Goal: Task Accomplishment & Management: Manage account settings

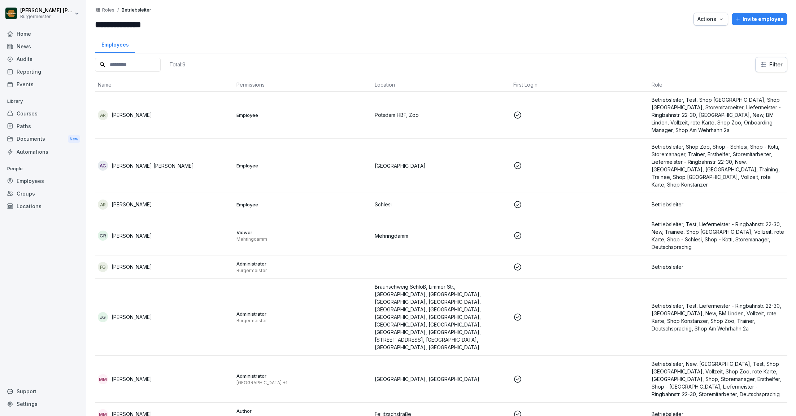
click at [219, 119] on div "AR [PERSON_NAME]" at bounding box center [164, 115] width 133 height 10
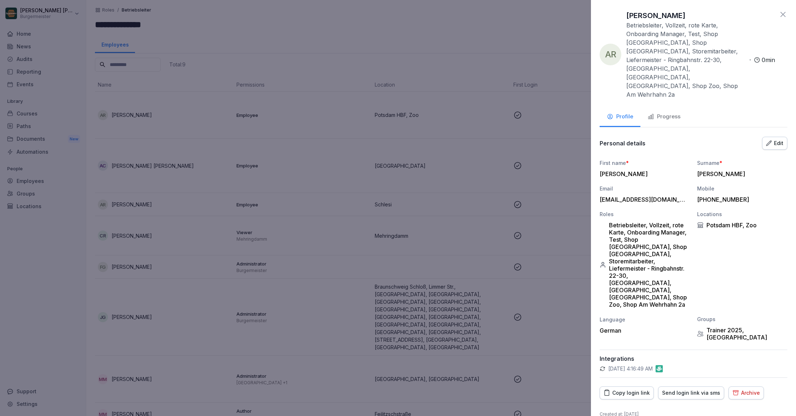
click at [778, 139] on div "Edit" at bounding box center [774, 143] width 17 height 8
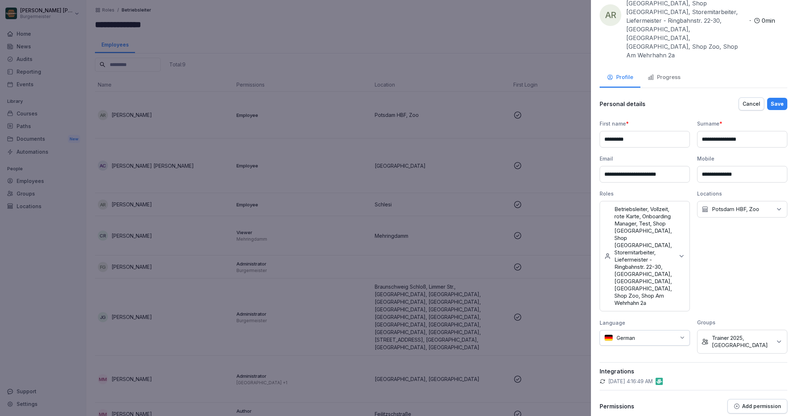
scroll to position [47, 0]
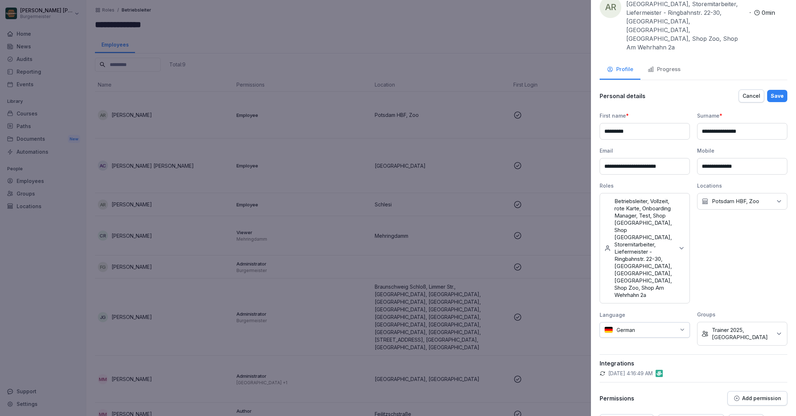
click at [767, 395] on p "Add permission" at bounding box center [761, 398] width 39 height 6
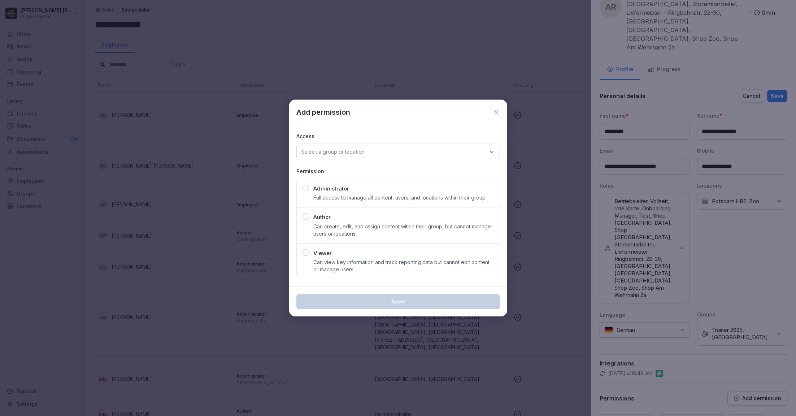
click at [350, 156] on div "Select a group or location" at bounding box center [398, 152] width 204 height 17
type input "***"
click at [343, 197] on div "[GEOGRAPHIC_DATA]" at bounding box center [397, 197] width 199 height 14
click at [335, 262] on p "Can view key information and track reporting data but cannot edit content or ma…" at bounding box center [403, 266] width 180 height 14
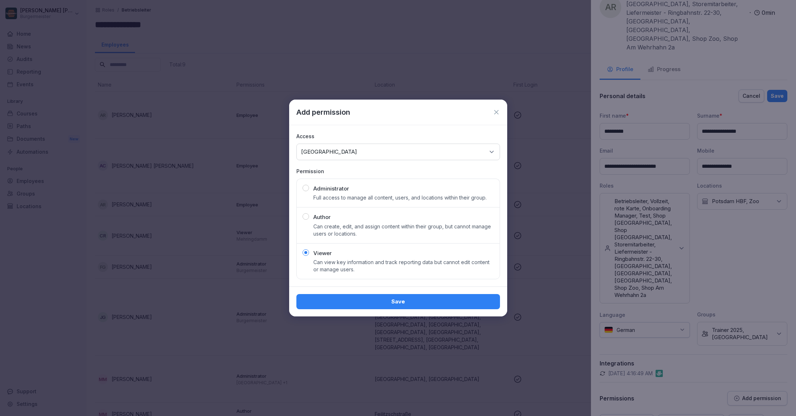
click at [365, 301] on div "Save" at bounding box center [398, 302] width 192 height 8
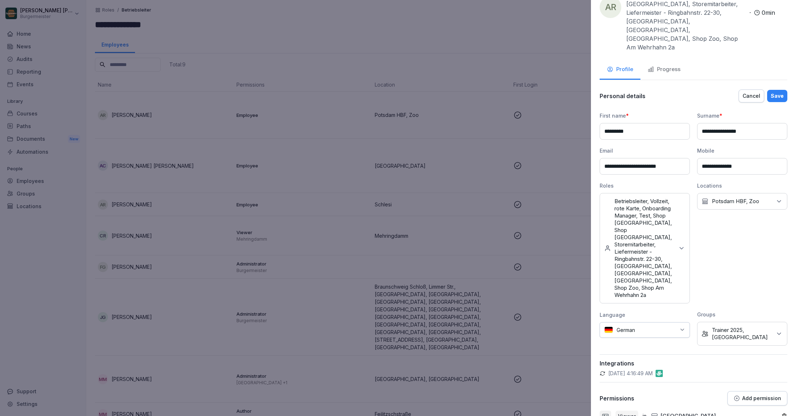
scroll to position [69, 0]
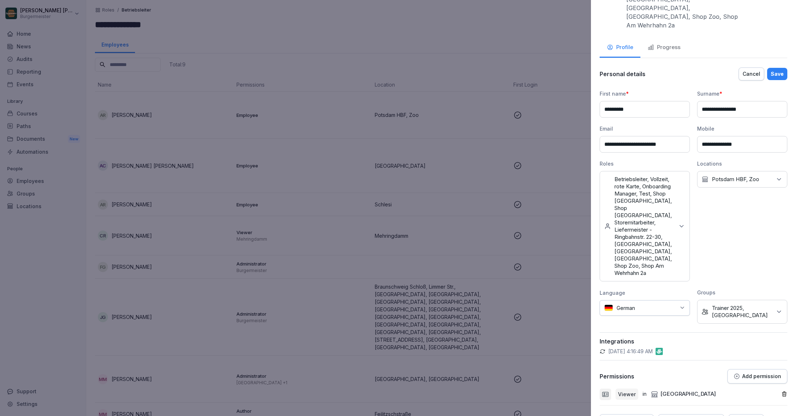
click at [781, 70] on div "Save" at bounding box center [776, 74] width 13 height 8
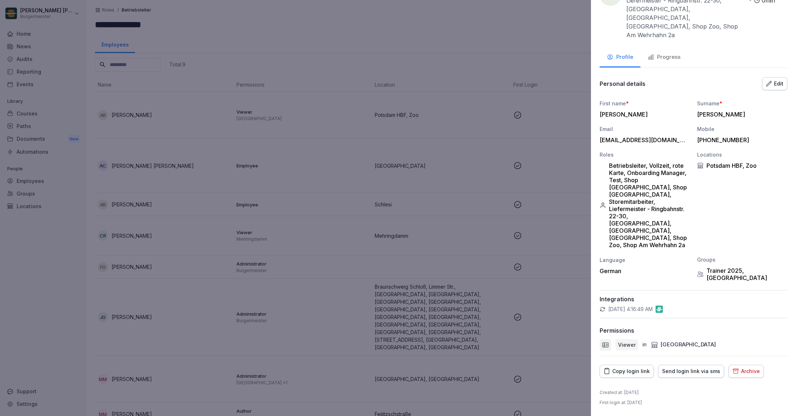
scroll to position [4, 0]
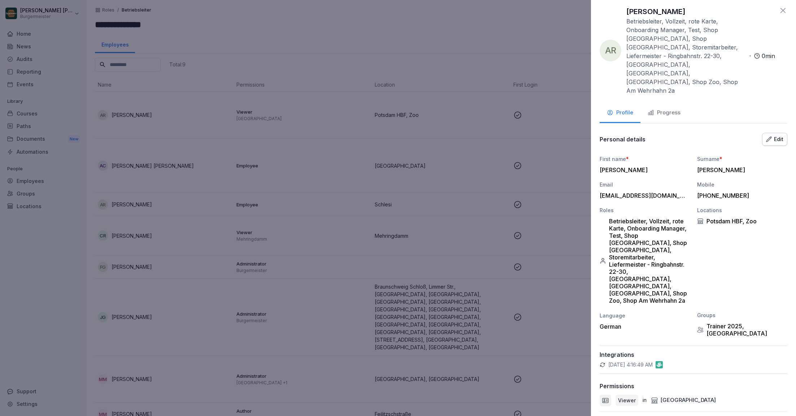
click at [784, 9] on icon at bounding box center [782, 10] width 5 height 5
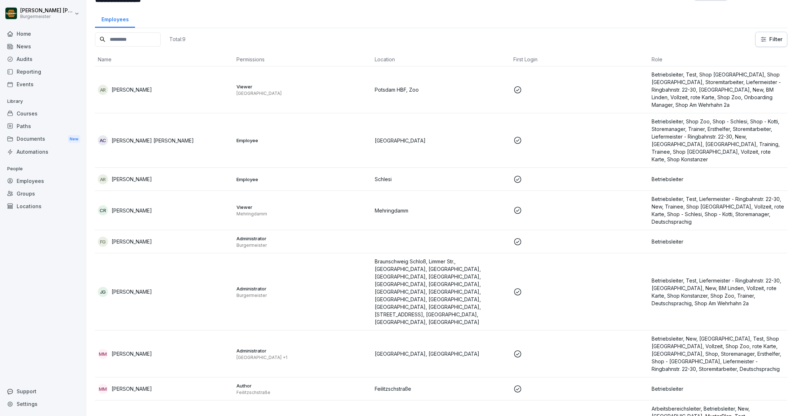
scroll to position [0, 0]
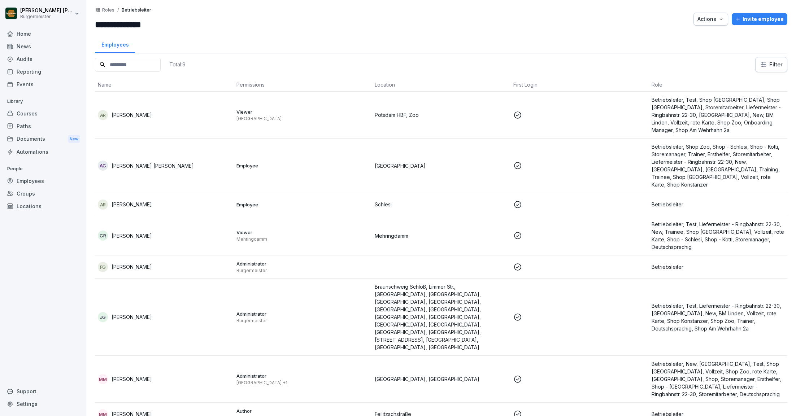
click at [110, 9] on p "Roles" at bounding box center [108, 10] width 12 height 5
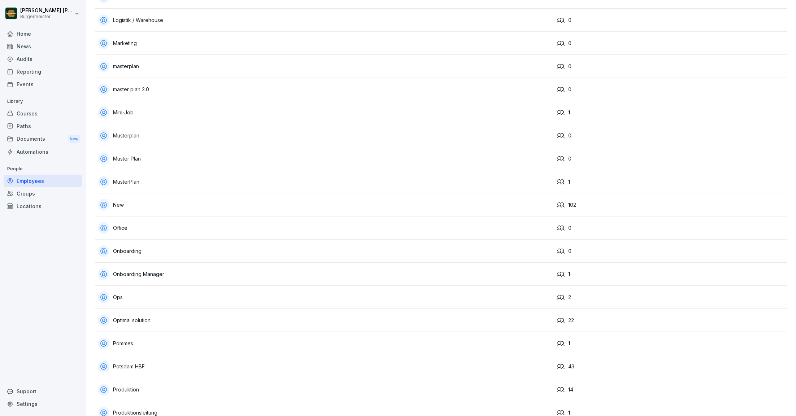
scroll to position [853, 0]
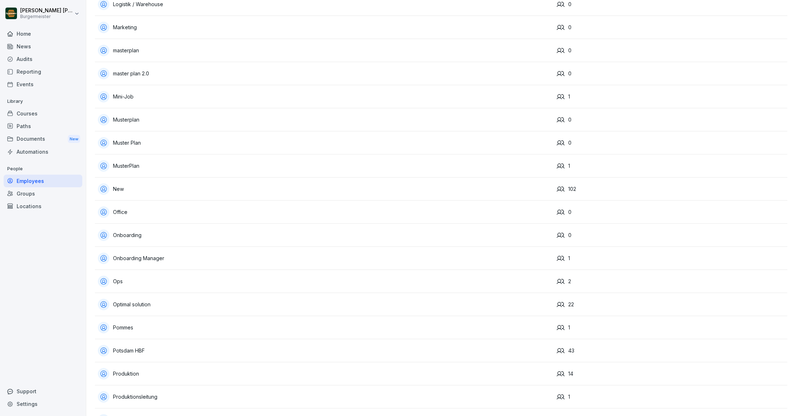
click at [145, 279] on div "Ops" at bounding box center [324, 282] width 453 height 12
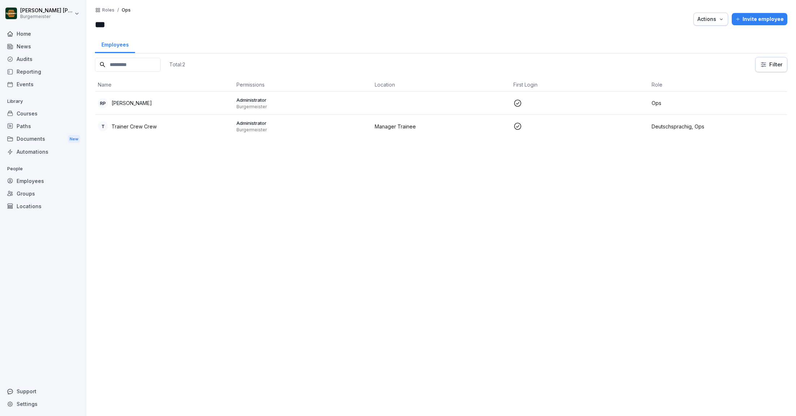
click at [106, 10] on p "Roles" at bounding box center [108, 10] width 12 height 5
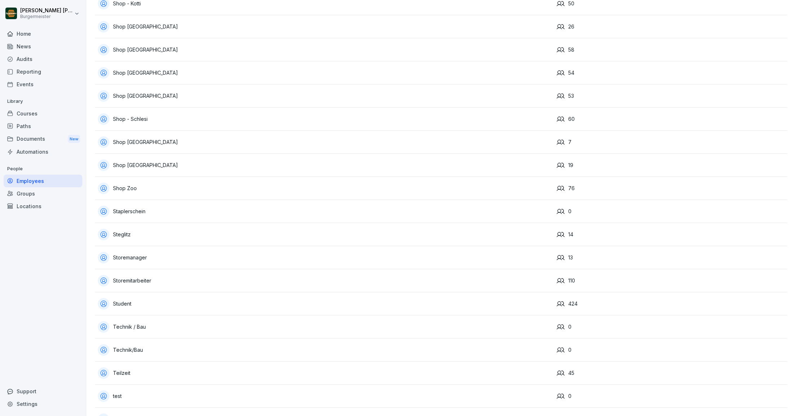
scroll to position [1567, 0]
click at [156, 277] on div "Storemitarbeiter" at bounding box center [324, 283] width 453 height 12
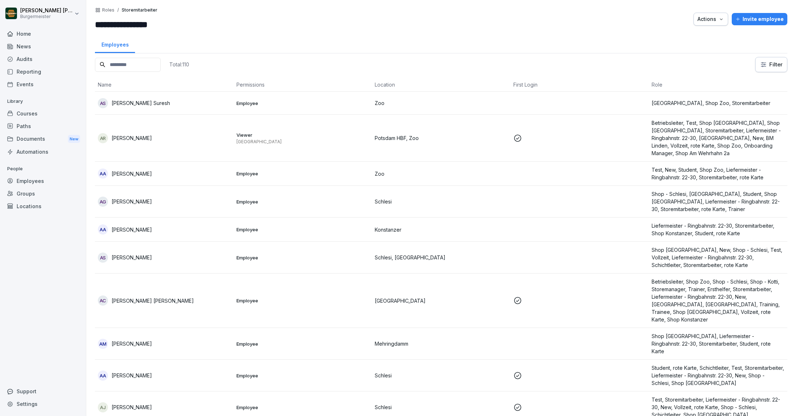
click at [108, 10] on p "Roles" at bounding box center [108, 10] width 12 height 5
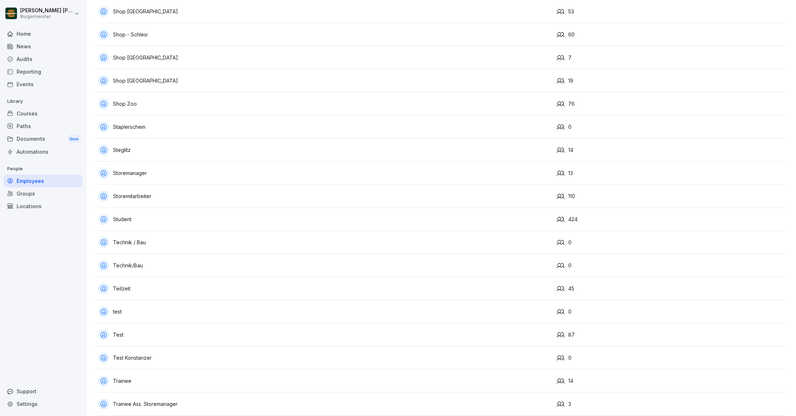
scroll to position [1653, 0]
click at [134, 172] on div "Storemanager" at bounding box center [324, 174] width 453 height 12
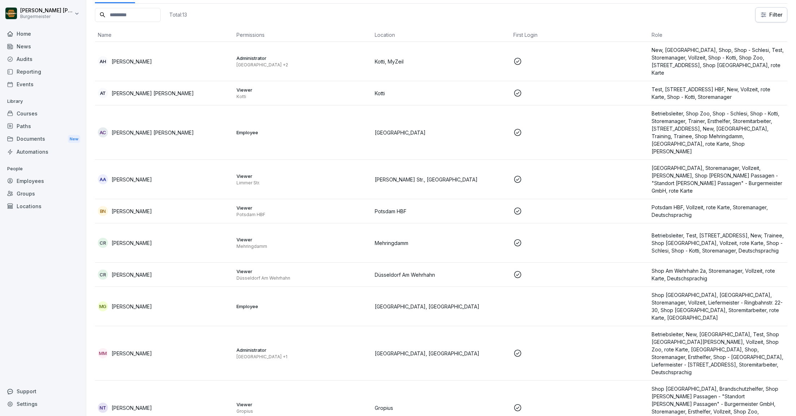
scroll to position [148, 0]
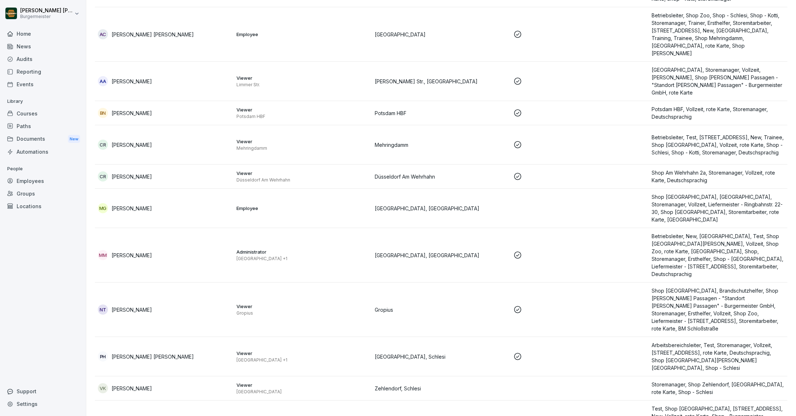
click at [204, 383] on div "VK [PERSON_NAME]" at bounding box center [164, 388] width 133 height 10
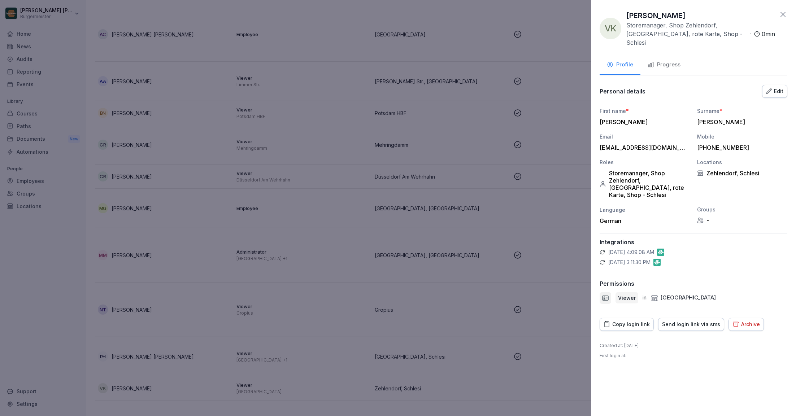
click at [777, 87] on div "Edit" at bounding box center [774, 91] width 17 height 8
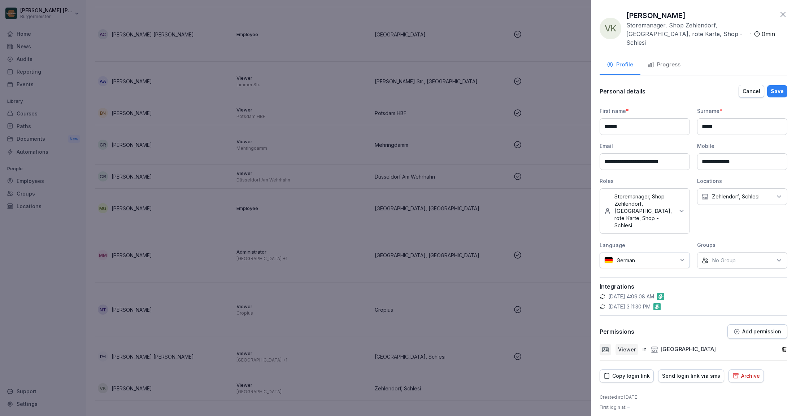
click at [783, 87] on div "Save" at bounding box center [776, 91] width 13 height 8
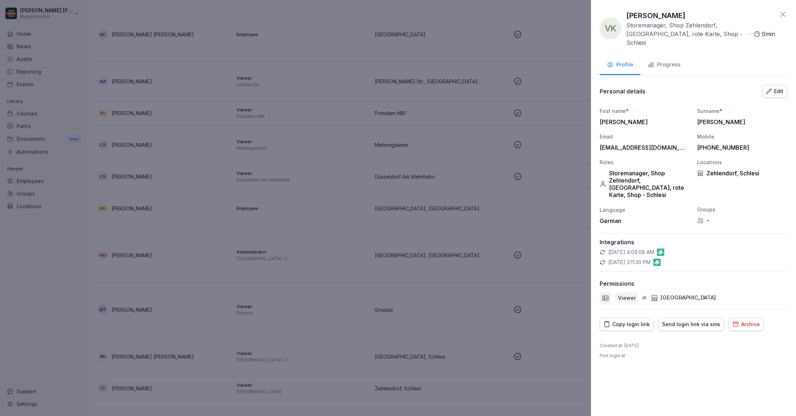
click at [783, 14] on icon at bounding box center [782, 14] width 5 height 5
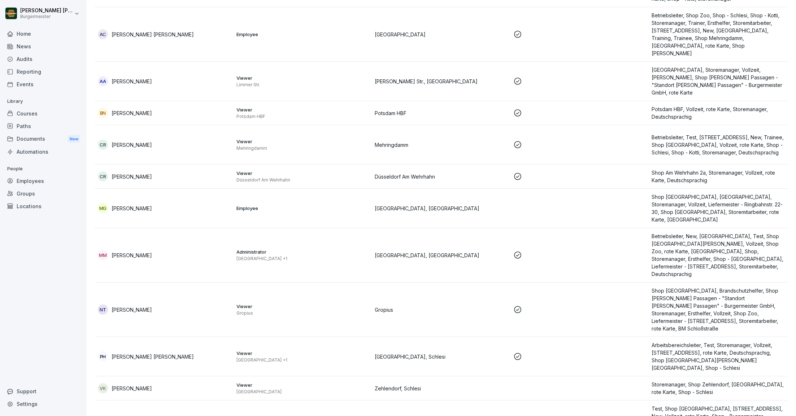
click at [28, 60] on div "Audits" at bounding box center [43, 59] width 79 height 13
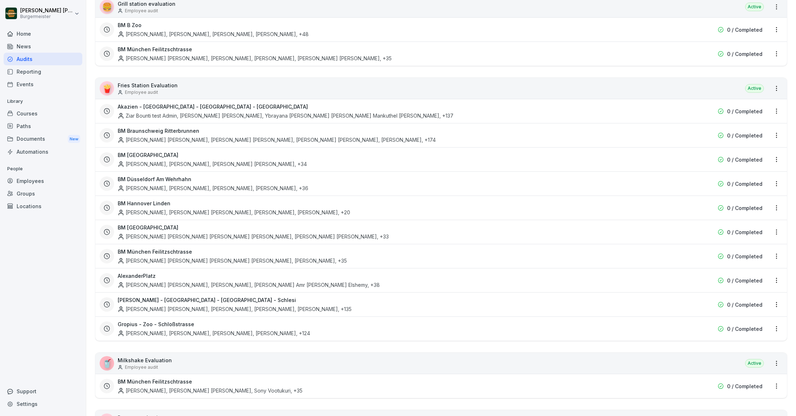
scroll to position [175, 0]
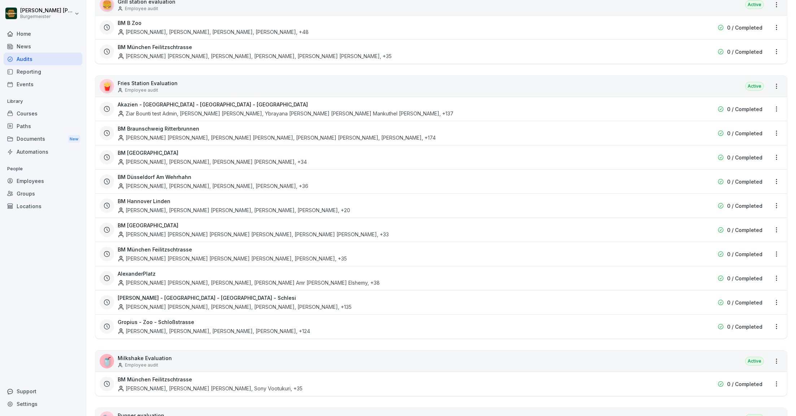
click at [204, 319] on div "Gropius - Zoo - Schloßstrasse Gulshan Saini, Jeet Devraj Singh, Harsh Vikram Si…" at bounding box center [395, 326] width 554 height 17
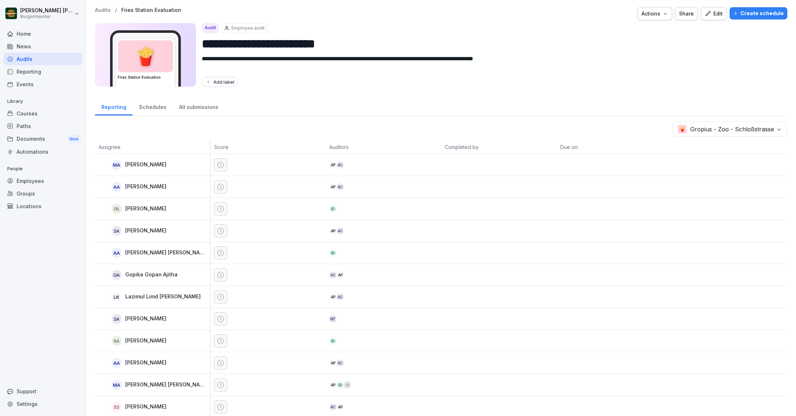
click at [101, 9] on p "Audits" at bounding box center [103, 10] width 16 height 6
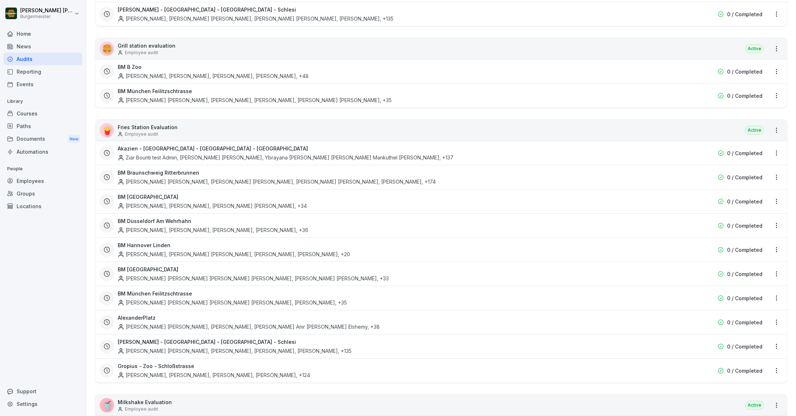
scroll to position [136, 0]
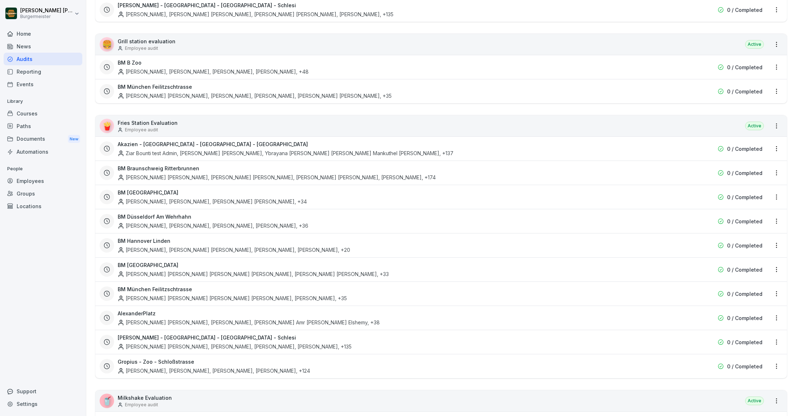
click at [778, 360] on html "Juan Jose Leonardi Gonzalez Burgermeister Home News Audits Reporting Events Lib…" at bounding box center [398, 208] width 796 height 416
click at [0, 0] on link "Update schedule" at bounding box center [0, 0] width 0 height 0
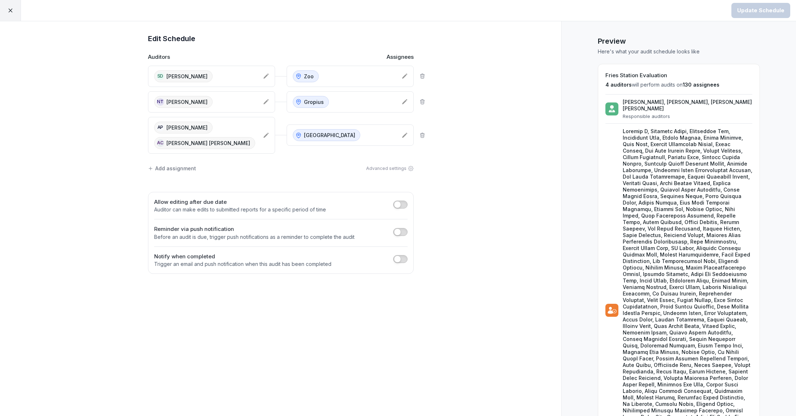
click at [177, 172] on div "Add assignment" at bounding box center [172, 169] width 48 height 8
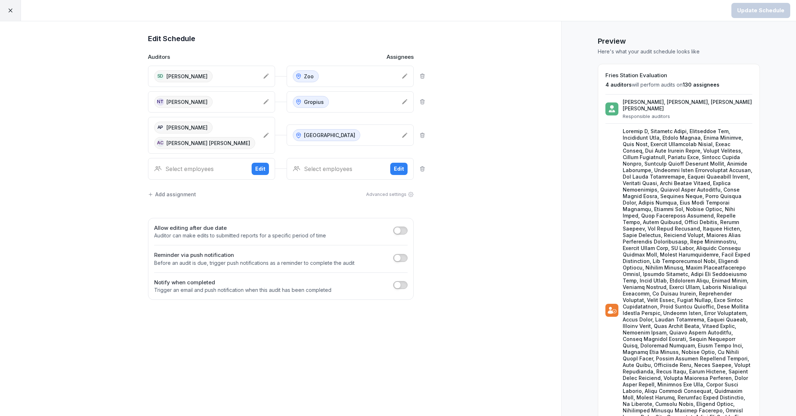
click at [192, 173] on div "Select employees" at bounding box center [200, 169] width 92 height 9
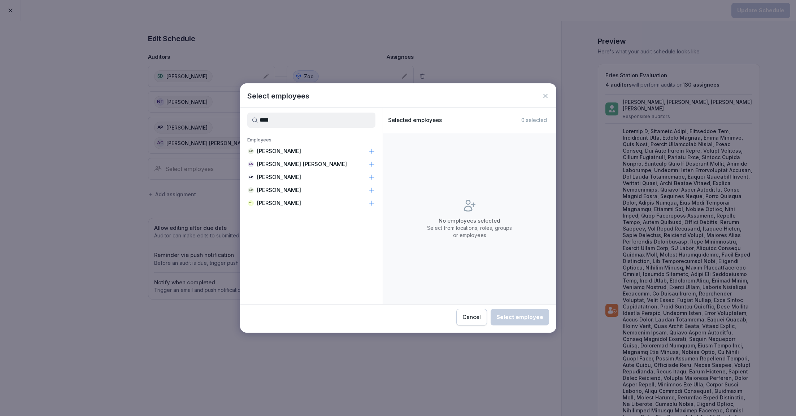
click at [292, 148] on p "[PERSON_NAME]" at bounding box center [279, 151] width 44 height 7
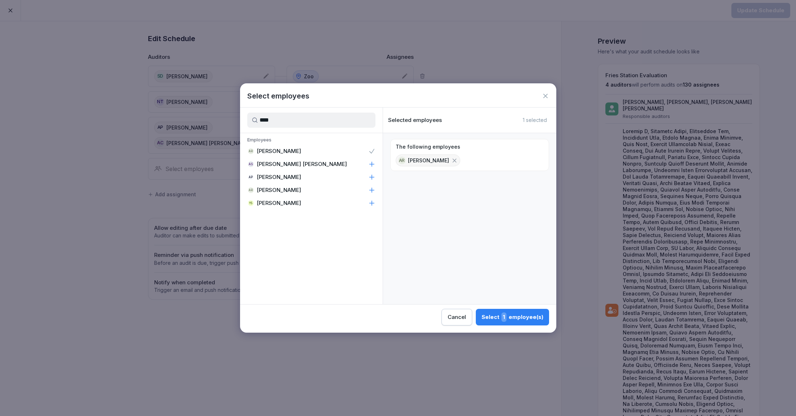
click at [305, 120] on input "****" at bounding box center [311, 120] width 128 height 15
type input "****"
click at [283, 149] on p "[PERSON_NAME]" at bounding box center [279, 151] width 44 height 7
click at [506, 318] on span "2" at bounding box center [503, 316] width 6 height 9
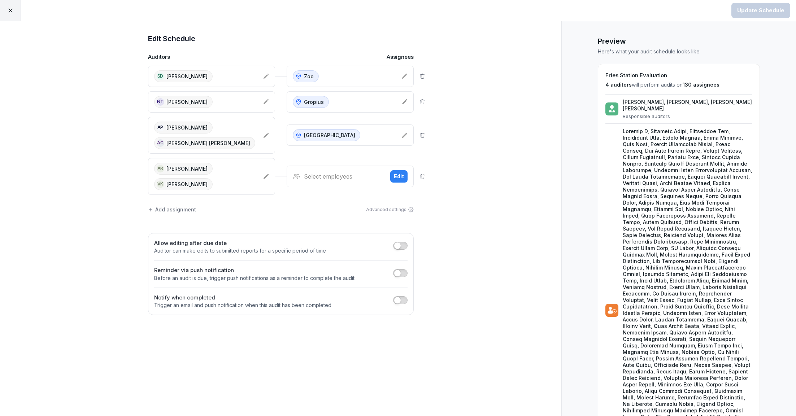
click at [336, 179] on div "Select employees" at bounding box center [339, 176] width 92 height 9
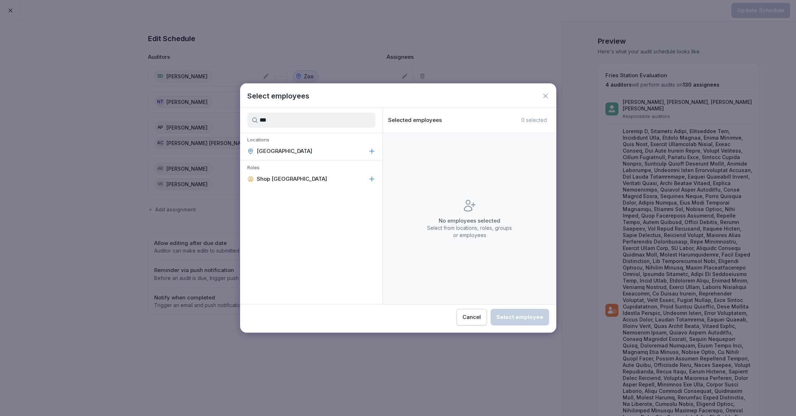
type input "***"
click at [274, 149] on p "[GEOGRAPHIC_DATA]" at bounding box center [285, 151] width 56 height 7
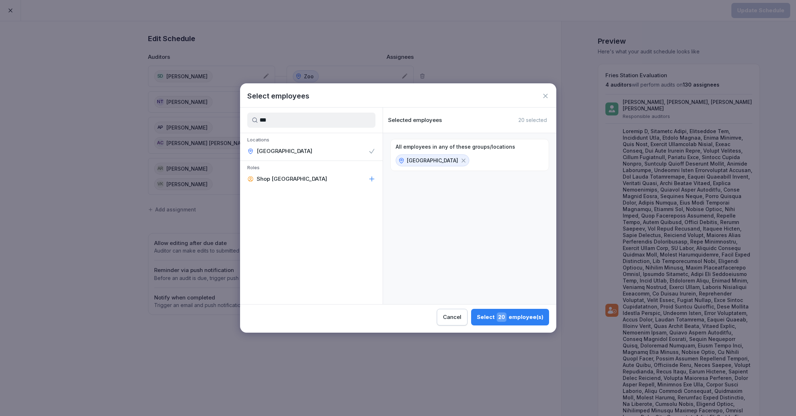
click at [525, 318] on div "Select 20 employee(s)" at bounding box center [510, 316] width 66 height 9
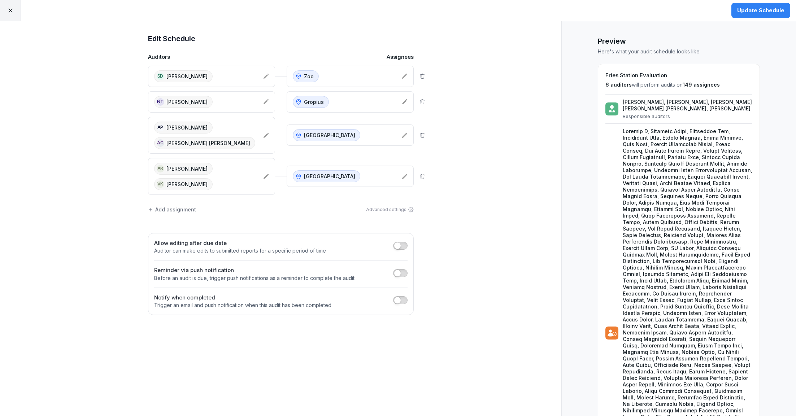
click at [754, 10] on div "Update Schedule" at bounding box center [760, 10] width 47 height 8
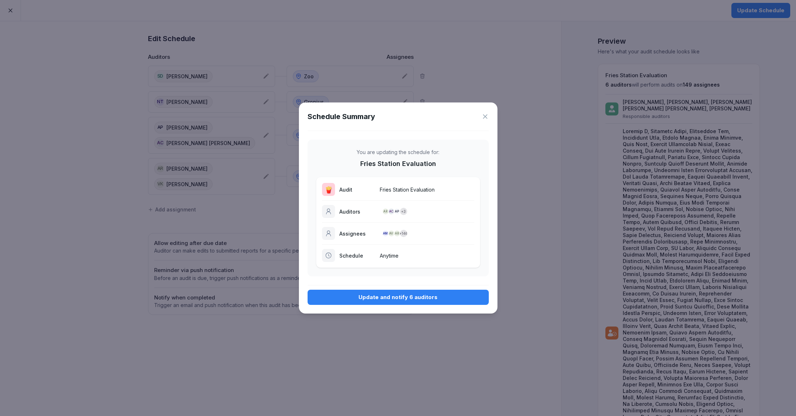
click at [403, 296] on div "Update and notify 6 auditors" at bounding box center [398, 297] width 170 height 8
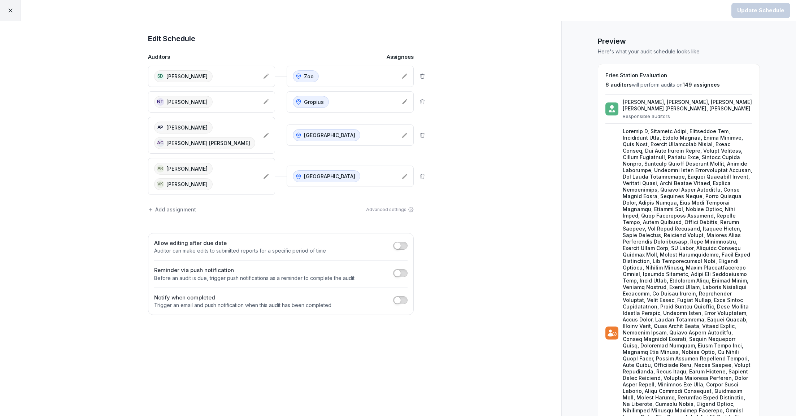
click at [12, 13] on icon at bounding box center [10, 10] width 6 height 6
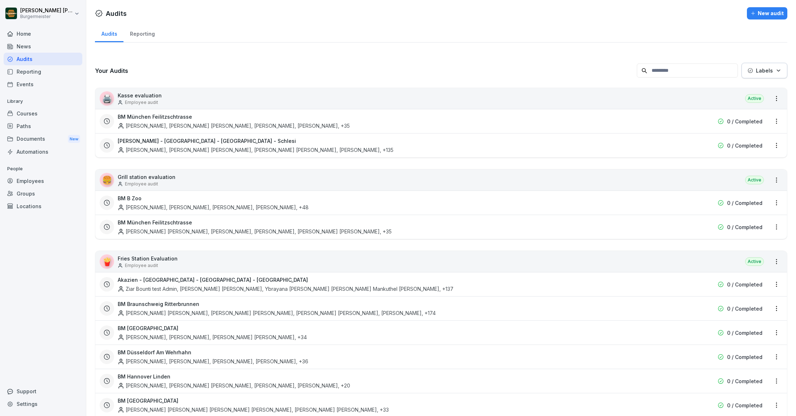
click at [38, 57] on div "Audits" at bounding box center [43, 59] width 79 height 13
click at [625, 97] on div "🖨️ Kasse evaluation Employee audit Active" at bounding box center [440, 98] width 691 height 21
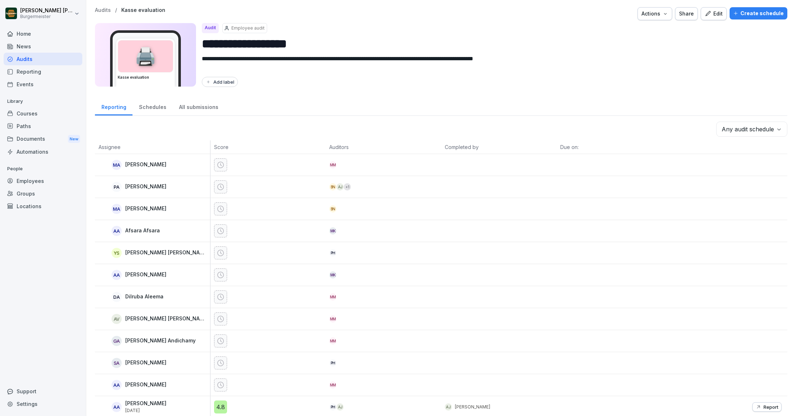
click at [759, 13] on div "Create schedule" at bounding box center [758, 13] width 51 height 8
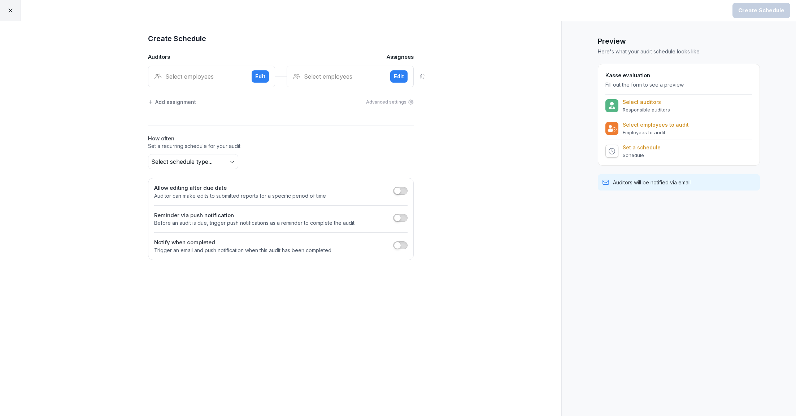
click at [207, 69] on div "Select employees Edit" at bounding box center [211, 77] width 127 height 22
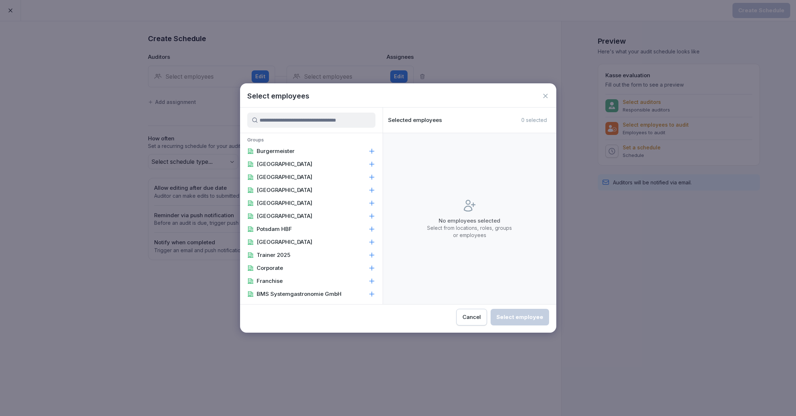
click at [297, 118] on input at bounding box center [311, 120] width 128 height 15
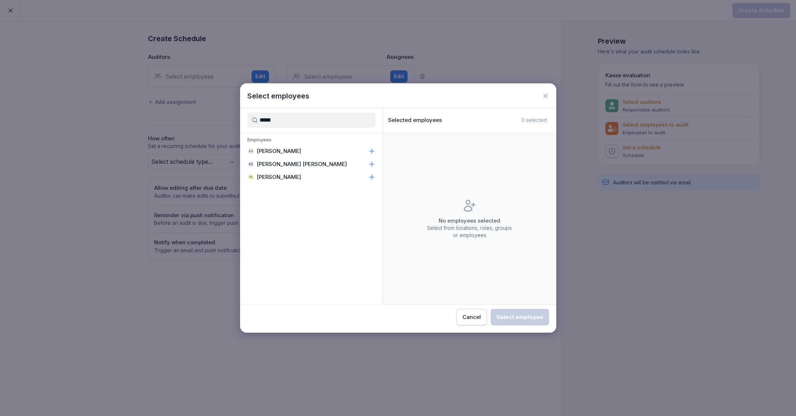
type input "*****"
click at [301, 151] on p "[PERSON_NAME]" at bounding box center [279, 151] width 44 height 7
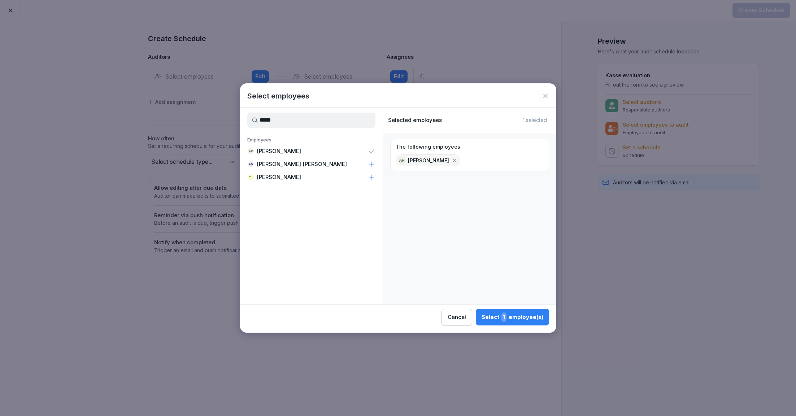
click at [491, 316] on div "Select 1 employee(s)" at bounding box center [512, 316] width 62 height 9
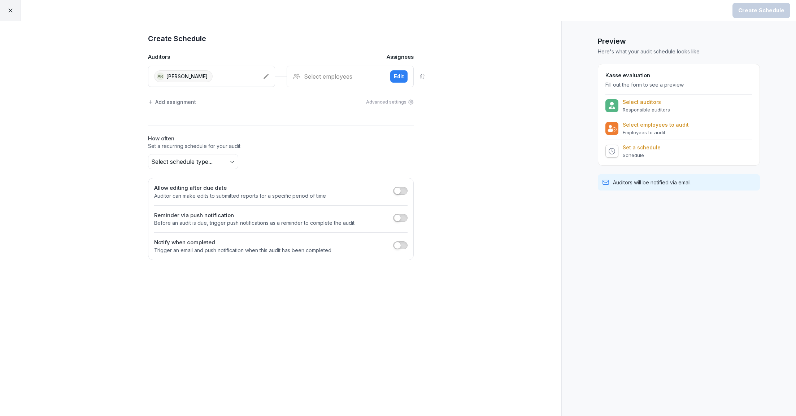
click at [240, 83] on div "AR Adith Raj Ikkarathara Raju" at bounding box center [211, 76] width 127 height 21
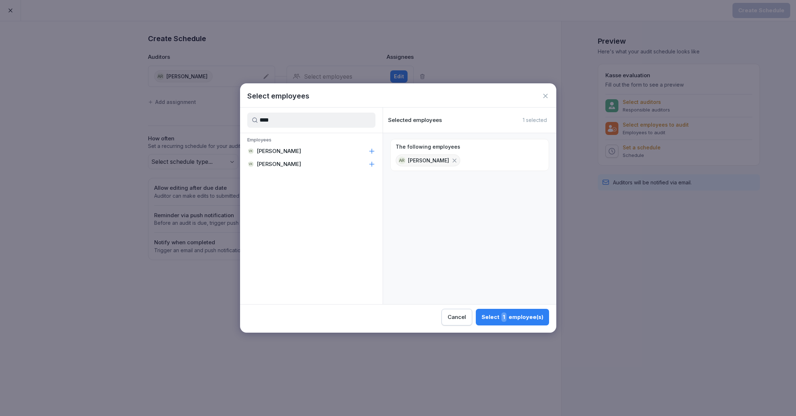
type input "****"
click at [290, 154] on p "[PERSON_NAME]" at bounding box center [279, 151] width 44 height 7
click at [519, 318] on div "Select 2 employee(s)" at bounding box center [511, 316] width 63 height 9
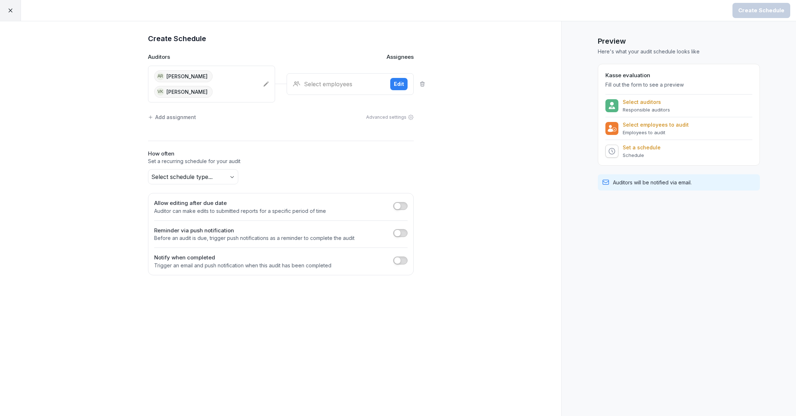
click at [349, 87] on div "Select employees" at bounding box center [339, 84] width 92 height 9
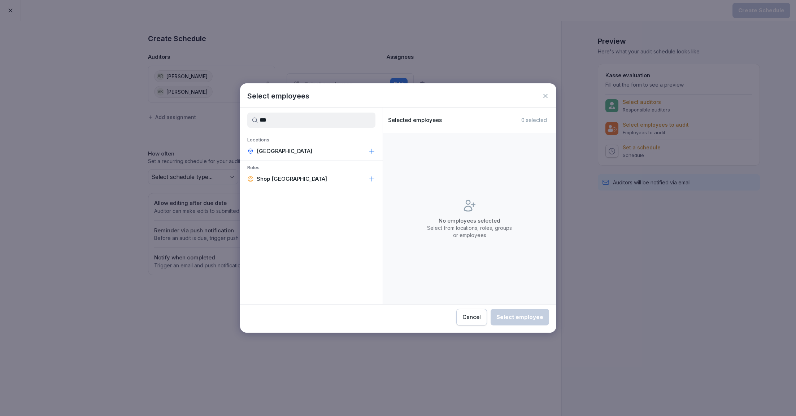
type input "***"
click at [306, 152] on div "[GEOGRAPHIC_DATA]" at bounding box center [311, 151] width 143 height 13
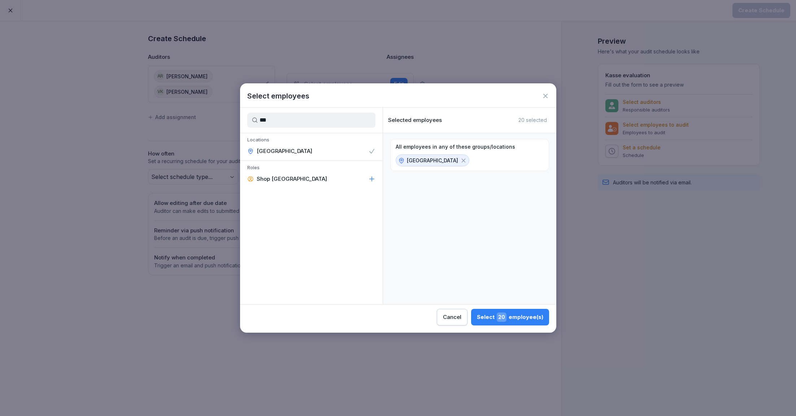
click at [513, 320] on div "Select 20 employee(s)" at bounding box center [510, 316] width 66 height 9
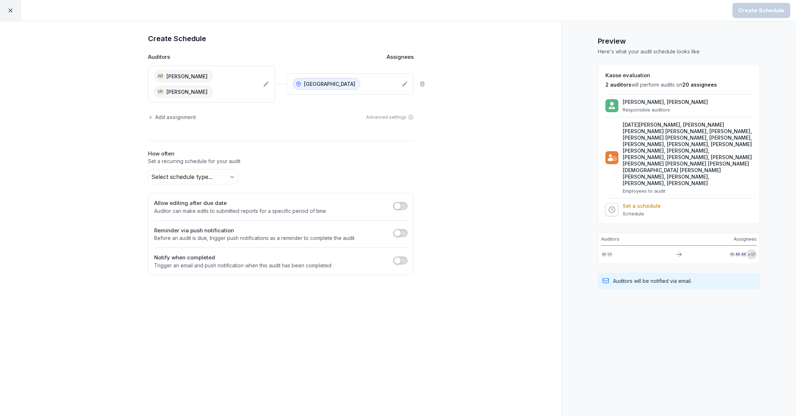
click at [189, 116] on div "Add assignment" at bounding box center [172, 117] width 48 height 8
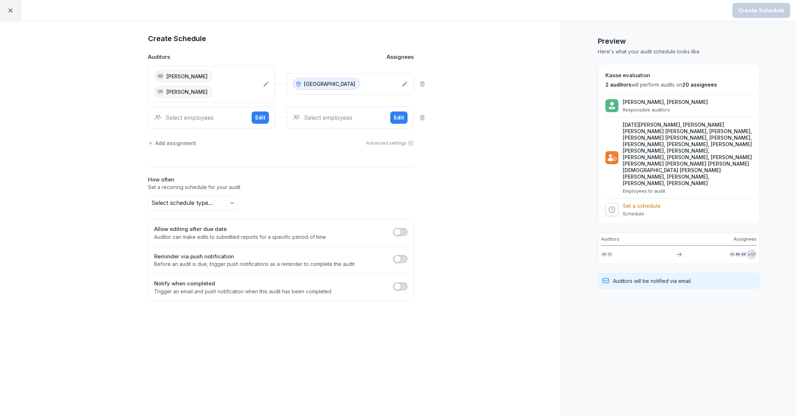
click at [194, 121] on div "Select employees Edit" at bounding box center [211, 118] width 127 height 22
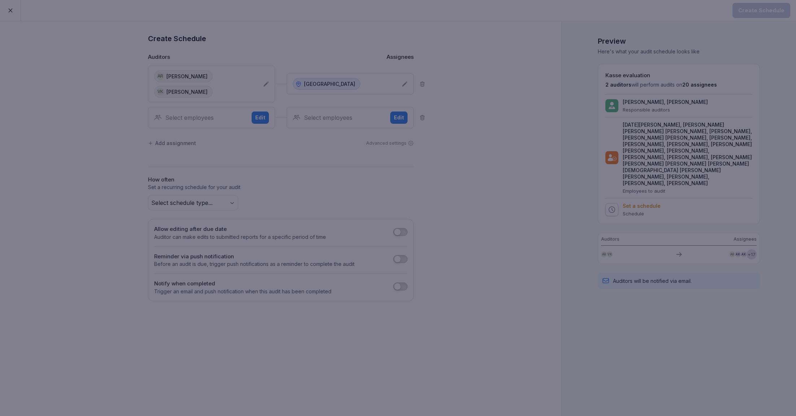
click at [92, 63] on div at bounding box center [398, 208] width 796 height 416
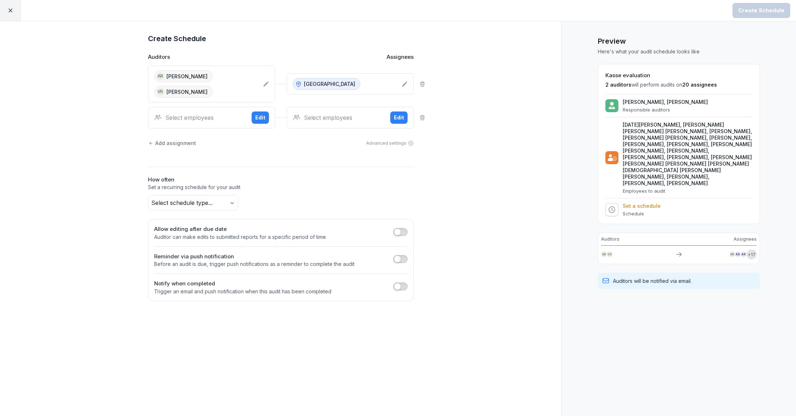
click at [425, 79] on div "Create Schedule Auditors Assignees AR Adith Raj Ikkarathara Raju VK Vaneet Kuma…" at bounding box center [280, 167] width 289 height 268
click at [425, 116] on div "Create Schedule Auditors Assignees AR Adith Raj Ikkarathara Raju VK Vaneet Kuma…" at bounding box center [280, 218] width 561 height 395
click at [421, 118] on icon at bounding box center [422, 117] width 4 height 5
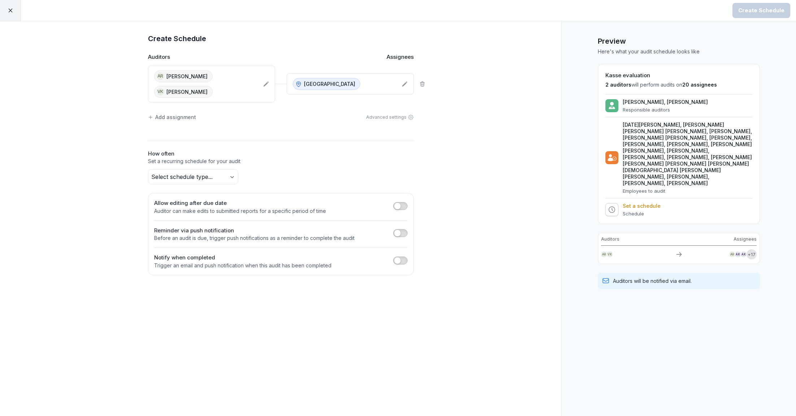
click at [421, 83] on icon at bounding box center [422, 84] width 4 height 5
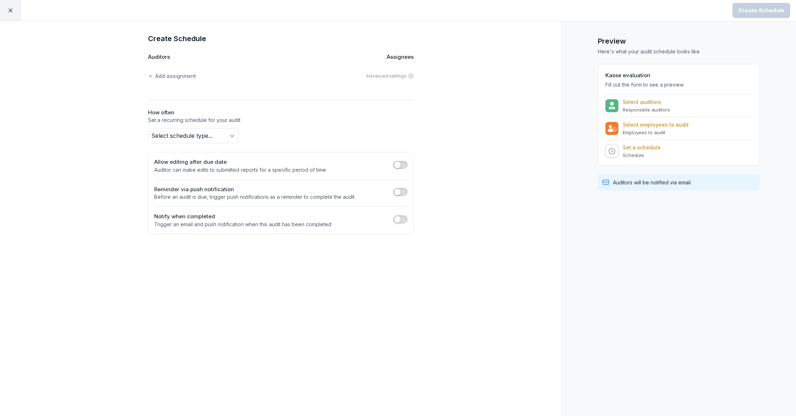
click at [12, 11] on icon at bounding box center [10, 10] width 6 height 6
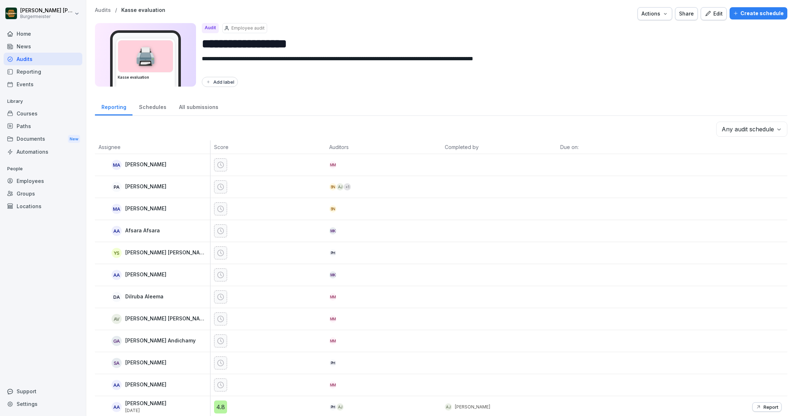
click at [104, 10] on p "Audits" at bounding box center [103, 10] width 16 height 6
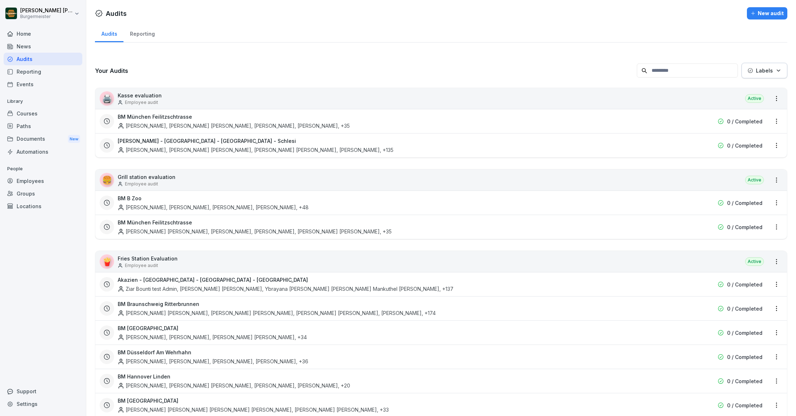
click at [679, 145] on div "0 / Completed" at bounding box center [718, 146] width 87 height 8
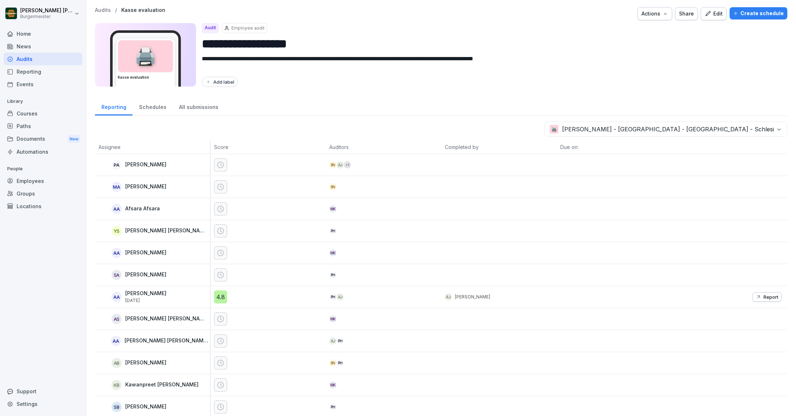
click at [104, 9] on p "Audits" at bounding box center [103, 10] width 16 height 6
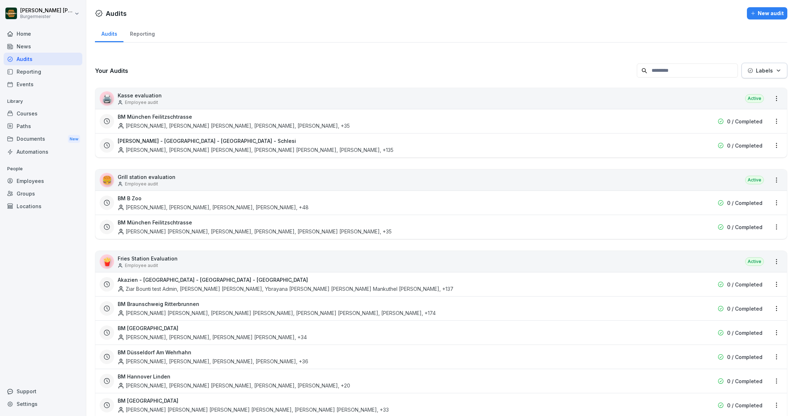
click at [172, 146] on div "Varghese Peter, Mohammad Nazmul Hasan, Manpreet Kaur Sandhu, Rohit Singh , +135" at bounding box center [256, 150] width 276 height 8
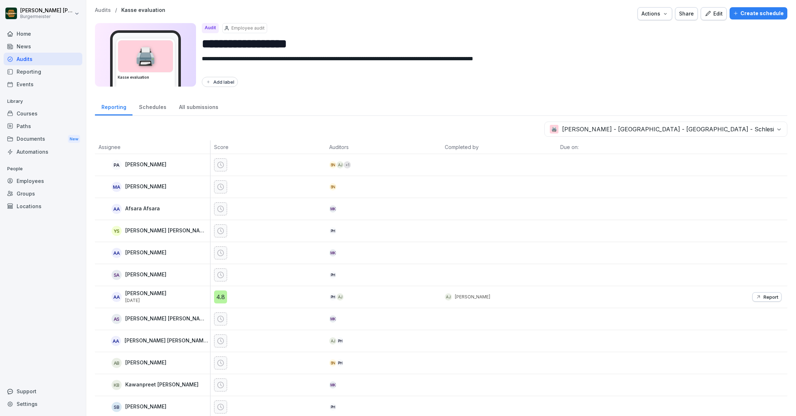
click at [102, 8] on p "Audits" at bounding box center [103, 10] width 16 height 6
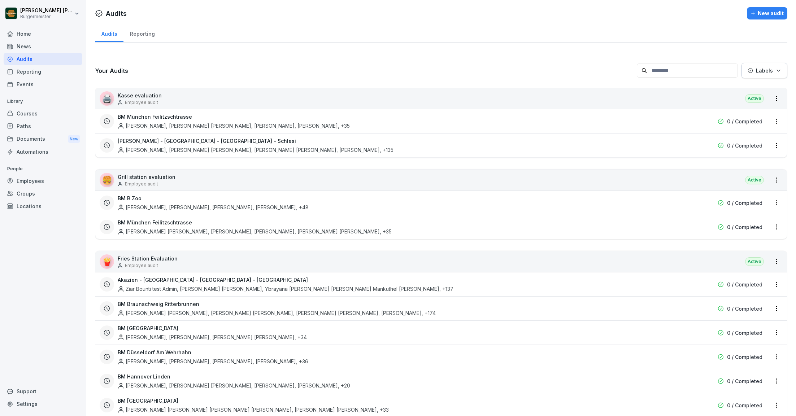
click at [776, 145] on html "Juan Jose Leonardi Gonzalez Burgermeister Home News Audits Reporting Events Lib…" at bounding box center [398, 208] width 796 height 416
click at [0, 0] on link "Update schedule" at bounding box center [0, 0] width 0 height 0
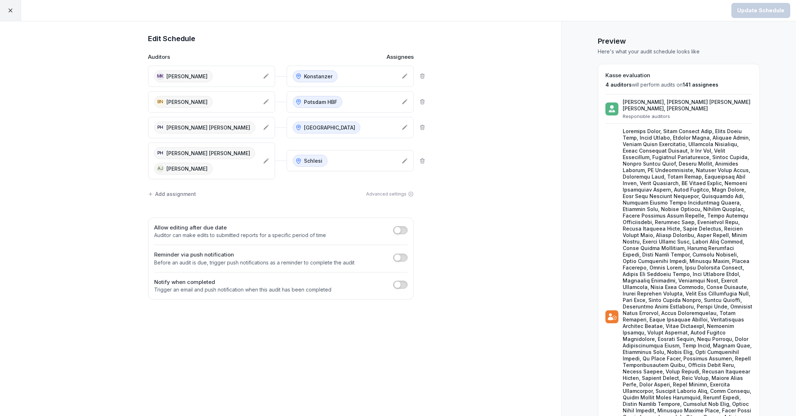
click at [179, 192] on div "Add assignment" at bounding box center [172, 194] width 48 height 8
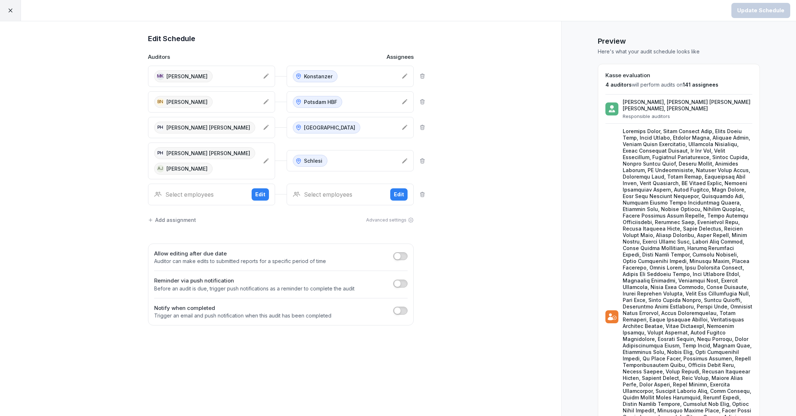
click at [195, 194] on div "Select employees" at bounding box center [200, 194] width 92 height 9
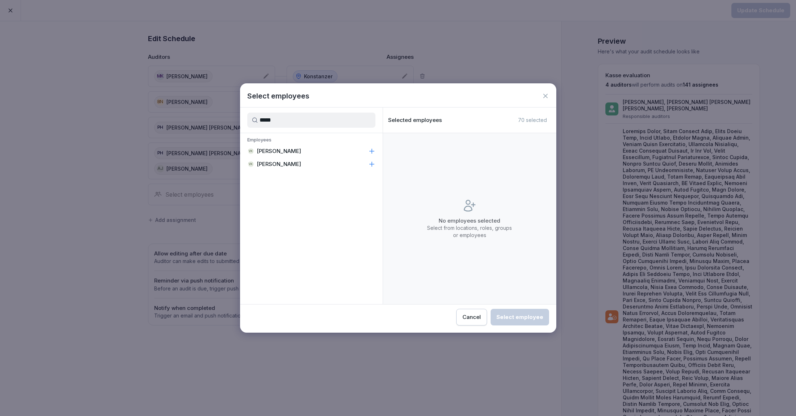
type input "*****"
click at [276, 149] on p "[PERSON_NAME]" at bounding box center [279, 151] width 44 height 7
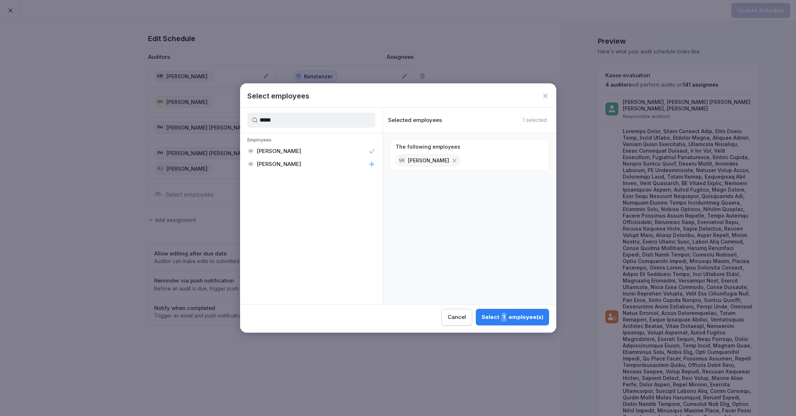
click at [525, 316] on div "Select 1 employee(s)" at bounding box center [512, 316] width 62 height 9
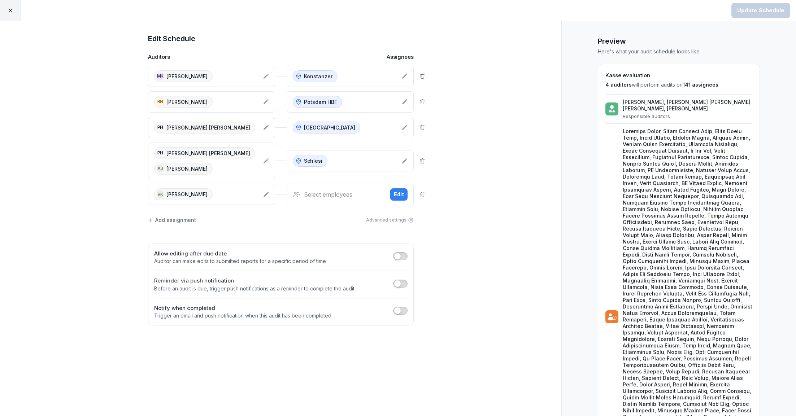
click at [351, 193] on div "Select employees" at bounding box center [339, 194] width 92 height 9
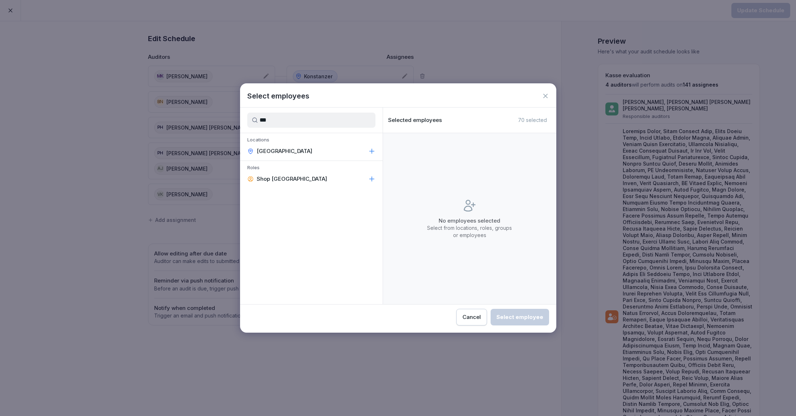
type input "***"
click at [266, 151] on p "[GEOGRAPHIC_DATA]" at bounding box center [285, 151] width 56 height 7
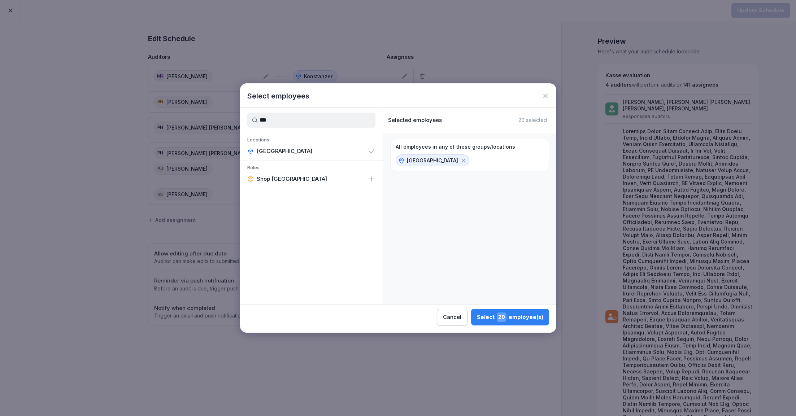
click at [520, 317] on div "Select 20 employee(s)" at bounding box center [510, 316] width 66 height 9
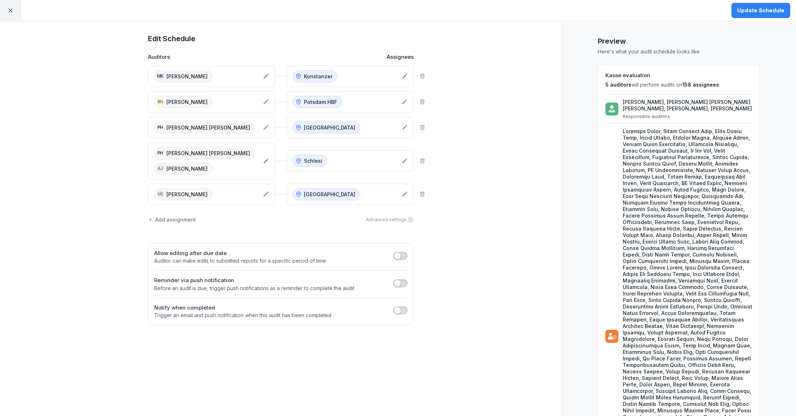
click at [235, 193] on div "VK Vaneet Kumar" at bounding box center [205, 194] width 103 height 12
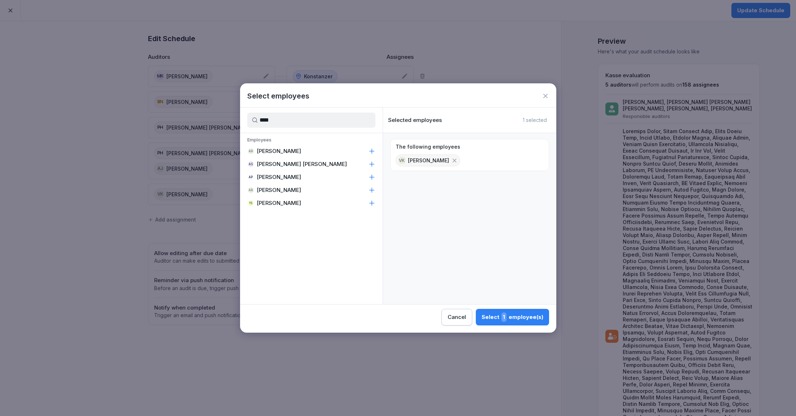
type input "****"
click at [285, 150] on p "[PERSON_NAME]" at bounding box center [279, 151] width 44 height 7
click at [496, 314] on div "Select 2 employee(s)" at bounding box center [511, 316] width 63 height 9
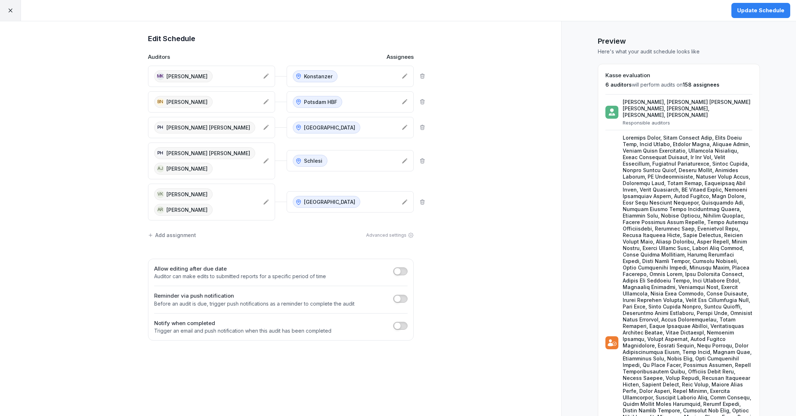
click at [166, 231] on div "Add assignment" at bounding box center [172, 235] width 48 height 8
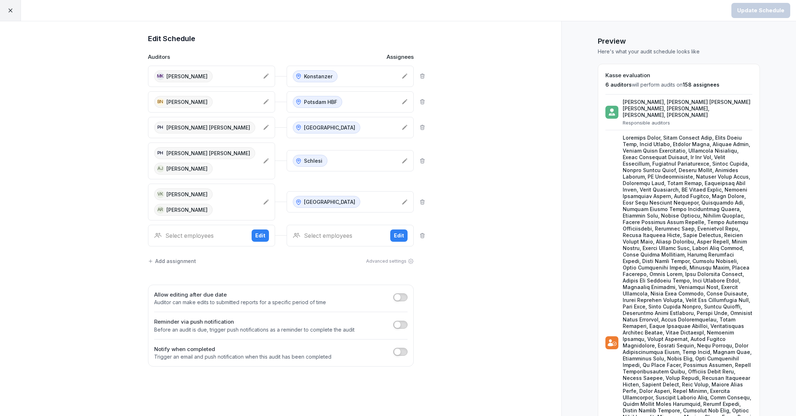
click at [192, 235] on div "Select employees" at bounding box center [200, 235] width 92 height 9
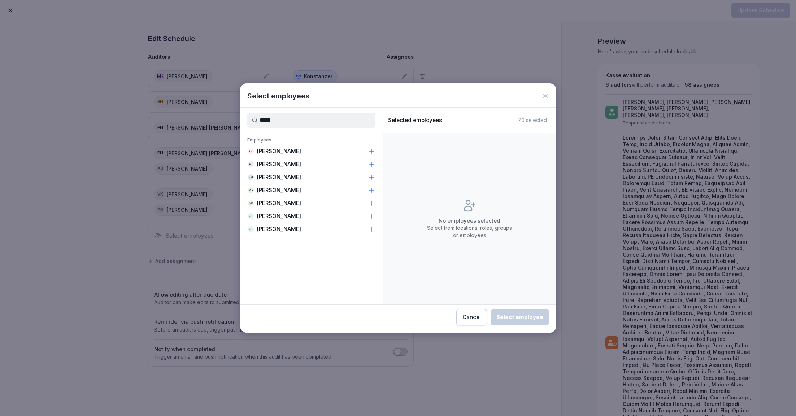
type input "*****"
click at [297, 215] on p "[PERSON_NAME]" at bounding box center [279, 216] width 44 height 7
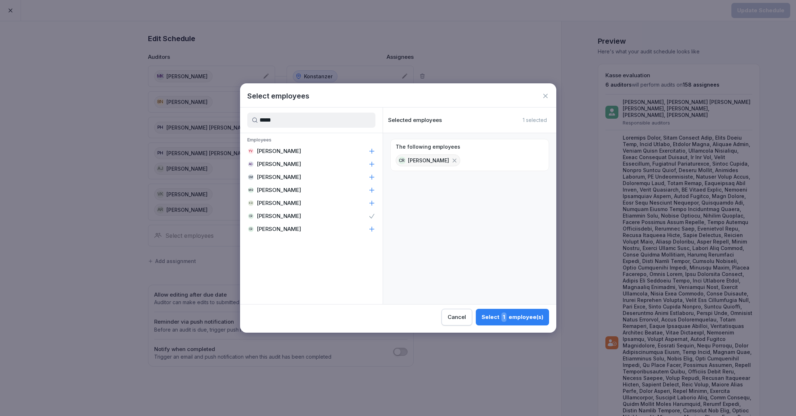
click at [522, 314] on div "Select 1 employee(s)" at bounding box center [512, 316] width 62 height 9
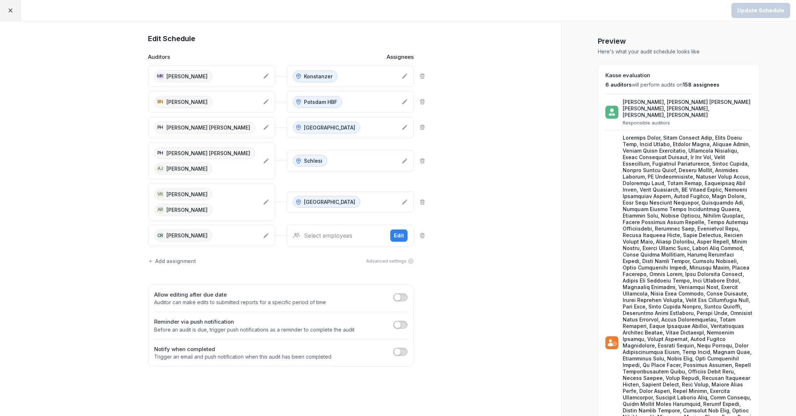
click at [332, 232] on div "Select employees" at bounding box center [339, 235] width 92 height 9
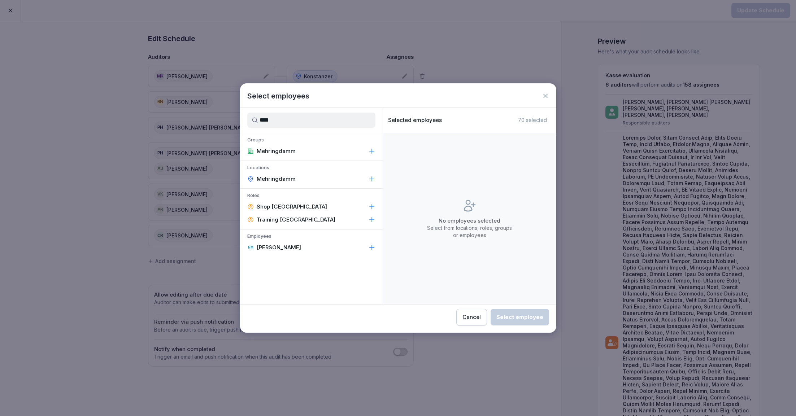
type input "****"
click at [281, 180] on p "Mehringdamm" at bounding box center [276, 178] width 39 height 7
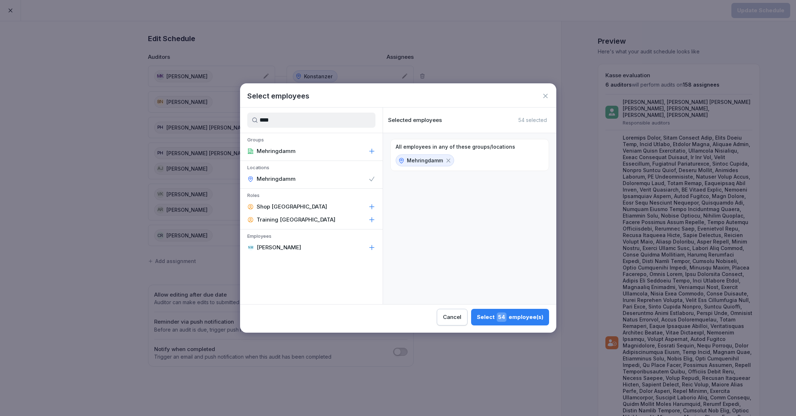
click at [524, 319] on div "Select 54 employee(s)" at bounding box center [510, 316] width 66 height 9
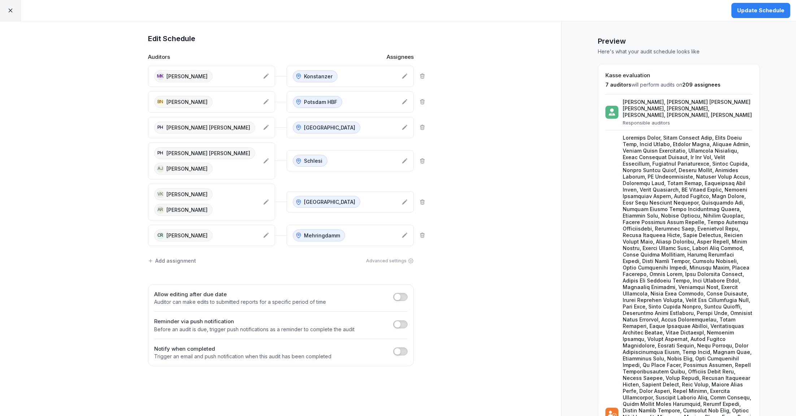
click at [234, 230] on div "CR Chandru Raveendran" at bounding box center [205, 235] width 103 height 12
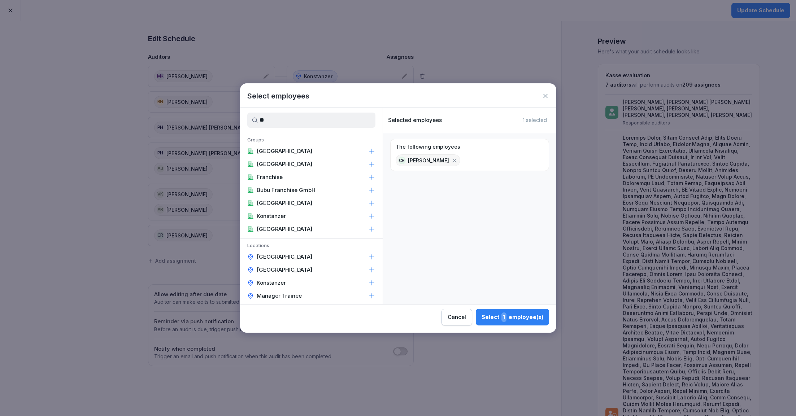
type input "*"
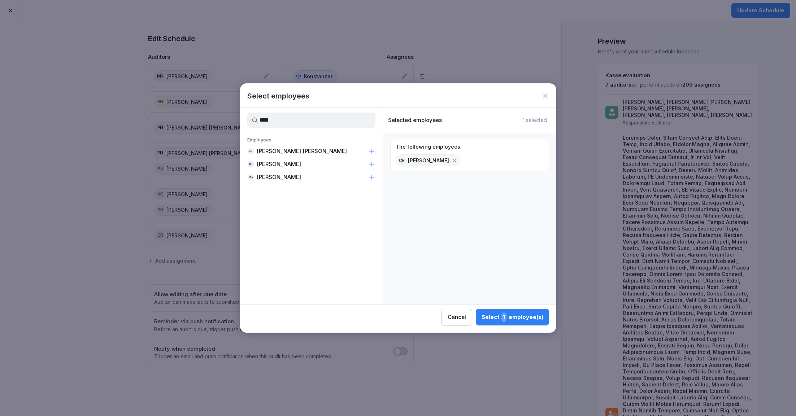
click at [295, 164] on p "[PERSON_NAME]" at bounding box center [279, 164] width 44 height 7
click at [309, 121] on input "****" at bounding box center [311, 120] width 128 height 15
type input "****"
click at [289, 150] on p "[PERSON_NAME]" at bounding box center [279, 151] width 44 height 7
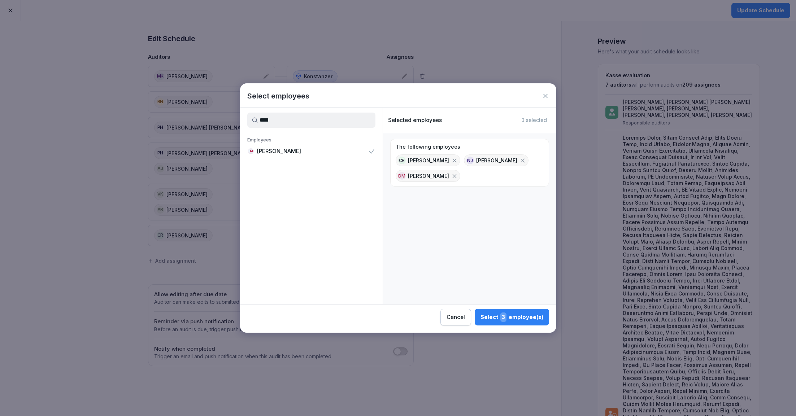
click at [499, 316] on div "Select 3 employee(s)" at bounding box center [511, 316] width 63 height 9
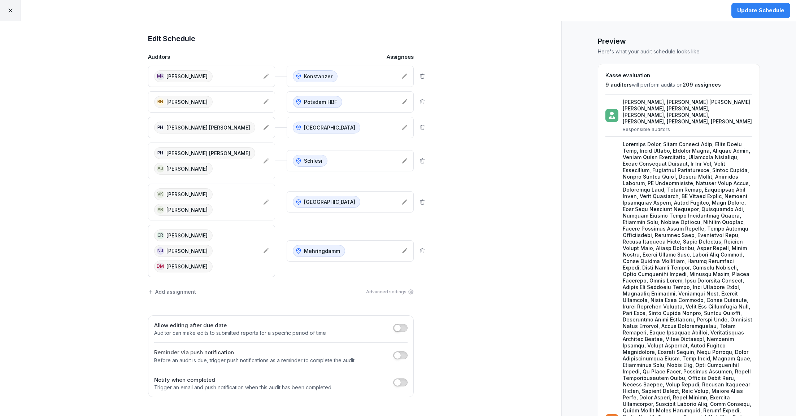
click at [168, 291] on div "Add assignment" at bounding box center [172, 292] width 48 height 8
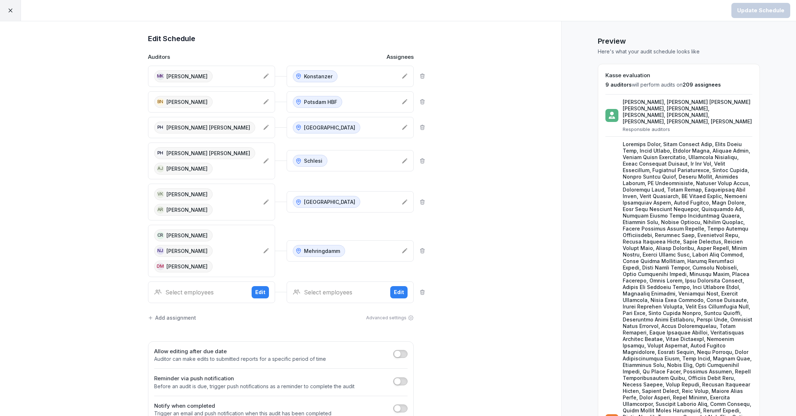
click at [213, 293] on div "Select employees Edit" at bounding box center [211, 292] width 127 height 22
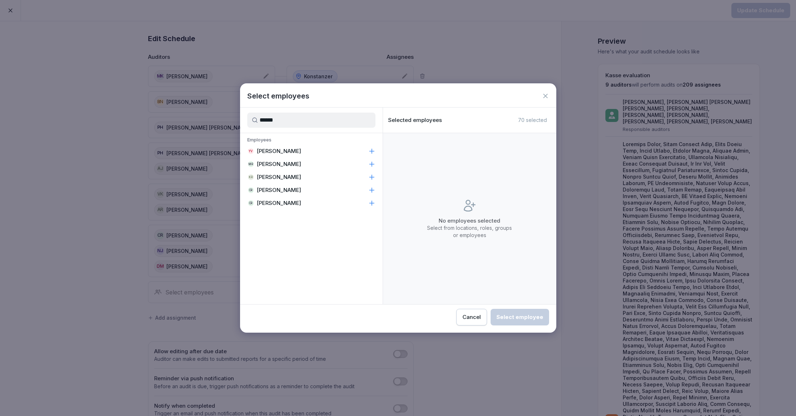
type input "******"
click at [301, 190] on p "[PERSON_NAME]" at bounding box center [279, 190] width 44 height 7
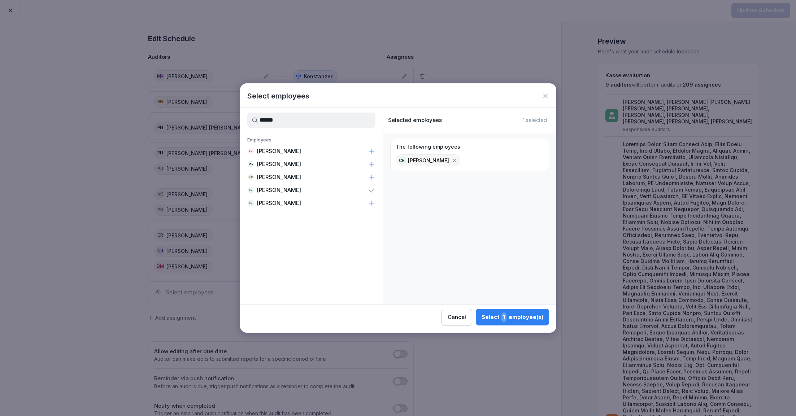
click at [493, 315] on div "Select 1 employee(s)" at bounding box center [512, 316] width 62 height 9
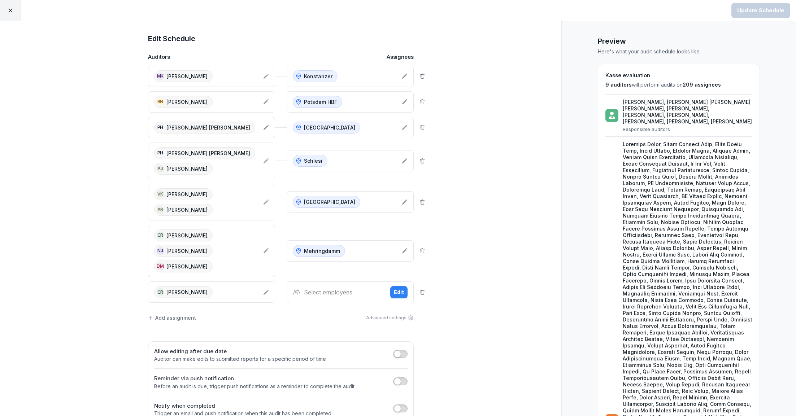
click at [332, 292] on div "Select employees" at bounding box center [339, 292] width 92 height 9
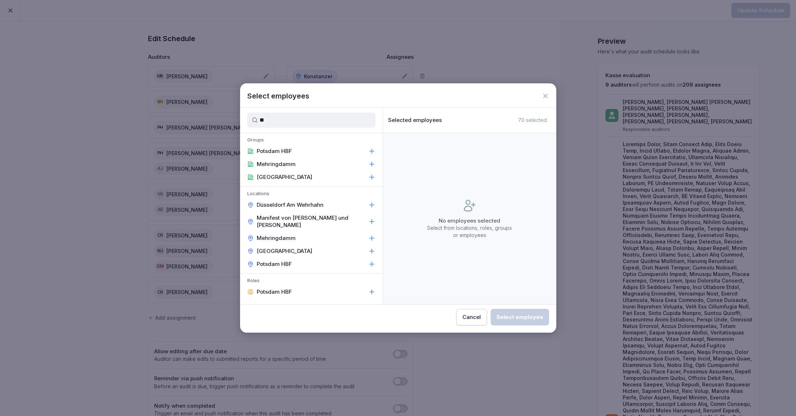
type input "*"
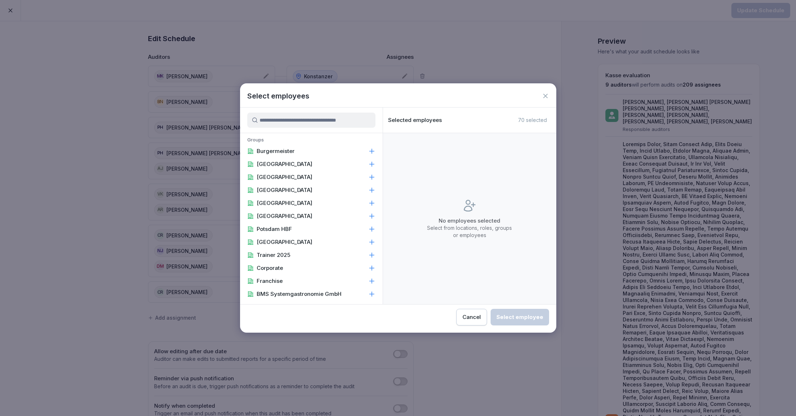
click at [476, 315] on div "Cancel" at bounding box center [471, 317] width 18 height 8
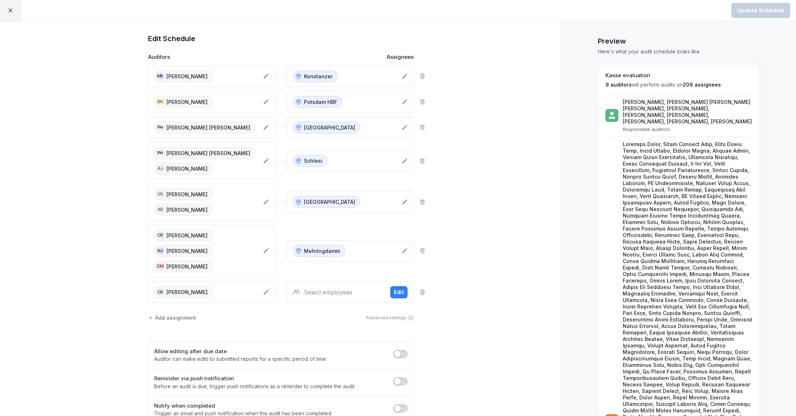
click at [425, 289] on icon at bounding box center [422, 292] width 6 height 6
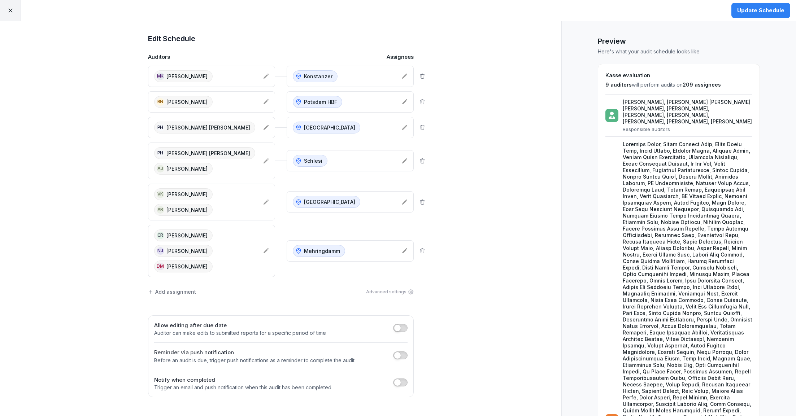
click at [189, 288] on div "Add assignment" at bounding box center [172, 292] width 48 height 8
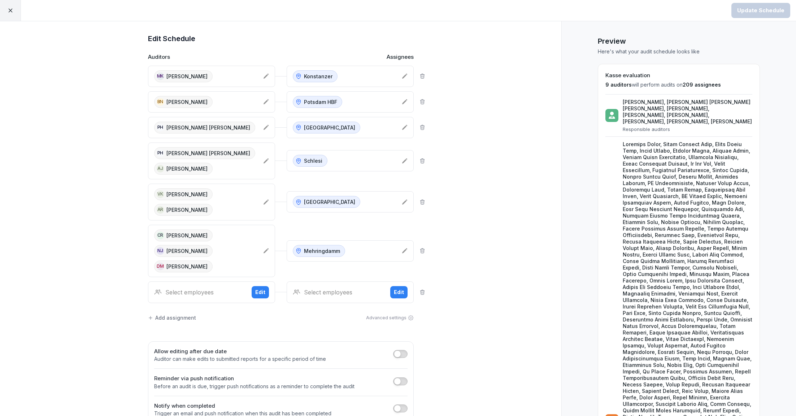
click at [200, 296] on div "Select employees Edit" at bounding box center [211, 292] width 127 height 22
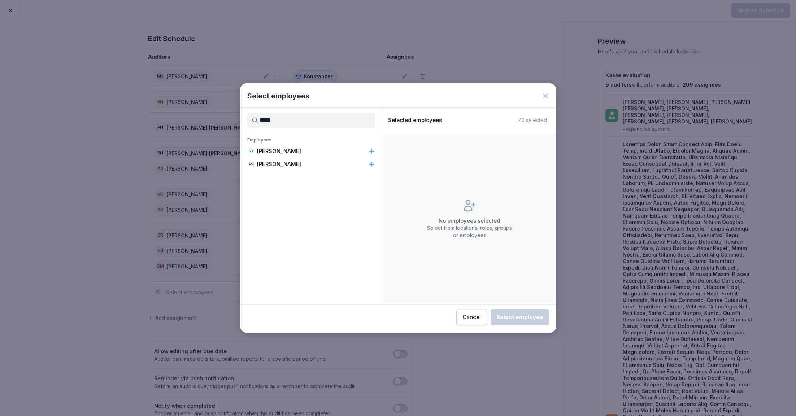
type input "*****"
click at [288, 148] on p "[PERSON_NAME]" at bounding box center [279, 151] width 44 height 7
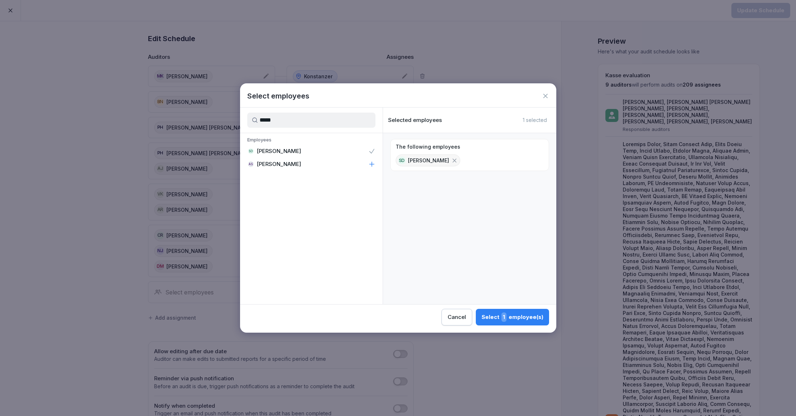
click at [506, 319] on span "1" at bounding box center [503, 316] width 5 height 9
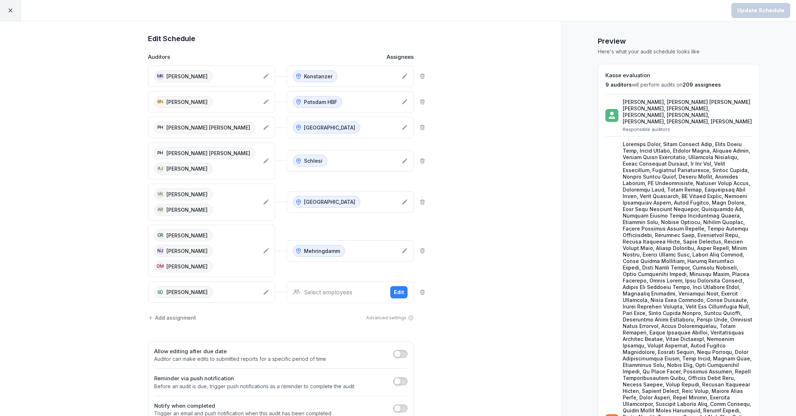
click at [342, 288] on div "Select employees" at bounding box center [339, 292] width 92 height 9
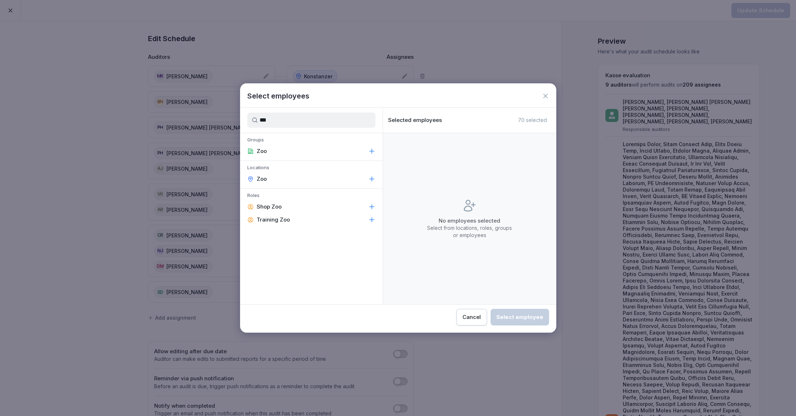
type input "***"
click at [283, 181] on div "Zoo" at bounding box center [311, 178] width 143 height 13
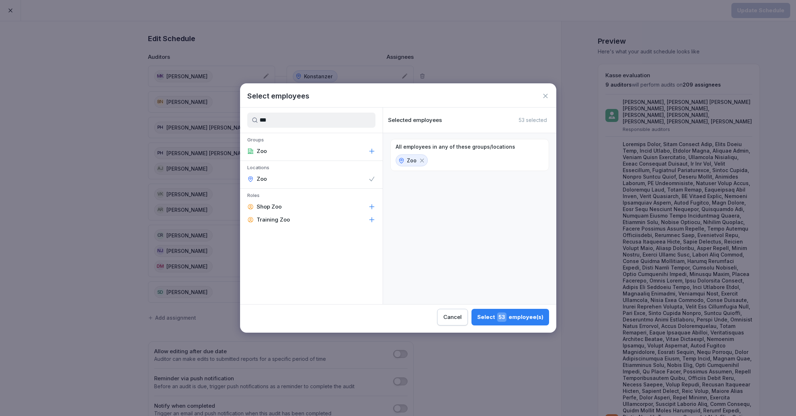
click at [521, 316] on div "Select 53 employee(s)" at bounding box center [510, 316] width 66 height 9
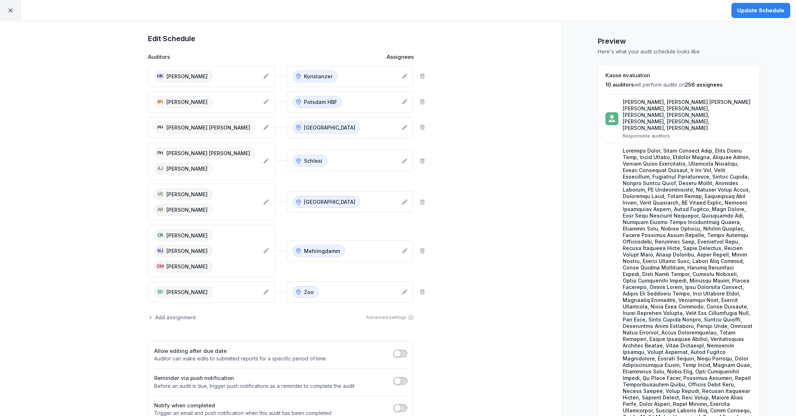
click at [184, 314] on div "Add assignment" at bounding box center [172, 318] width 48 height 8
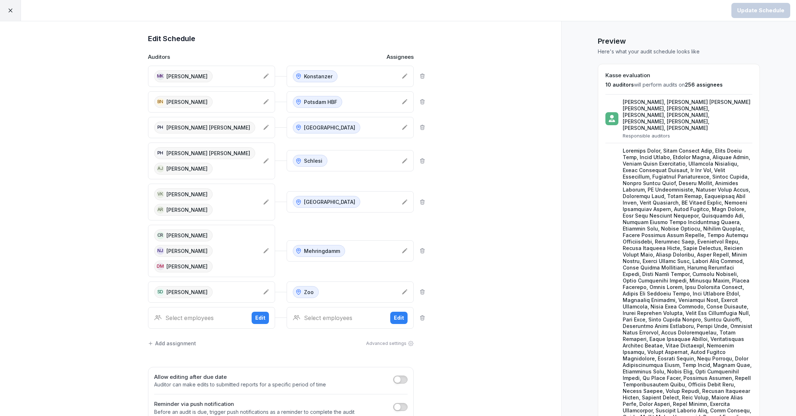
click at [219, 314] on div "Select employees" at bounding box center [200, 318] width 92 height 9
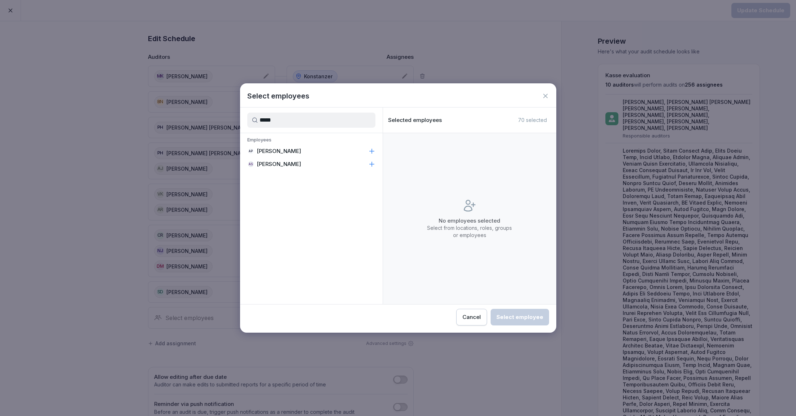
type input "*****"
click at [271, 155] on div "AP Arjun Pran" at bounding box center [311, 151] width 143 height 13
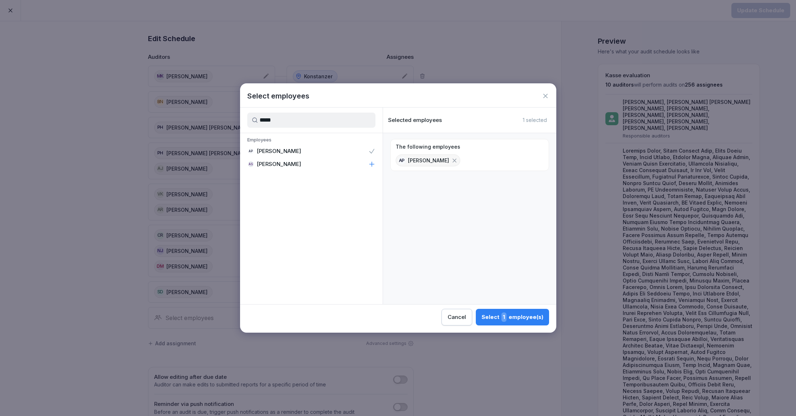
click at [494, 312] on button "Select 1 employee(s)" at bounding box center [512, 317] width 73 height 17
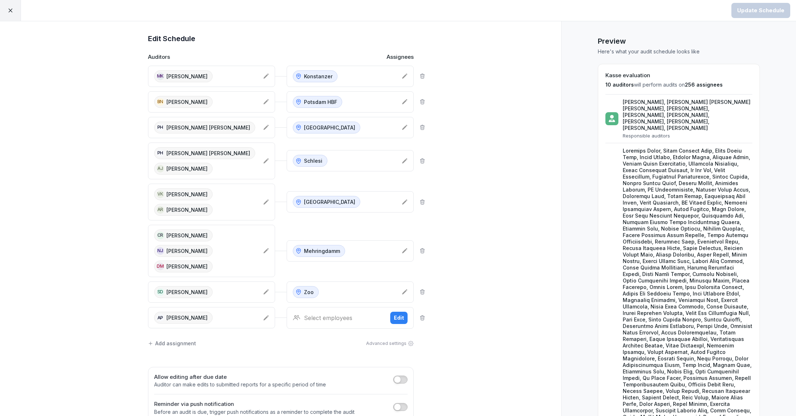
click at [237, 312] on div "AP Arjun Pran" at bounding box center [205, 318] width 103 height 12
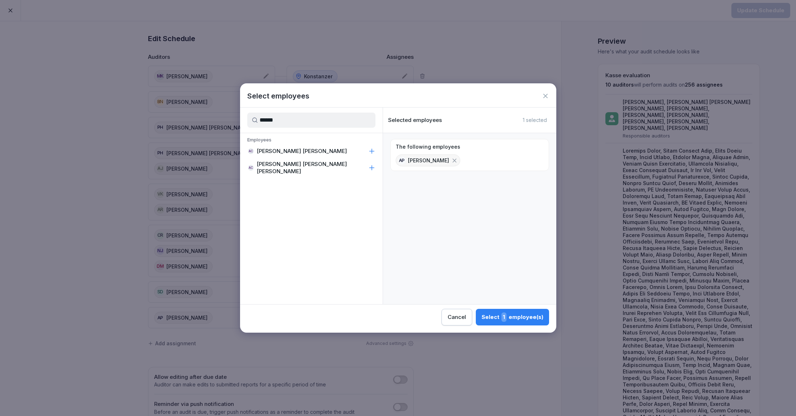
type input "******"
click at [306, 152] on p "[PERSON_NAME] [PERSON_NAME]" at bounding box center [302, 151] width 90 height 7
click at [504, 319] on span "2" at bounding box center [503, 316] width 6 height 9
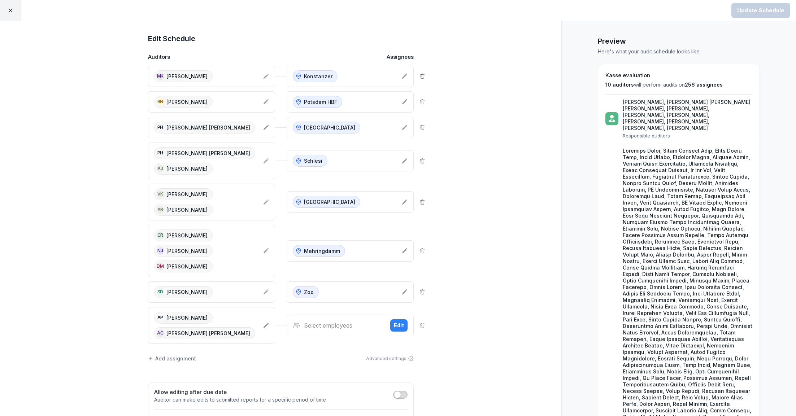
click at [353, 320] on div "Select employees Edit" at bounding box center [349, 326] width 127 height 22
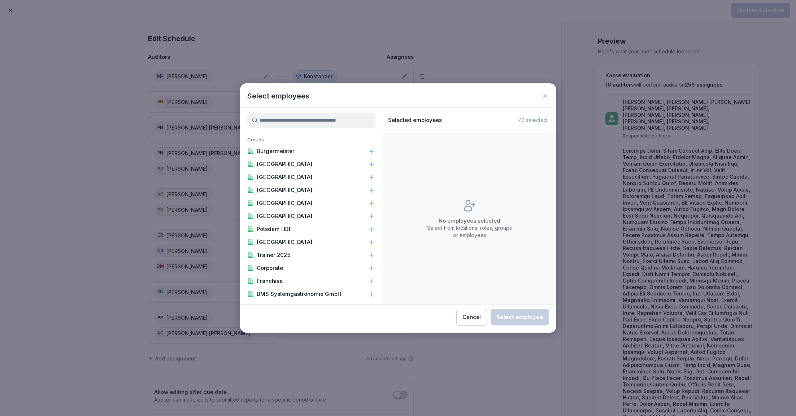
click at [352, 124] on input at bounding box center [311, 120] width 128 height 15
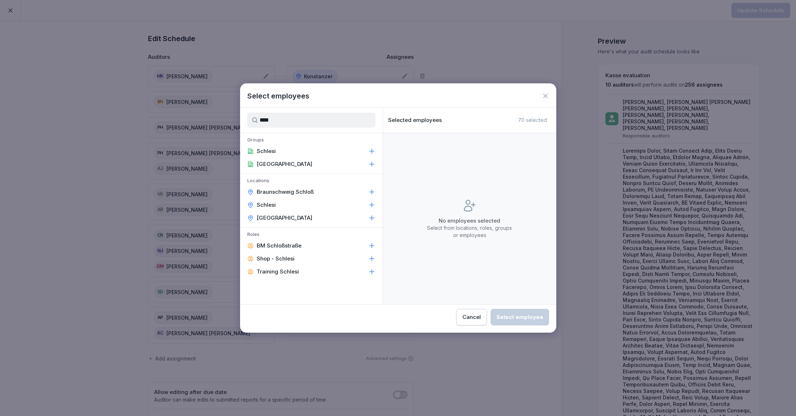
type input "****"
click at [279, 217] on p "[GEOGRAPHIC_DATA]" at bounding box center [285, 217] width 56 height 7
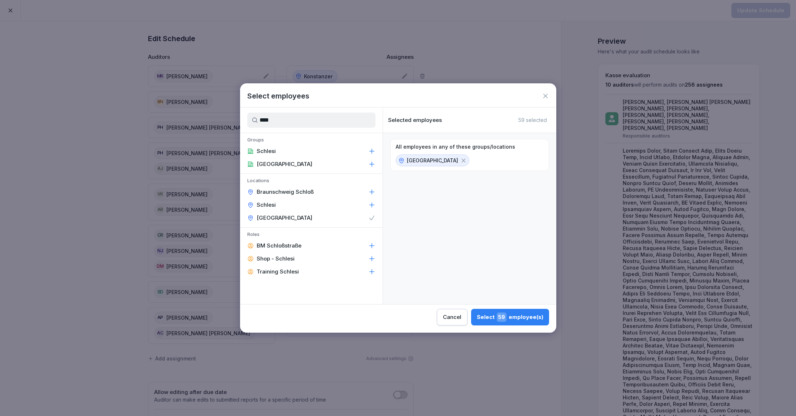
click at [519, 318] on div "Select 59 employee(s)" at bounding box center [510, 316] width 66 height 9
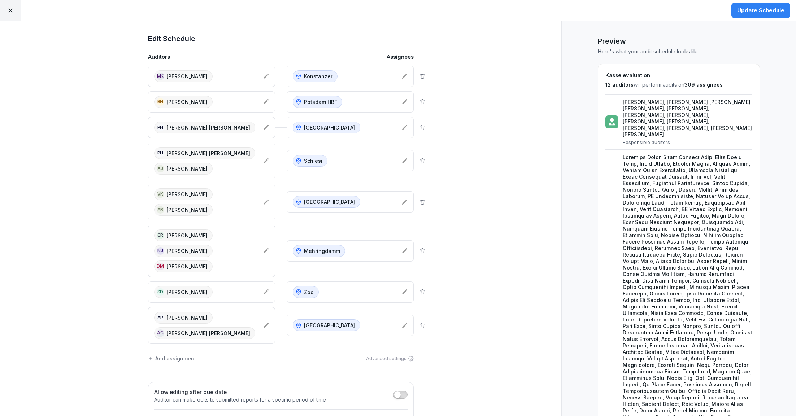
click at [178, 361] on div "Add assignment" at bounding box center [172, 359] width 48 height 8
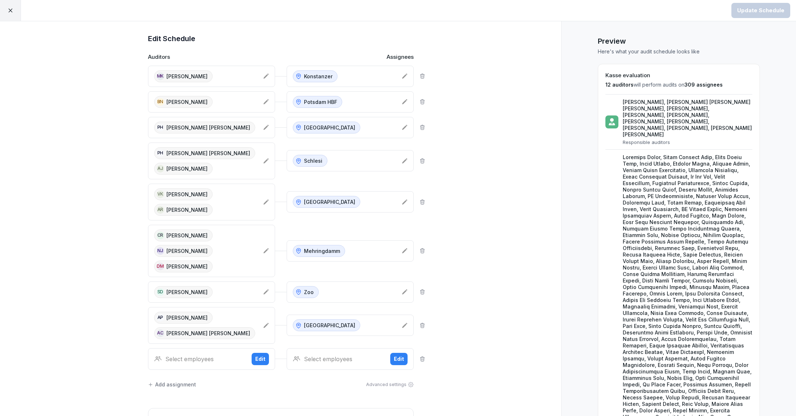
click at [199, 358] on div "Select employees" at bounding box center [200, 359] width 92 height 9
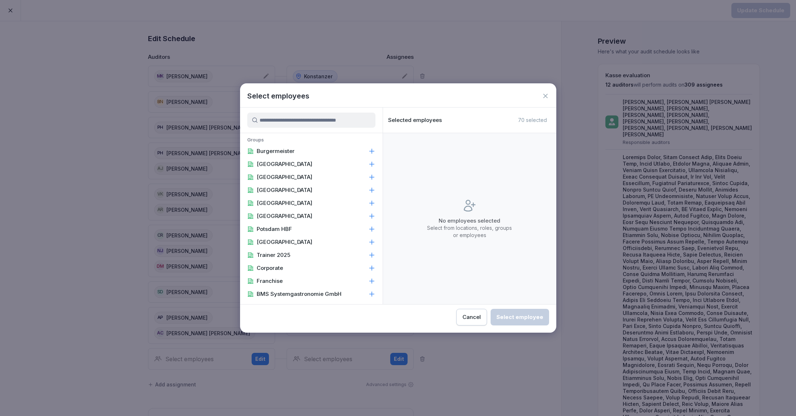
click at [304, 123] on input at bounding box center [311, 120] width 128 height 15
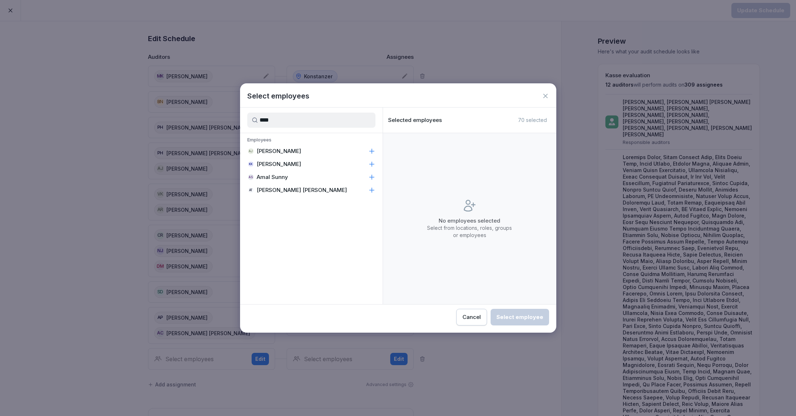
type input "****"
click at [283, 189] on p "[PERSON_NAME] [PERSON_NAME]" at bounding box center [302, 190] width 90 height 7
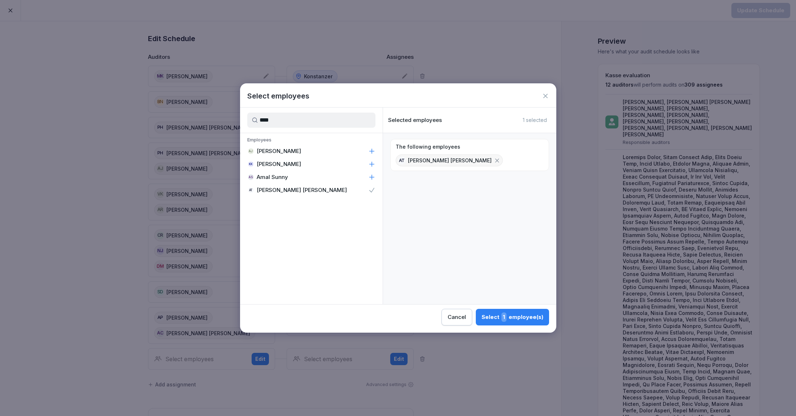
click at [525, 316] on div "Select 1 employee(s)" at bounding box center [512, 316] width 62 height 9
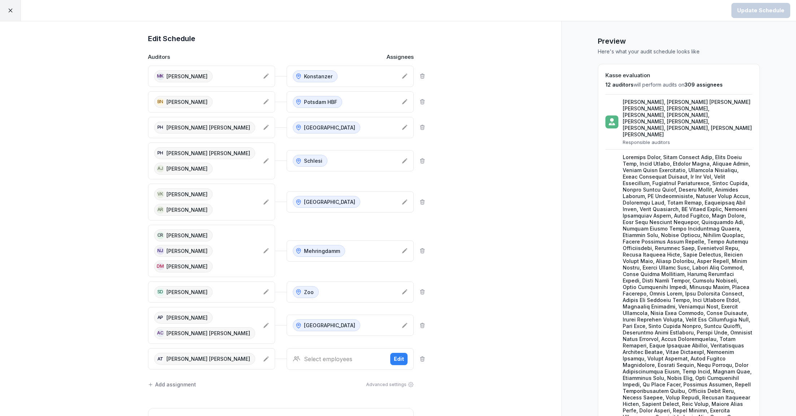
click at [370, 363] on div "Select employees" at bounding box center [339, 359] width 92 height 9
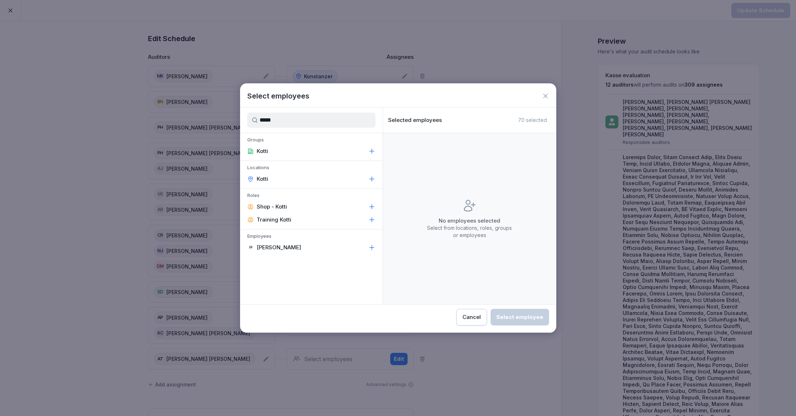
type input "*****"
click at [300, 181] on div "Kotti" at bounding box center [311, 178] width 143 height 13
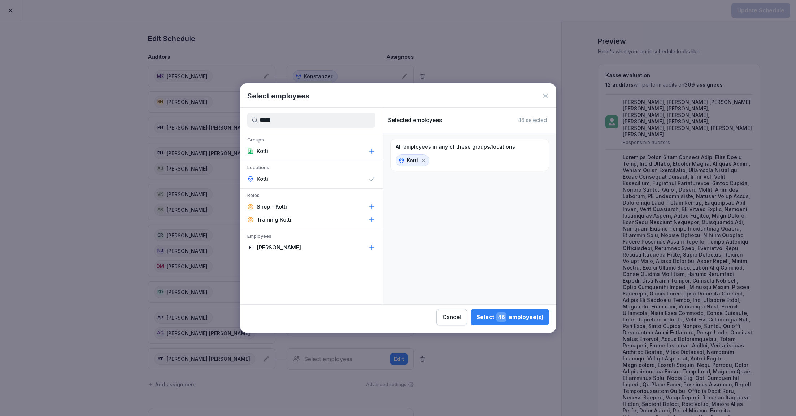
click at [511, 314] on div "Select 46 employee(s)" at bounding box center [509, 316] width 67 height 9
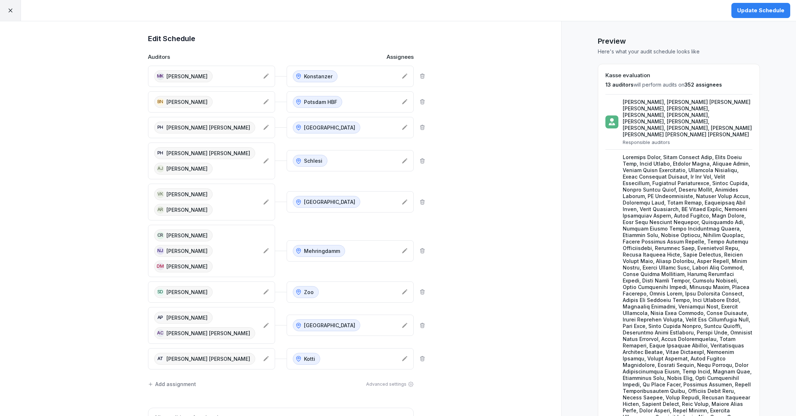
click at [182, 386] on div "Add assignment" at bounding box center [172, 384] width 48 height 8
click at [199, 389] on div "Select employees" at bounding box center [200, 384] width 92 height 9
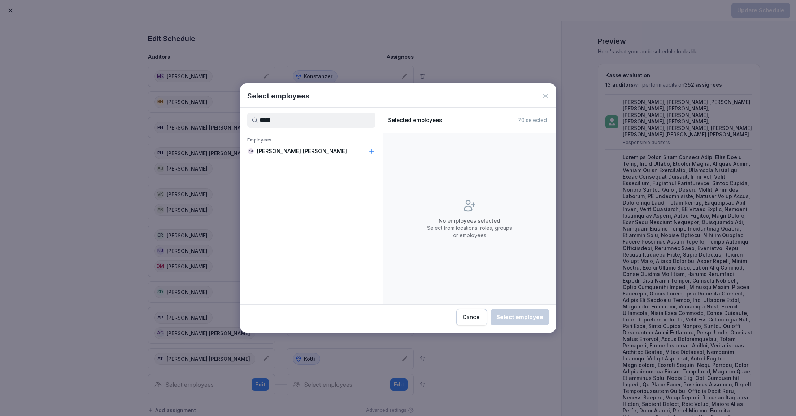
type input "*****"
click at [292, 148] on p "[PERSON_NAME]" at bounding box center [302, 151] width 90 height 7
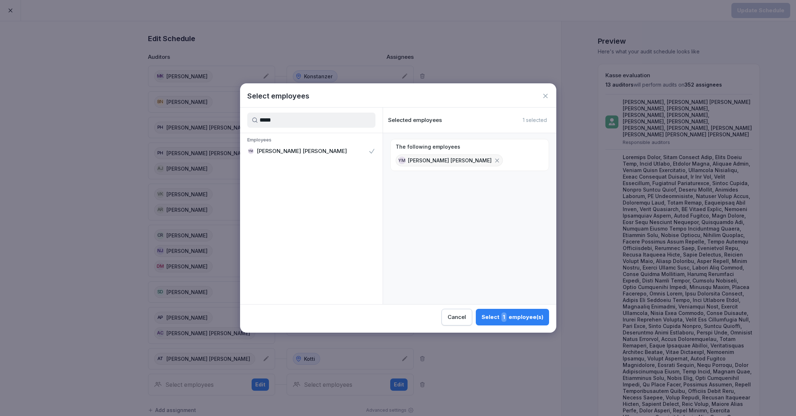
click at [531, 315] on div "Select 1 employee(s)" at bounding box center [512, 316] width 62 height 9
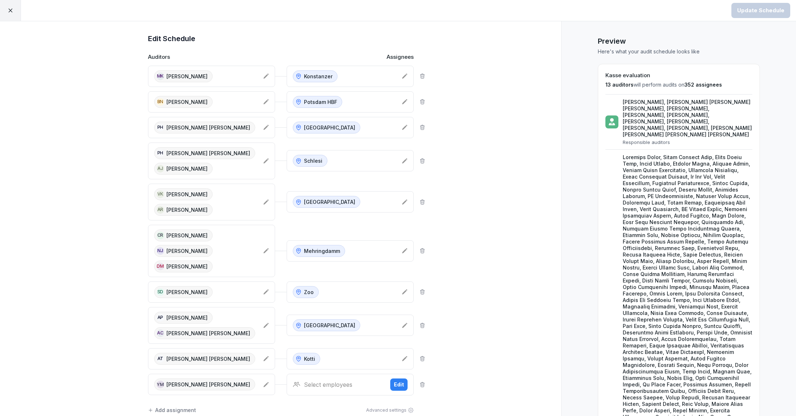
click at [330, 388] on div "Select employees" at bounding box center [339, 384] width 92 height 9
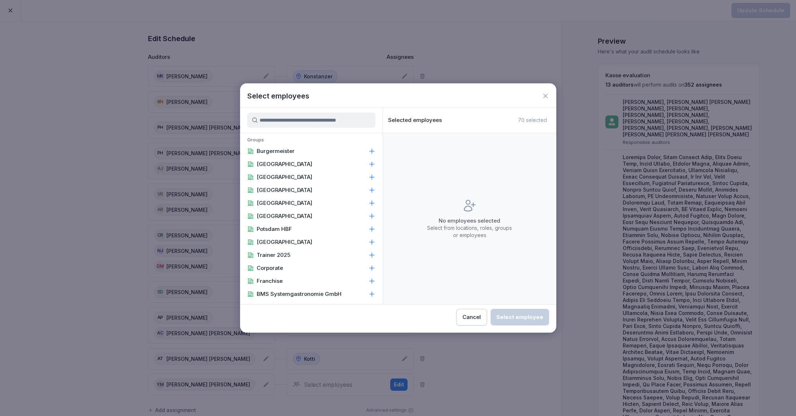
click at [302, 118] on input at bounding box center [311, 120] width 128 height 15
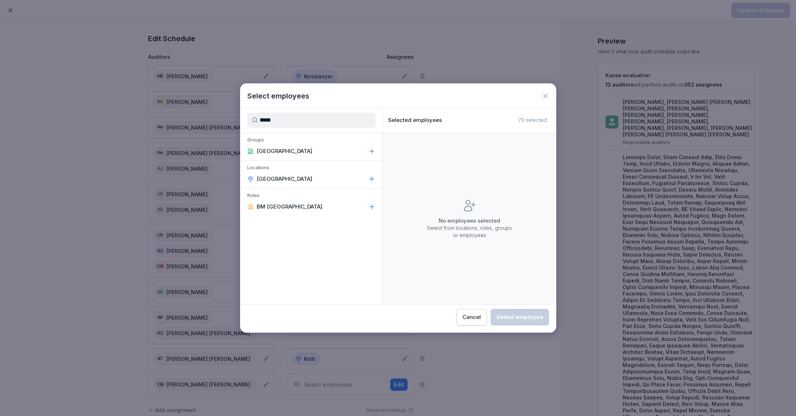
type input "*****"
click at [284, 172] on p "Locations" at bounding box center [311, 169] width 143 height 8
click at [283, 181] on p "[GEOGRAPHIC_DATA]" at bounding box center [285, 178] width 56 height 7
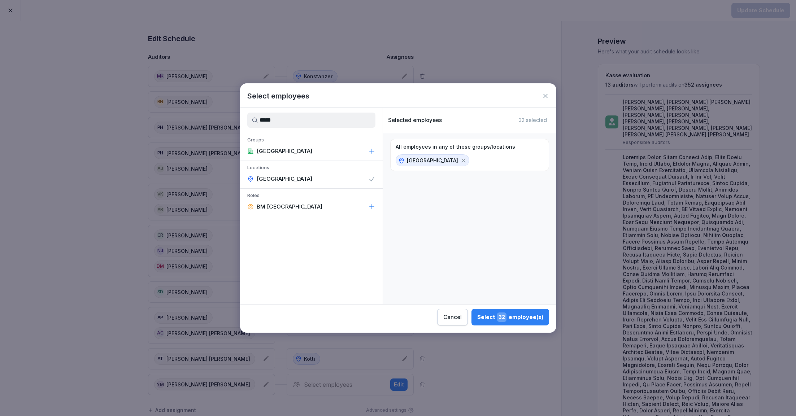
click at [503, 314] on span "32" at bounding box center [501, 316] width 9 height 9
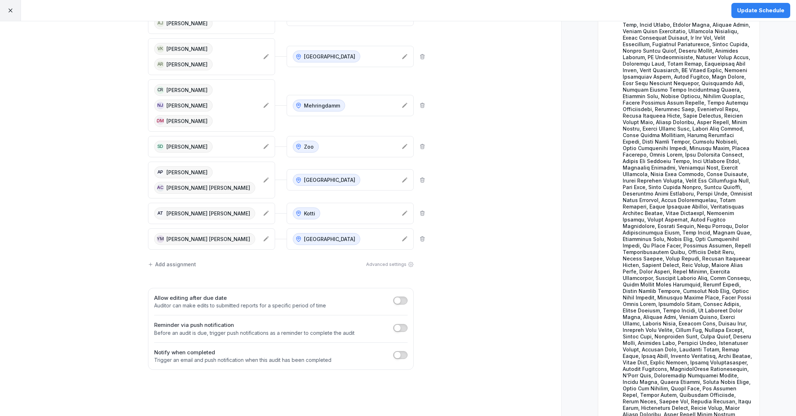
click at [184, 266] on div "Add assignment" at bounding box center [172, 265] width 48 height 8
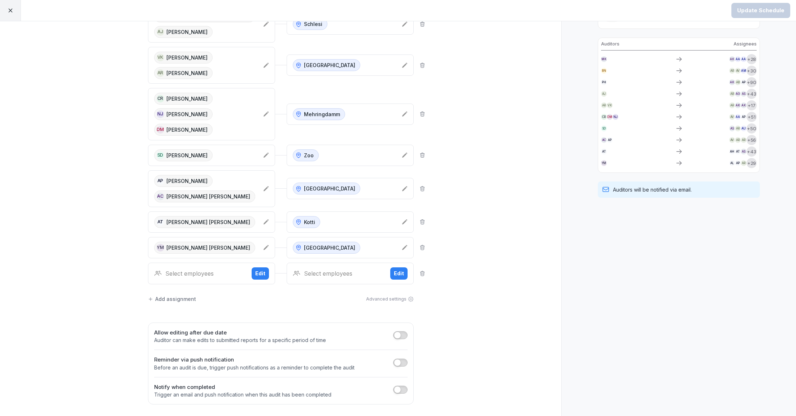
scroll to position [145, 0]
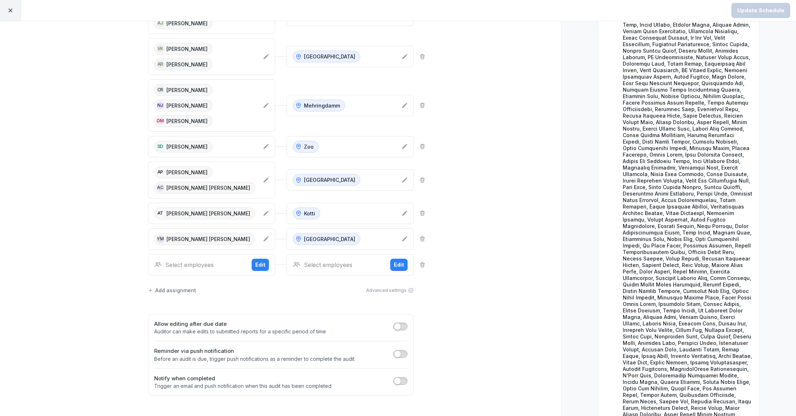
click at [226, 266] on div "Select employees" at bounding box center [200, 265] width 92 height 9
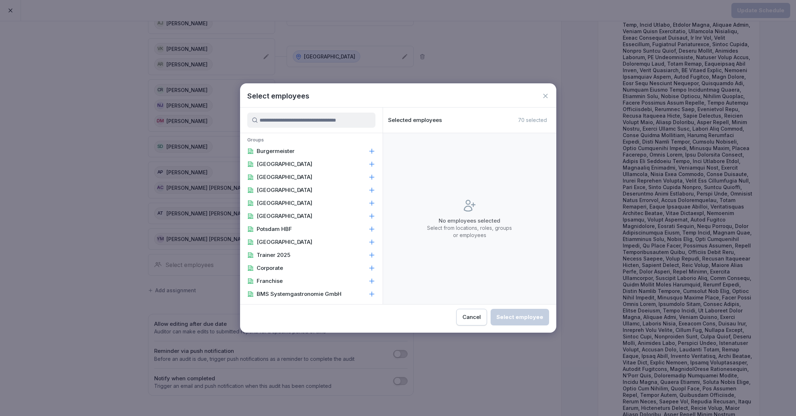
click at [303, 122] on input at bounding box center [311, 120] width 128 height 15
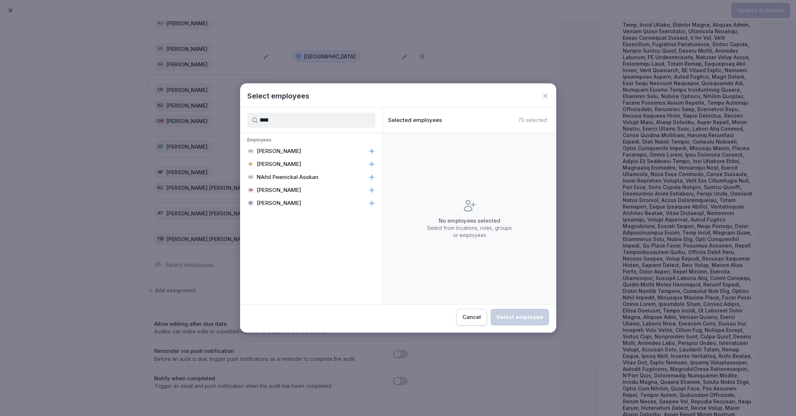
type input "****"
click at [281, 204] on p "[PERSON_NAME]" at bounding box center [279, 203] width 44 height 7
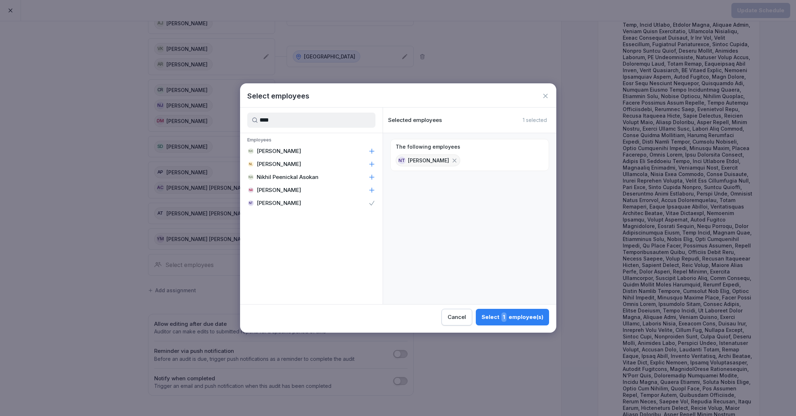
click at [532, 325] on button "Select 1 employee(s)" at bounding box center [512, 317] width 73 height 17
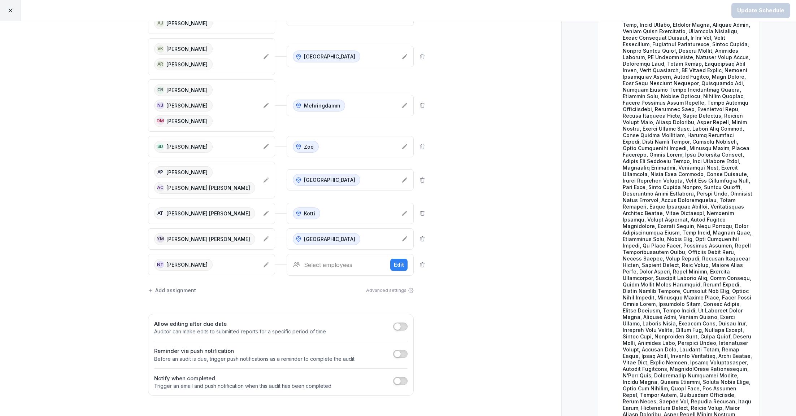
click at [329, 269] on div "Select employees" at bounding box center [339, 265] width 92 height 9
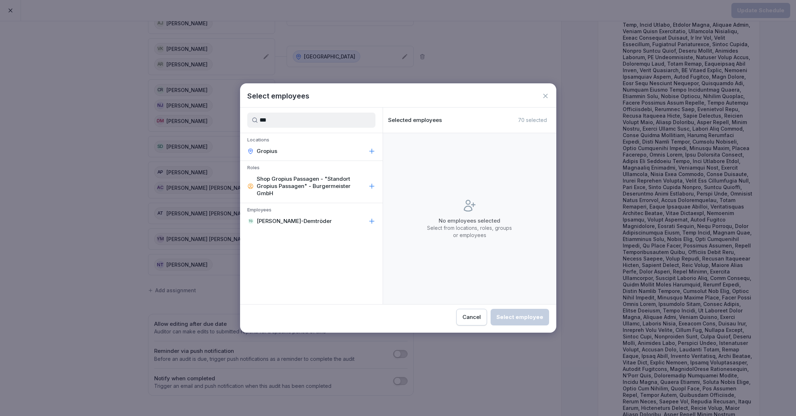
type input "***"
click at [264, 153] on p "Gropius" at bounding box center [267, 151] width 21 height 7
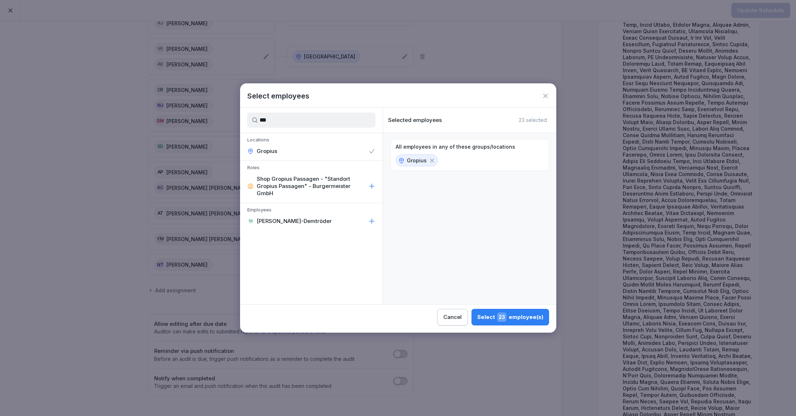
click at [522, 321] on div "Select 23 employee(s)" at bounding box center [510, 316] width 66 height 9
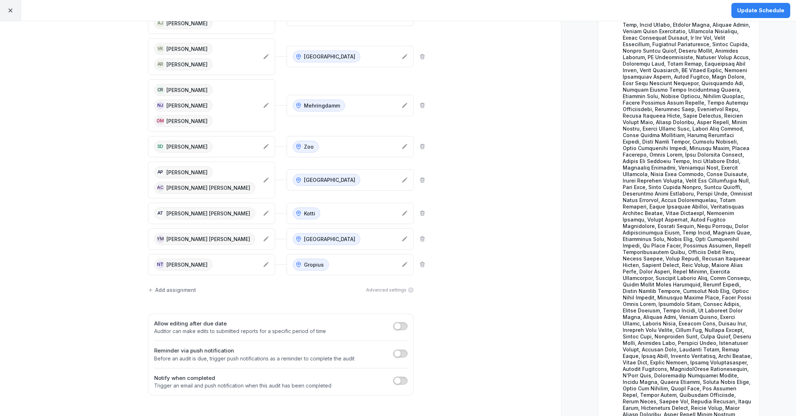
click at [176, 293] on div "Add assignment" at bounding box center [172, 290] width 48 height 8
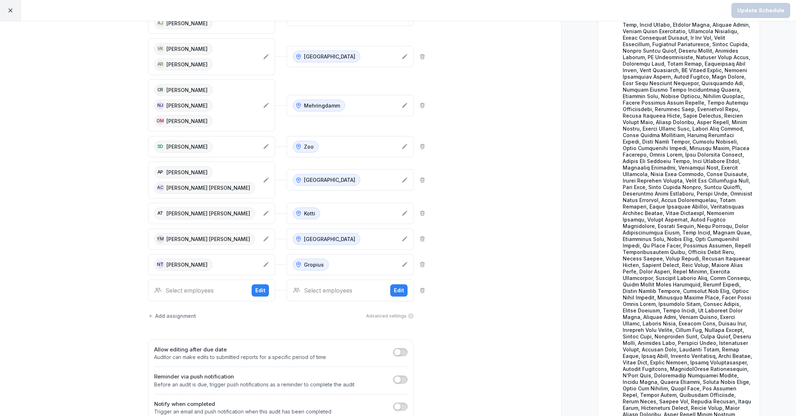
click at [211, 293] on div "Select employees" at bounding box center [200, 290] width 92 height 9
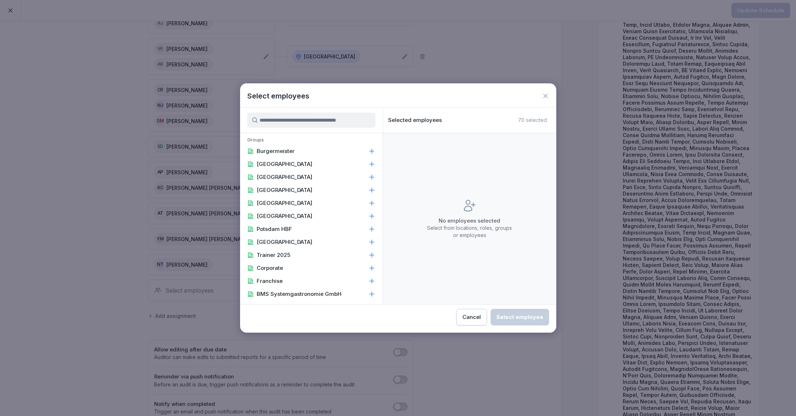
click at [311, 118] on input at bounding box center [311, 120] width 128 height 15
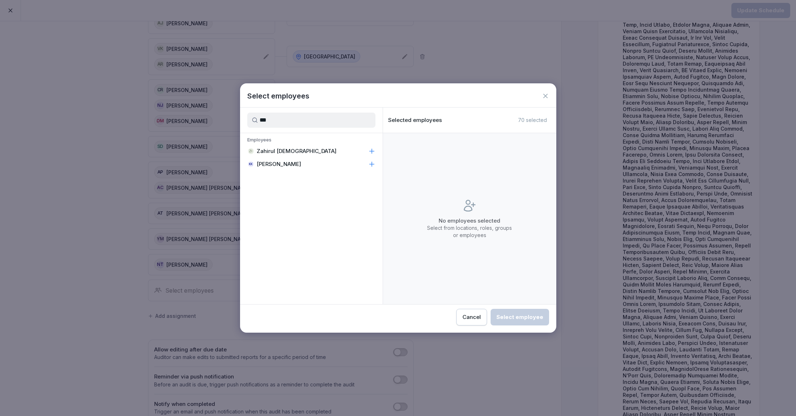
type input "***"
click at [291, 151] on div "ZI Zahirul Islam" at bounding box center [311, 151] width 143 height 13
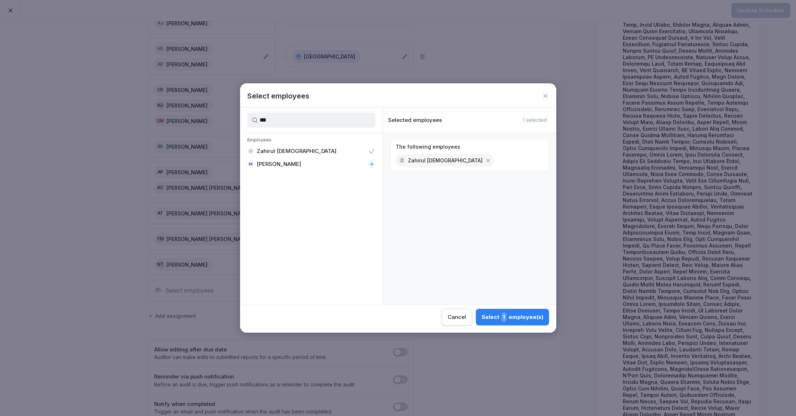
click at [508, 312] on button "Select 1 employee(s)" at bounding box center [512, 317] width 73 height 17
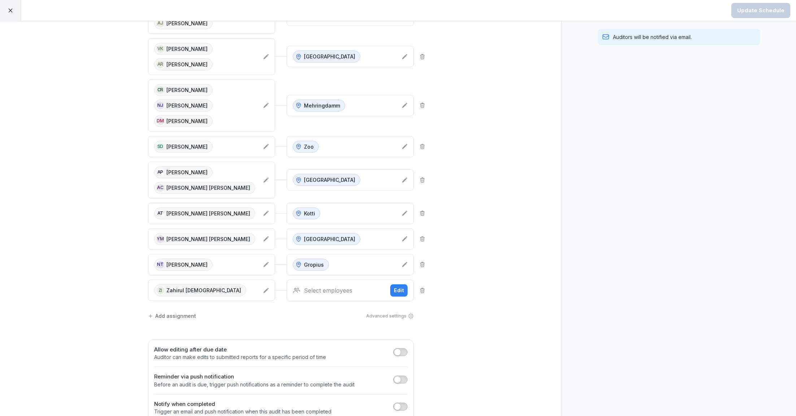
click at [363, 291] on div "Select employees" at bounding box center [339, 290] width 92 height 9
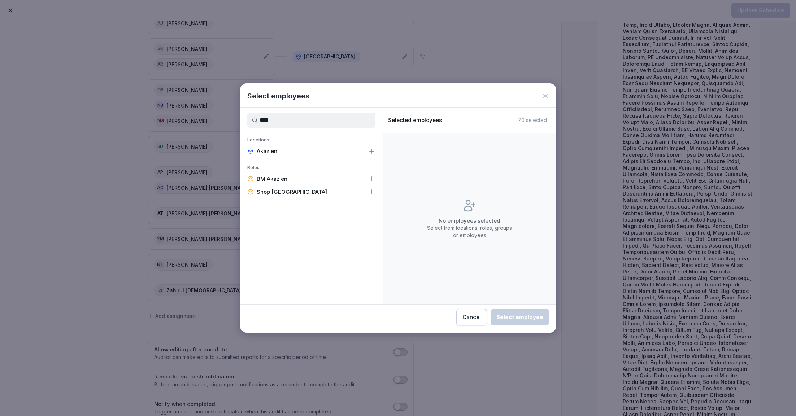
type input "****"
click at [276, 146] on div "Akazien" at bounding box center [311, 151] width 143 height 13
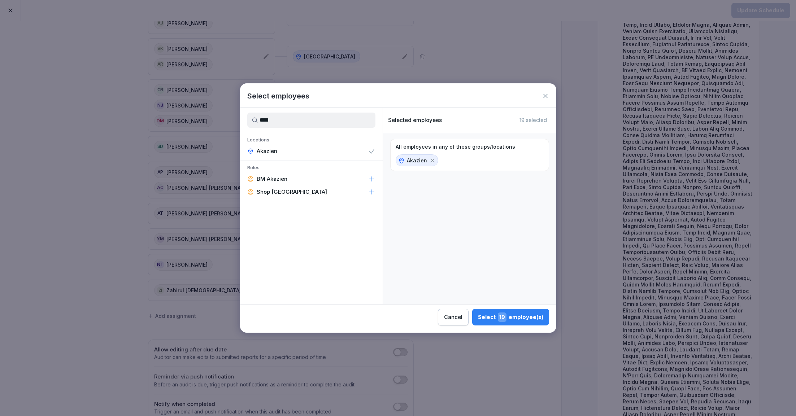
click at [521, 319] on div "Select 19 employee(s)" at bounding box center [510, 316] width 65 height 9
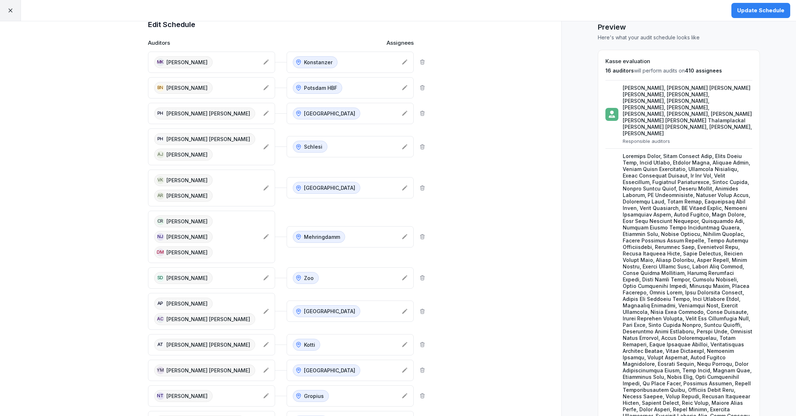
scroll to position [10, 0]
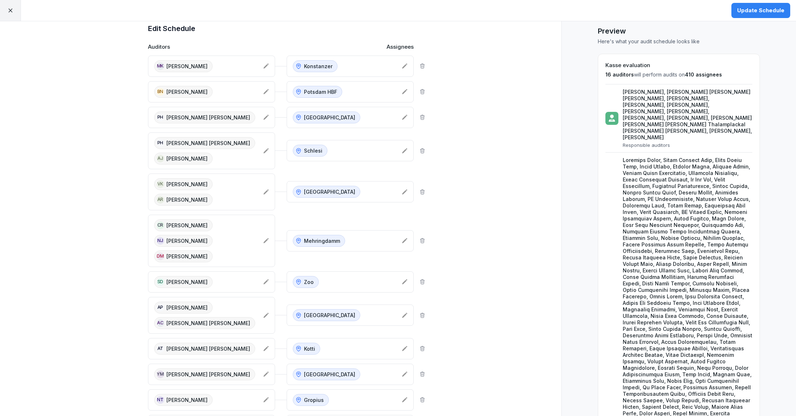
click at [756, 13] on div "Update Schedule" at bounding box center [760, 10] width 47 height 8
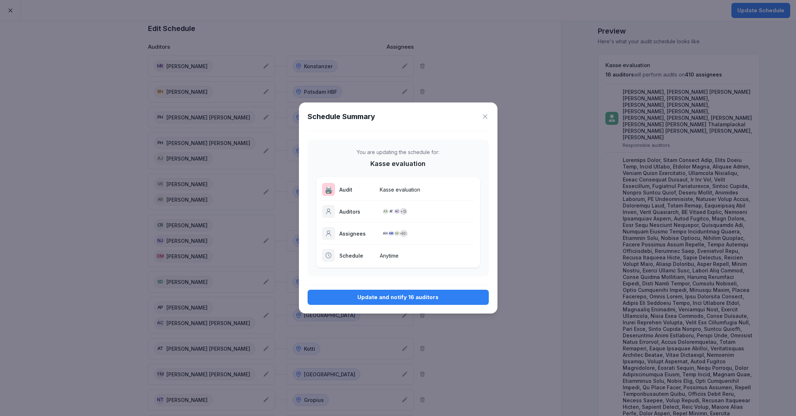
click at [380, 295] on div "Update and notify 16 auditors" at bounding box center [398, 297] width 170 height 8
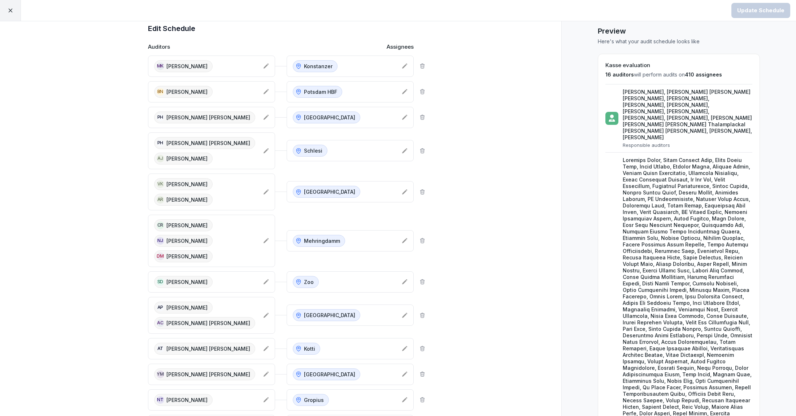
click at [14, 14] on div at bounding box center [10, 10] width 21 height 21
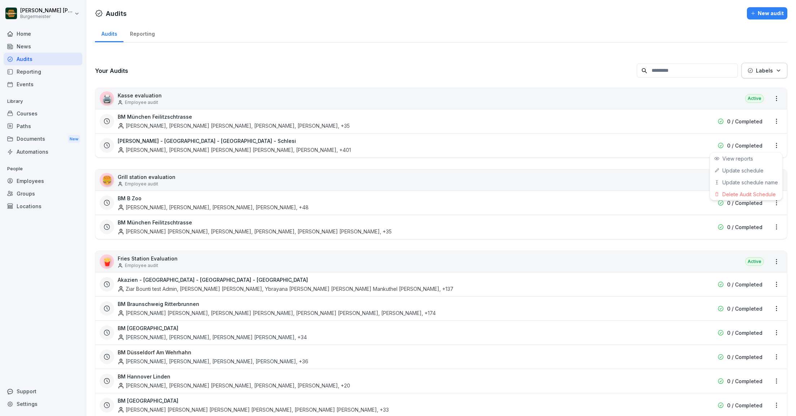
click at [776, 146] on html "Juan Jose Leonardi Gonzalez Burgermeister Home News Audits Reporting Events Lib…" at bounding box center [398, 208] width 796 height 416
click at [740, 181] on div "Update schedule name" at bounding box center [746, 182] width 72 height 12
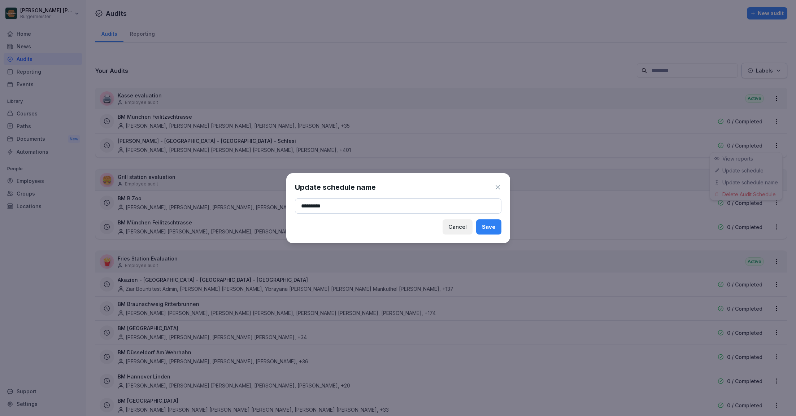
type input "*********"
click at [493, 227] on div "Save" at bounding box center [489, 227] width 14 height 8
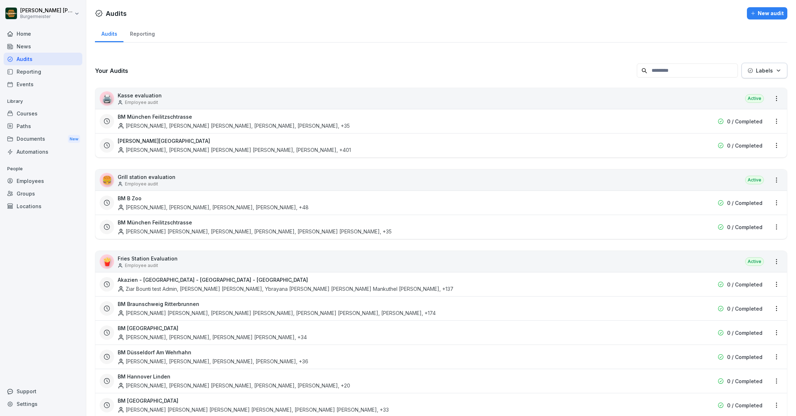
click at [670, 104] on html "Juan Jose Leonardi Gonzalez Burgermeister Home News Audits Reporting Events Lib…" at bounding box center [398, 208] width 796 height 416
click at [666, 101] on div "🖨️ Kasse evaluation Employee audit Active" at bounding box center [440, 98] width 691 height 21
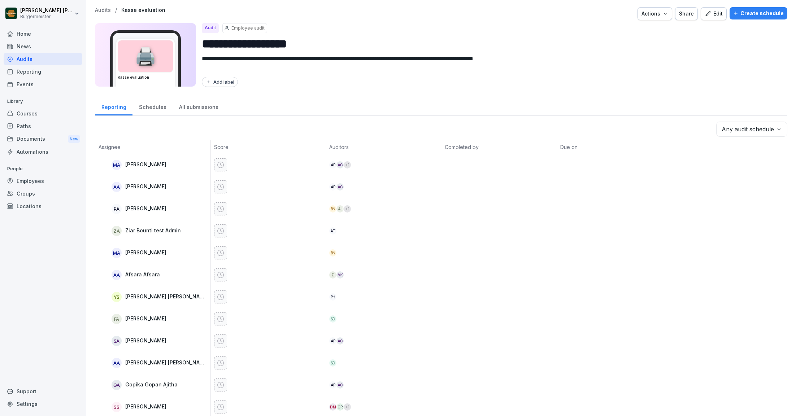
click at [104, 11] on p "Audits" at bounding box center [103, 10] width 16 height 6
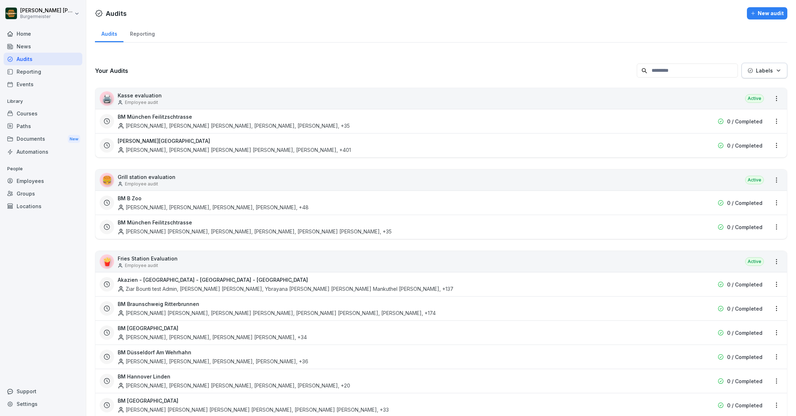
click at [643, 96] on div "🖨️ Kasse evaluation Employee audit Active" at bounding box center [440, 98] width 691 height 21
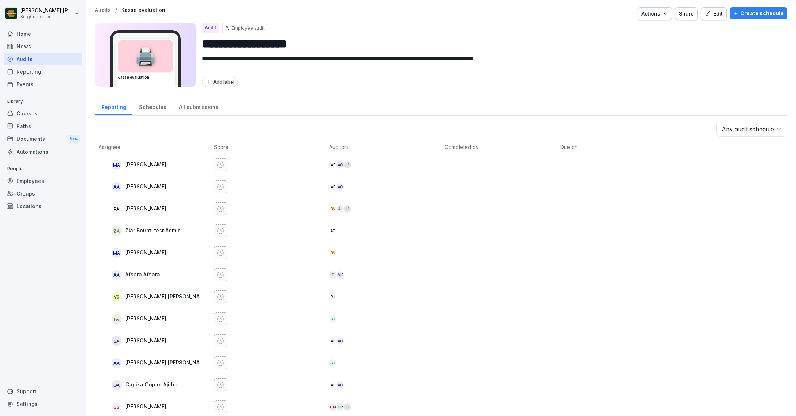
click at [757, 14] on div "Create schedule" at bounding box center [758, 13] width 51 height 8
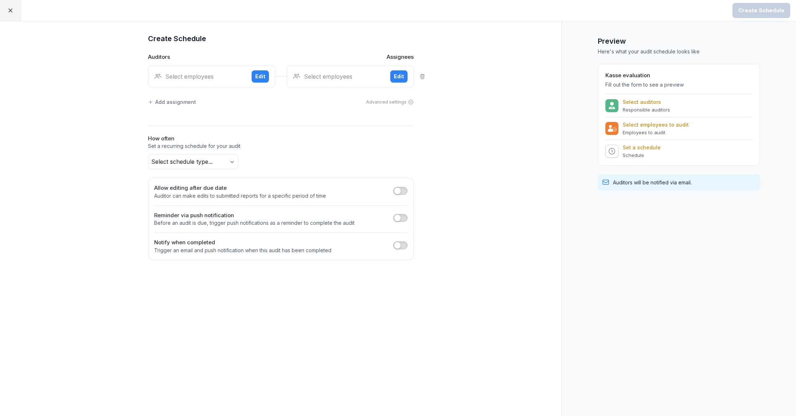
click at [235, 72] on div "Select employees" at bounding box center [200, 76] width 92 height 9
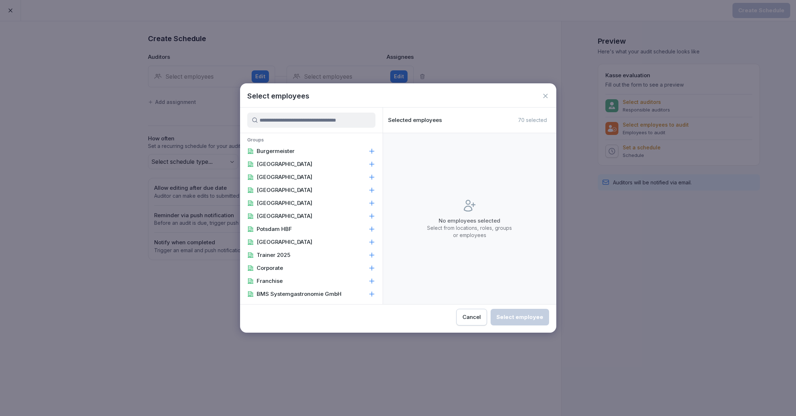
click at [289, 122] on input at bounding box center [311, 120] width 128 height 15
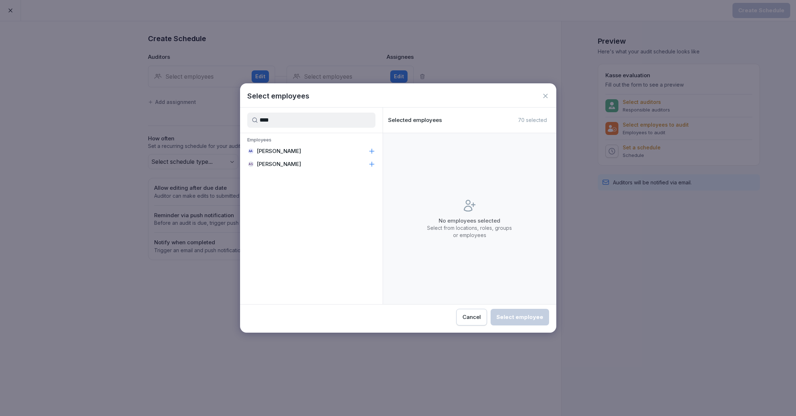
type input "****"
click at [284, 151] on p "[PERSON_NAME]" at bounding box center [279, 151] width 44 height 7
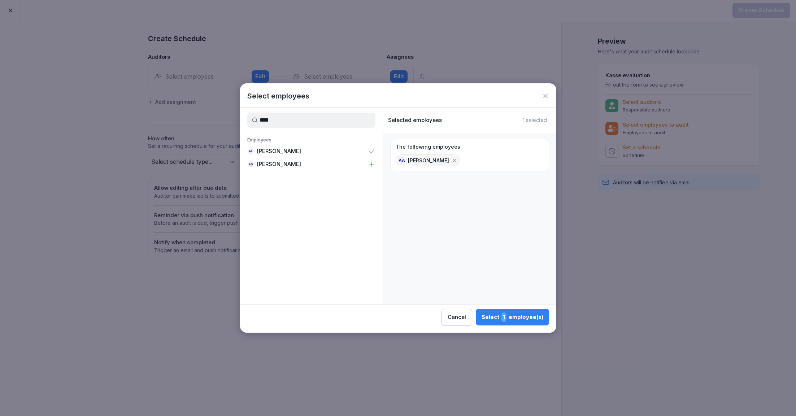
click at [511, 316] on div "Select 1 employee(s)" at bounding box center [512, 316] width 62 height 9
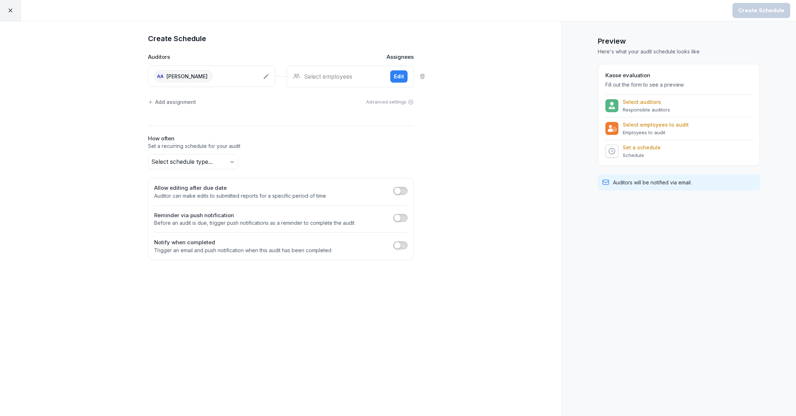
click at [356, 75] on div "Select employees" at bounding box center [339, 76] width 92 height 9
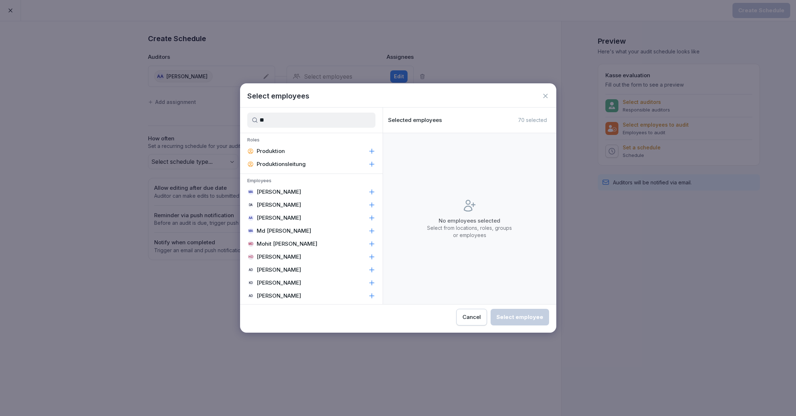
type input "*"
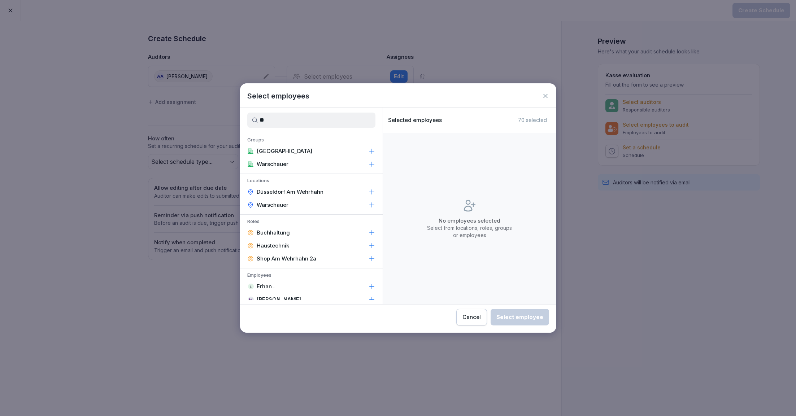
type input "*"
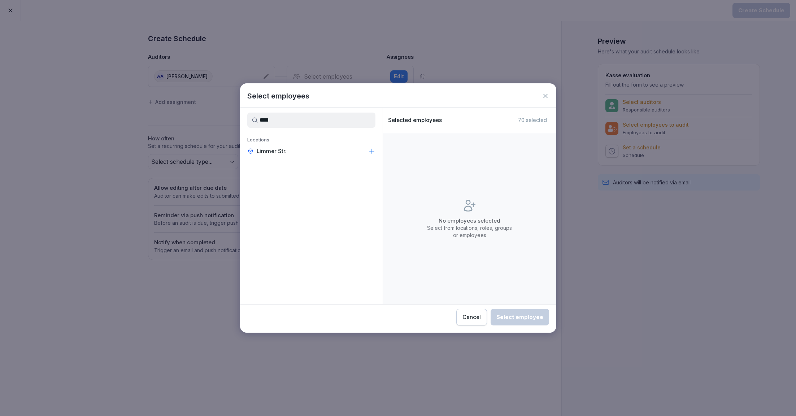
type input "****"
click at [333, 147] on div "Limmer Str." at bounding box center [311, 151] width 143 height 13
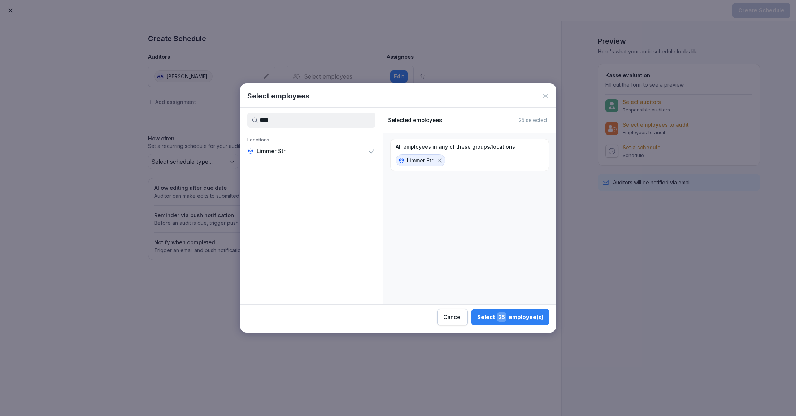
click at [496, 320] on div "Select 25 employee(s)" at bounding box center [510, 316] width 66 height 9
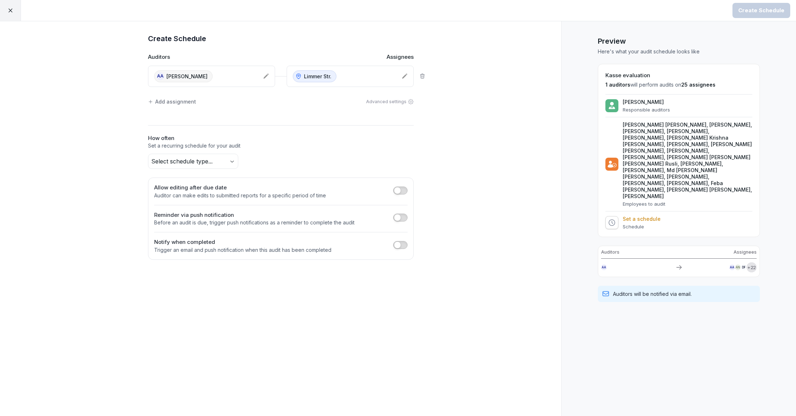
click at [215, 163] on body "Create Schedule Create Schedule Auditors Assignees AA Anirudh Arora Limmer Str.…" at bounding box center [398, 208] width 796 height 416
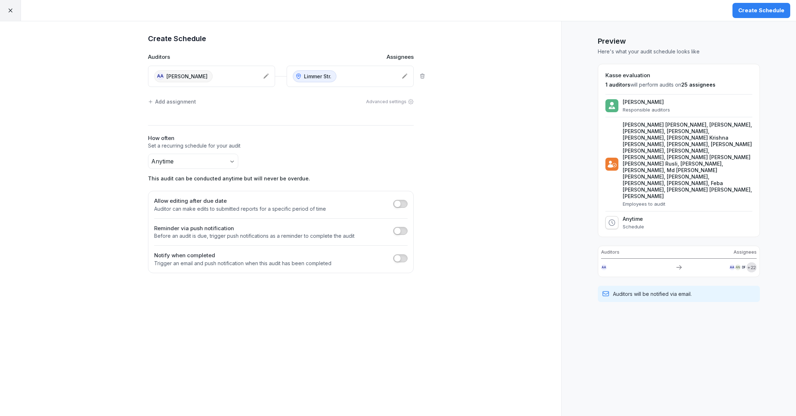
click at [765, 9] on div "Create Schedule" at bounding box center [761, 10] width 46 height 8
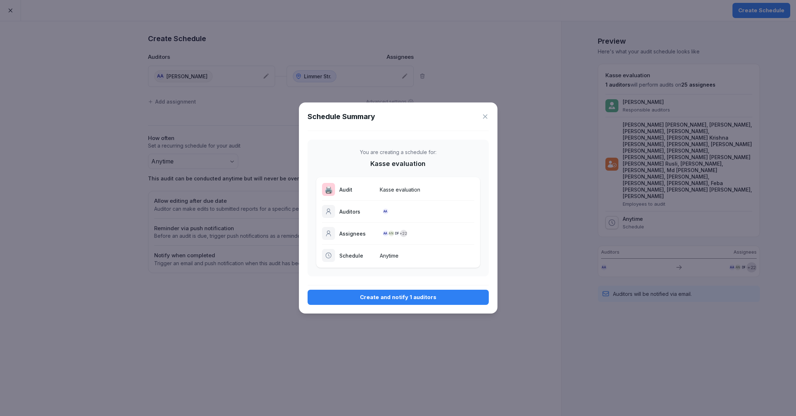
click at [394, 306] on div "Schedule Summary You are creating a schedule for: Kasse evaluation 🖨️ Audit Kas…" at bounding box center [398, 207] width 198 height 211
click at [403, 290] on button "Create and notify 1 auditors" at bounding box center [397, 297] width 181 height 15
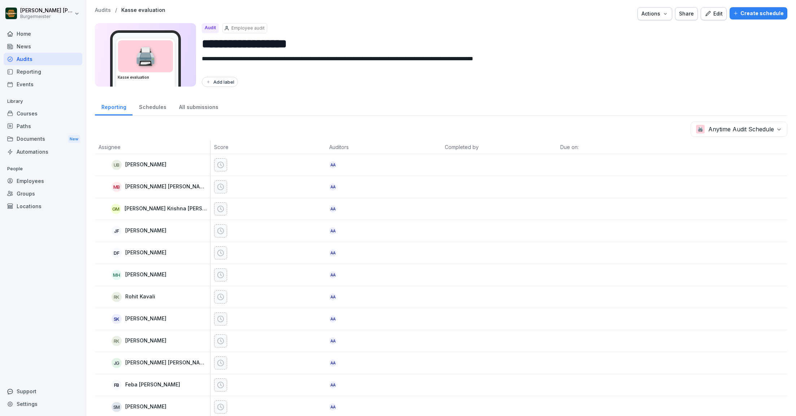
click at [102, 10] on p "Audits" at bounding box center [103, 10] width 16 height 6
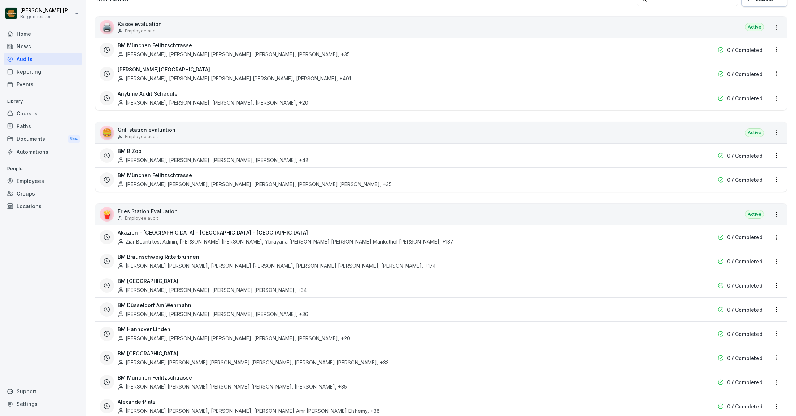
scroll to position [77, 0]
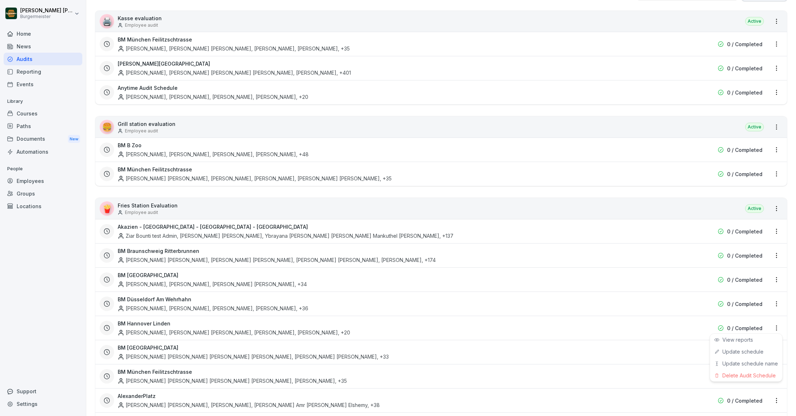
click at [776, 328] on html "Juan Jose Leonardi Gonzalez Burgermeister Home News Audits Reporting Events Lib…" at bounding box center [398, 208] width 796 height 416
click at [745, 364] on div "Update schedule name" at bounding box center [746, 364] width 72 height 12
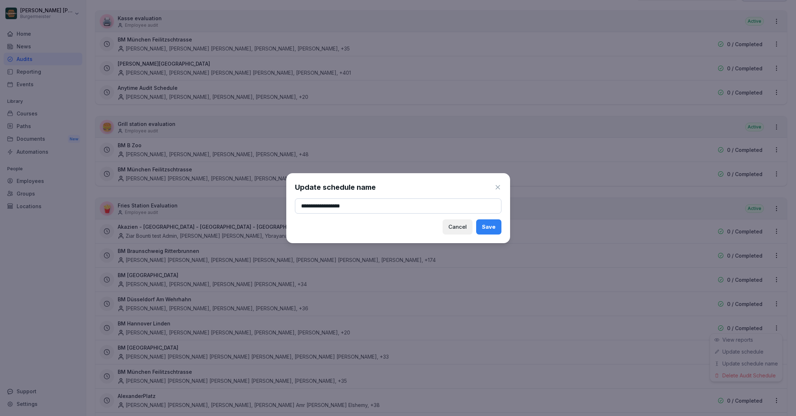
click at [386, 201] on input "**********" at bounding box center [398, 205] width 206 height 15
click at [494, 228] on div "Save" at bounding box center [489, 227] width 14 height 8
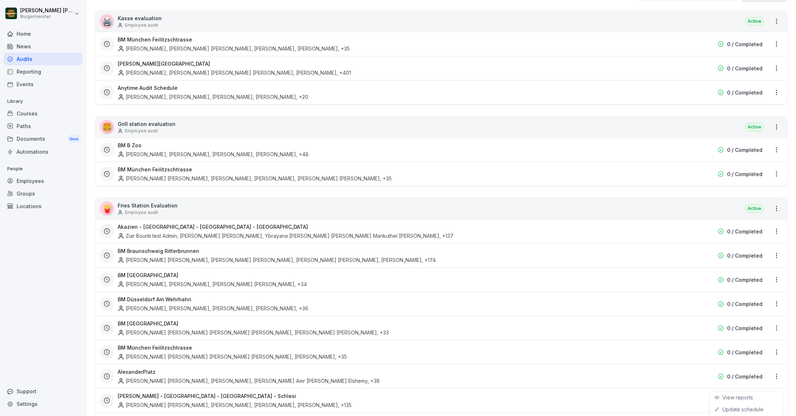
click at [87, 255] on html "Juan Jose Leonardi Gonzalez Burgermeister Home News Audits Reporting Events Lib…" at bounding box center [398, 208] width 796 height 416
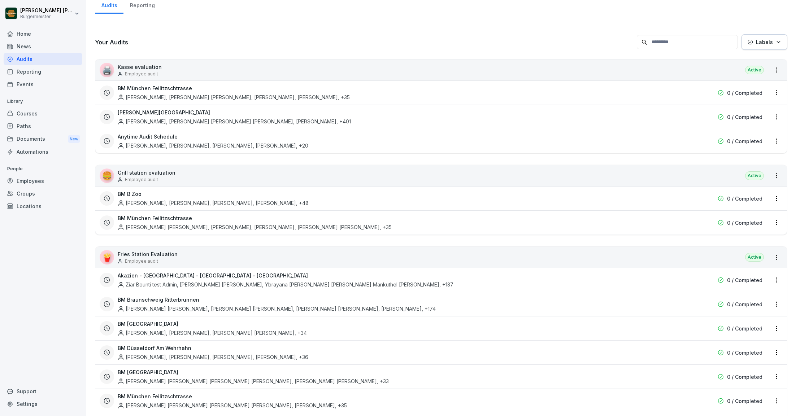
scroll to position [0, 0]
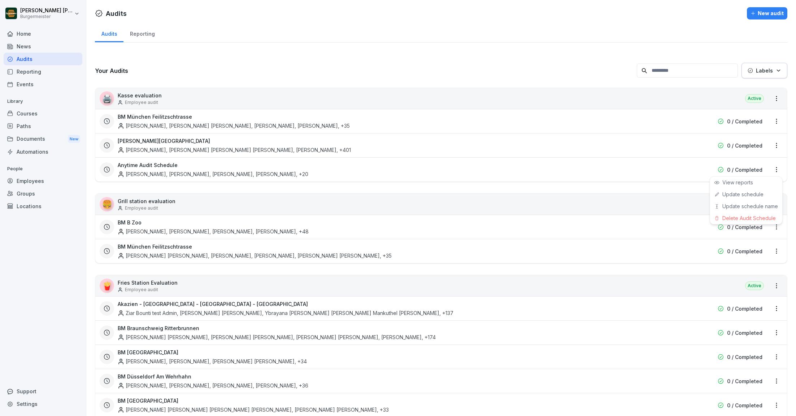
click at [777, 167] on html "Juan Jose Leonardi Gonzalez Burgermeister Home News Audits Reporting Events Lib…" at bounding box center [398, 208] width 796 height 416
click at [732, 206] on div "Update schedule name" at bounding box center [746, 206] width 72 height 12
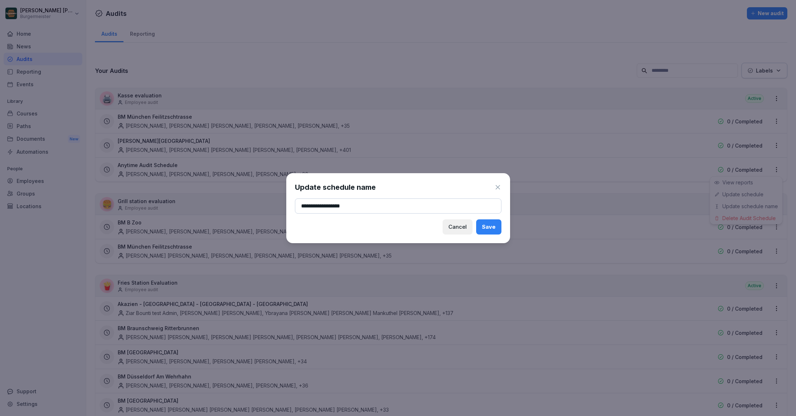
type input "**********"
click at [487, 226] on div "Save" at bounding box center [489, 227] width 14 height 8
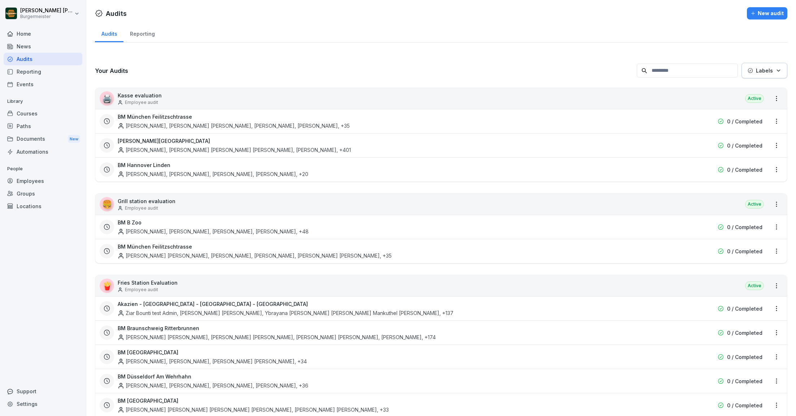
click at [471, 84] on html "Juan Jose Leonardi Gonzalez Burgermeister Home News Audits Reporting Events Lib…" at bounding box center [398, 208] width 796 height 416
click at [777, 329] on html "Juan Jose Leonardi Gonzalez Burgermeister Home News Audits Reporting Events Lib…" at bounding box center [398, 208] width 796 height 416
click at [739, 369] on div "Update schedule name" at bounding box center [746, 369] width 72 height 12
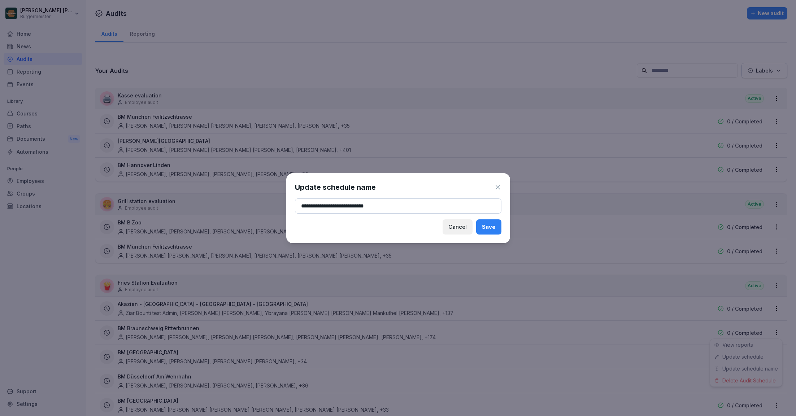
click at [412, 205] on input "**********" at bounding box center [398, 205] width 206 height 15
click at [494, 226] on div "Save" at bounding box center [489, 227] width 14 height 8
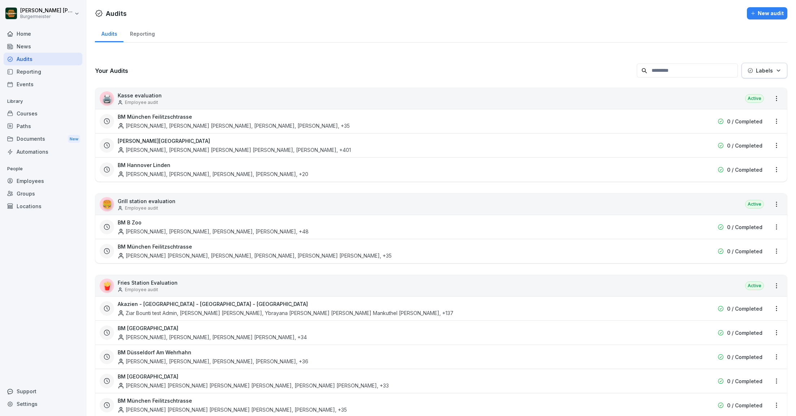
click at [672, 96] on html "Juan Jose Leonardi Gonzalez Burgermeister Home News Audits Reporting Events Lib…" at bounding box center [398, 208] width 796 height 416
click at [641, 99] on div "🖨️ Kasse evaluation Employee audit Active" at bounding box center [440, 98] width 691 height 21
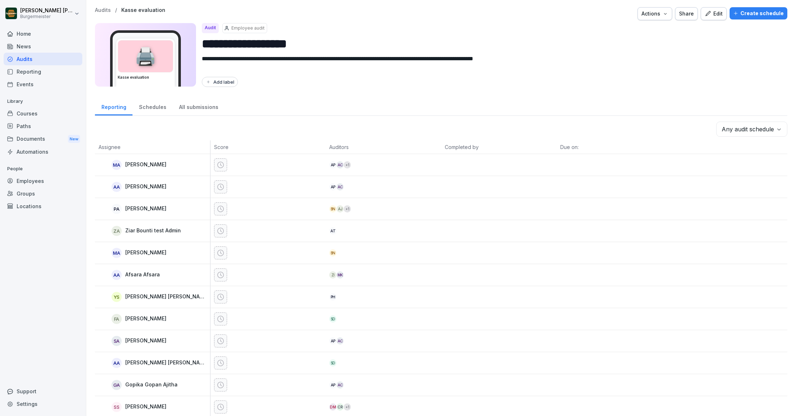
click at [748, 13] on div "Create schedule" at bounding box center [758, 13] width 51 height 8
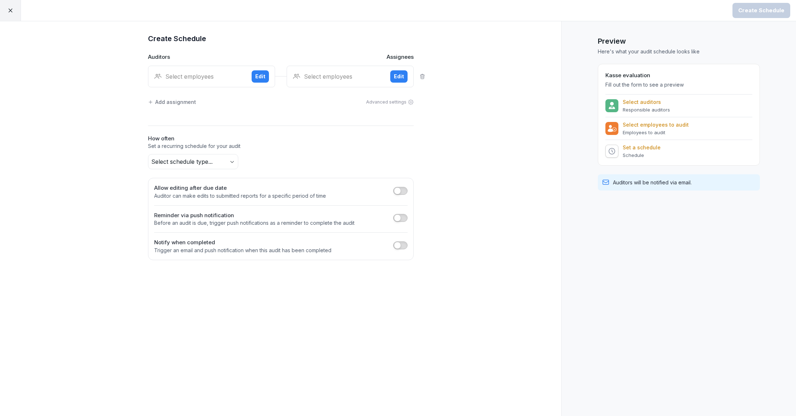
click at [216, 68] on div "Select employees Edit" at bounding box center [211, 77] width 127 height 22
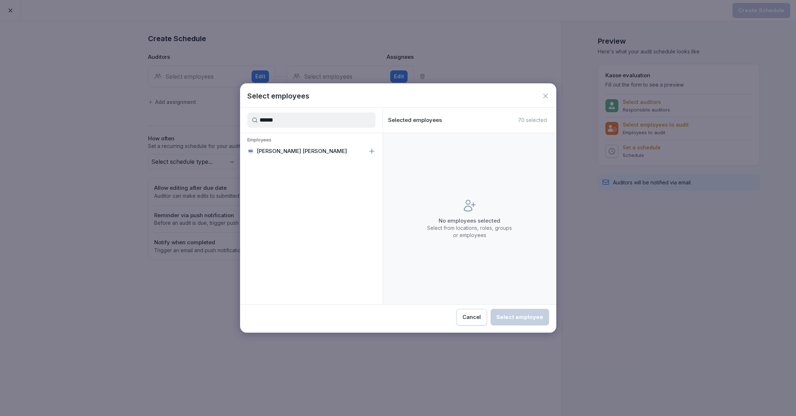
type input "******"
click at [294, 150] on p "[PERSON_NAME] [PERSON_NAME]" at bounding box center [302, 151] width 90 height 7
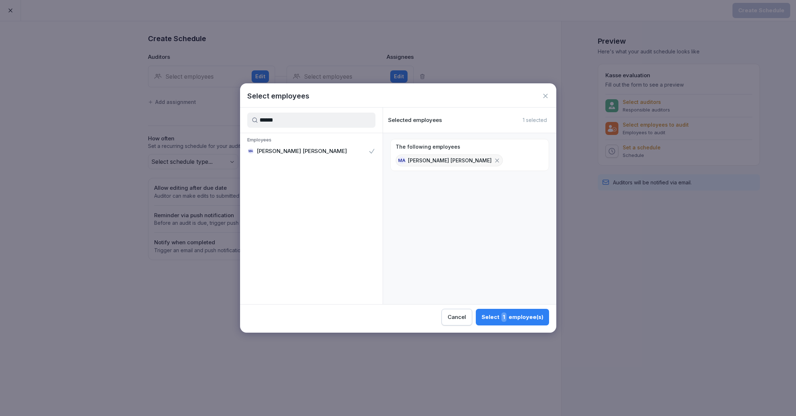
click at [535, 320] on div "Select 1 employee(s)" at bounding box center [512, 316] width 62 height 9
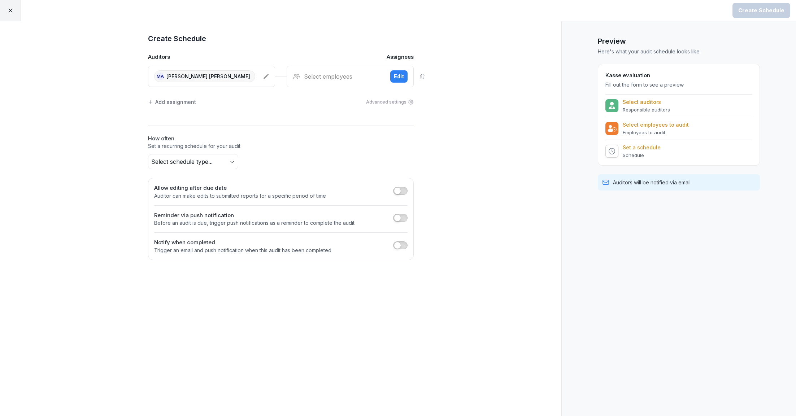
click at [341, 79] on div "Select employees" at bounding box center [339, 76] width 92 height 9
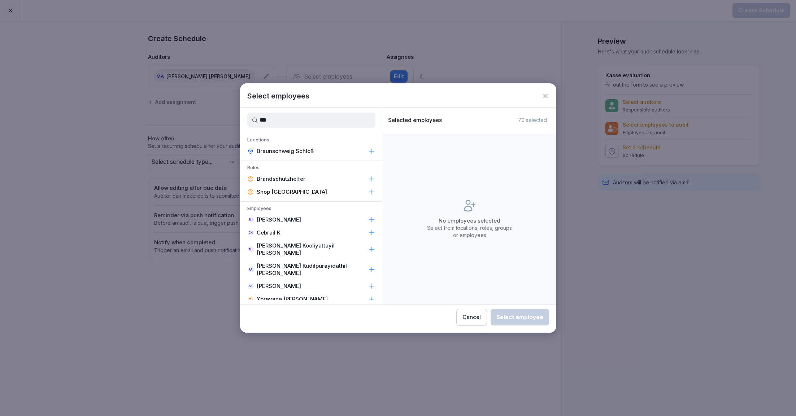
type input "***"
click at [294, 153] on p "Braunschweig Schloß" at bounding box center [285, 151] width 57 height 7
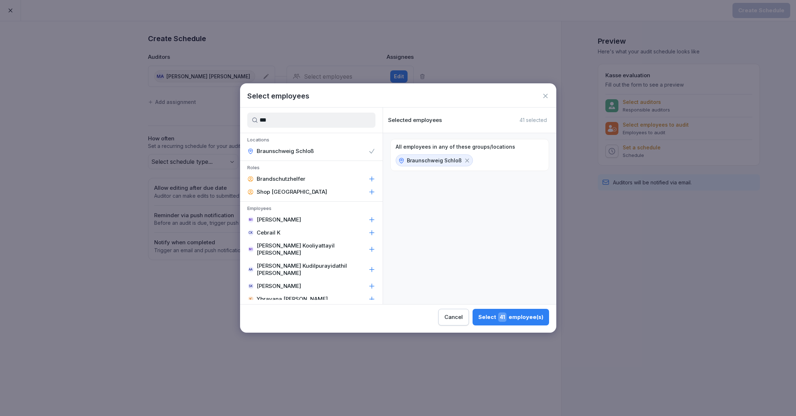
click at [500, 321] on span "41" at bounding box center [502, 316] width 8 height 9
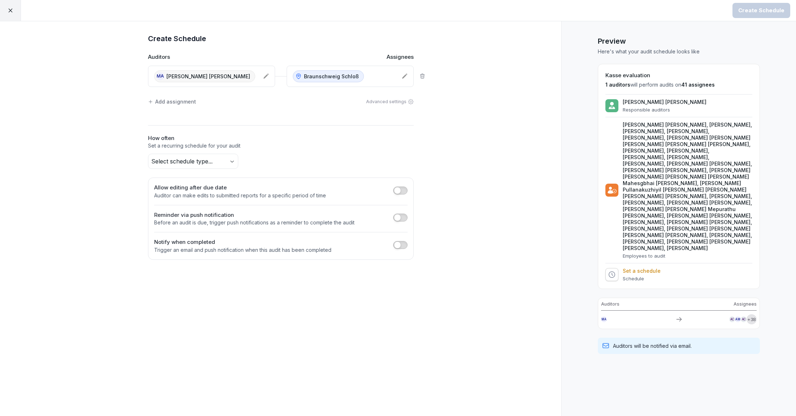
click at [184, 159] on body "Create Schedule Create Schedule Auditors Assignees MA Mohammad Mishkat Hossain …" at bounding box center [398, 208] width 796 height 416
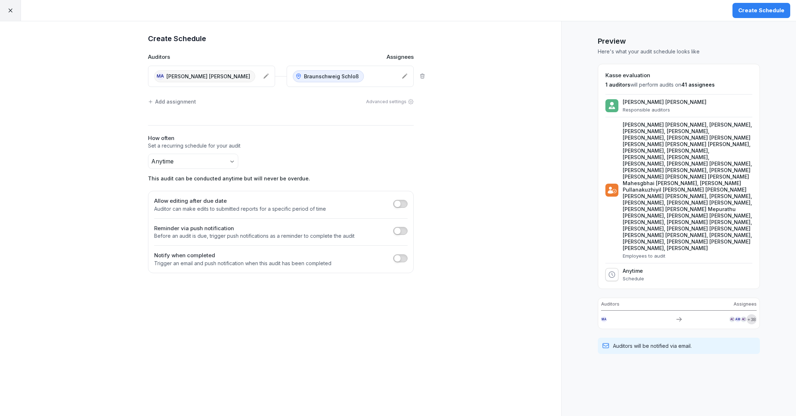
click at [555, 151] on div "Create Schedule Auditors Assignees MA Mohammad Mishkat Hossain Asif Braunschwei…" at bounding box center [280, 218] width 561 height 395
click at [753, 13] on div "Create Schedule" at bounding box center [761, 10] width 46 height 8
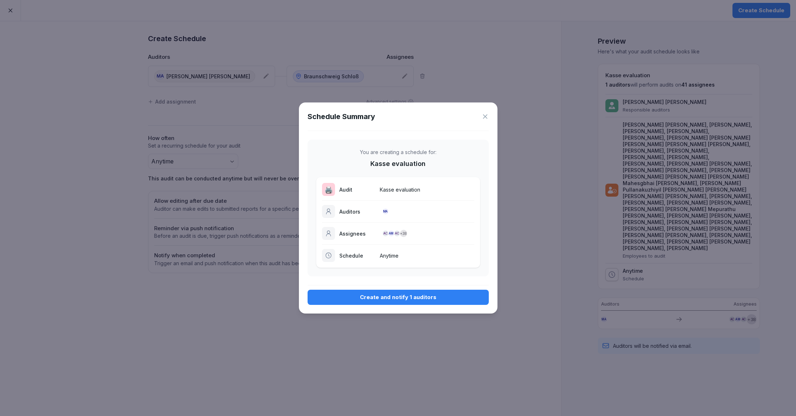
click at [403, 290] on button "Create and notify 1 auditors" at bounding box center [397, 297] width 181 height 15
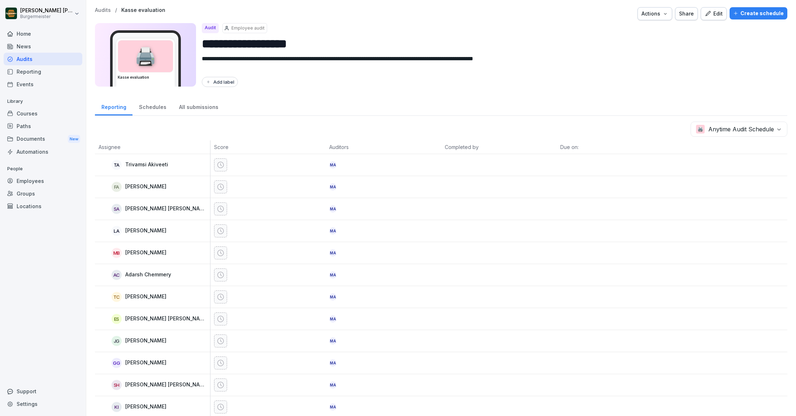
click at [104, 9] on p "Audits" at bounding box center [103, 10] width 16 height 6
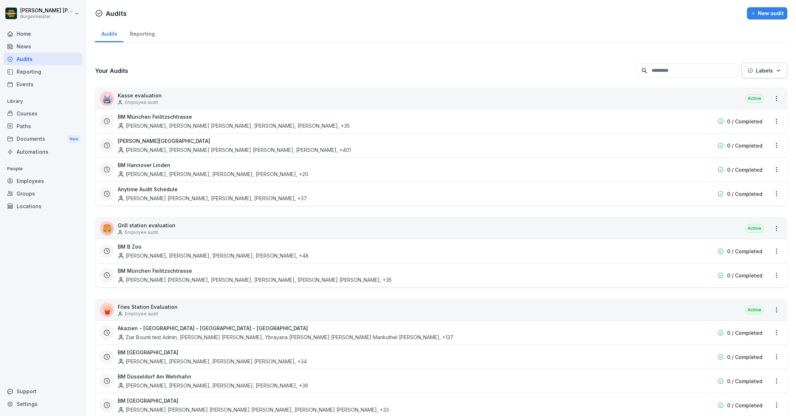
click at [773, 190] on html "Juan Jose Leonardi Gonzalez Burgermeister Home News Audits Reporting Events Lib…" at bounding box center [398, 208] width 796 height 416
click at [736, 232] on div "Update schedule name" at bounding box center [746, 230] width 72 height 12
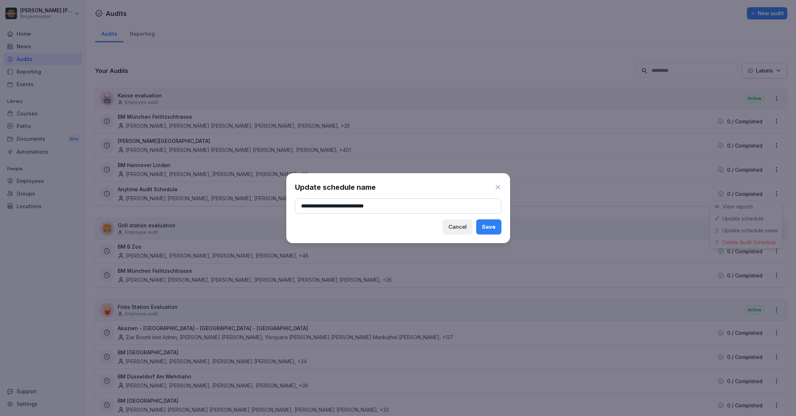
type input "**********"
click at [494, 225] on div "Save" at bounding box center [489, 227] width 14 height 8
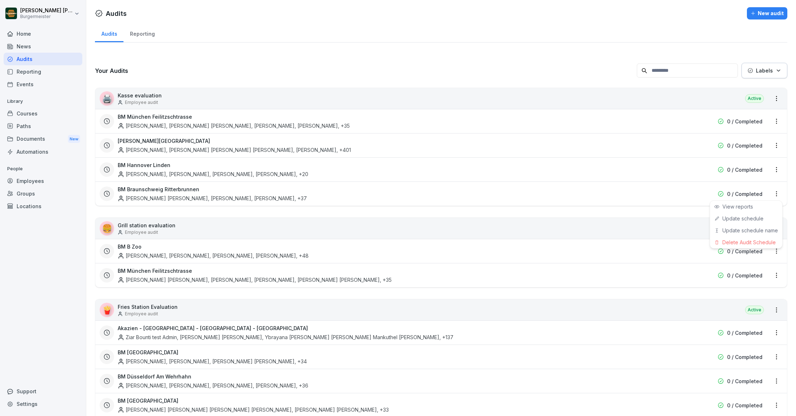
click at [767, 355] on html "Juan Jose Leonardi Gonzalez Burgermeister Home News Audits Reporting Events Lib…" at bounding box center [398, 208] width 796 height 416
click at [778, 354] on html "Juan Jose Leonardi Gonzalez Burgermeister Home News Audits Reporting Events Lib…" at bounding box center [398, 208] width 796 height 416
click at [532, 97] on html "Juan Jose Leonardi Gonzalez Burgermeister Home News Audits Reporting Events Lib…" at bounding box center [398, 208] width 796 height 416
click at [532, 97] on div "🖨️ Kasse evaluation Employee audit Active" at bounding box center [440, 98] width 691 height 21
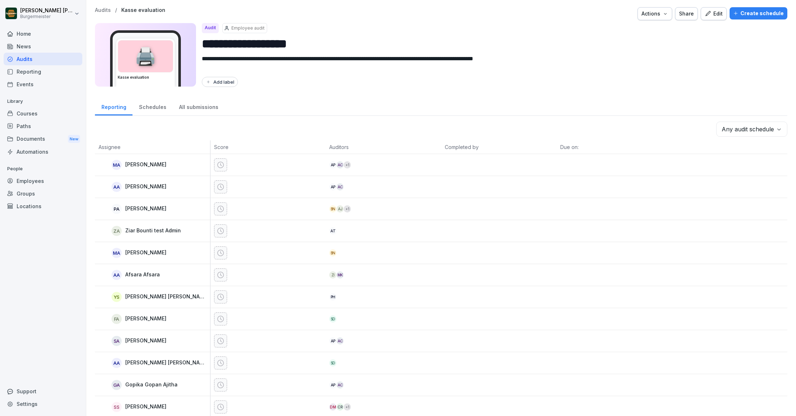
click at [773, 12] on div "Create schedule" at bounding box center [758, 13] width 51 height 8
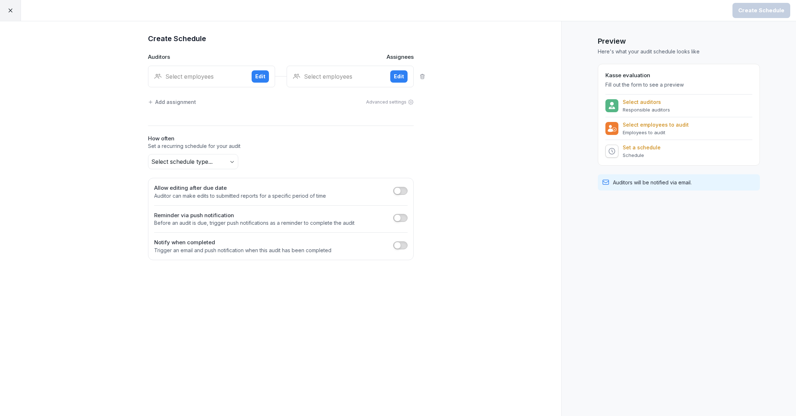
click at [232, 71] on div "Select employees Edit" at bounding box center [211, 77] width 127 height 22
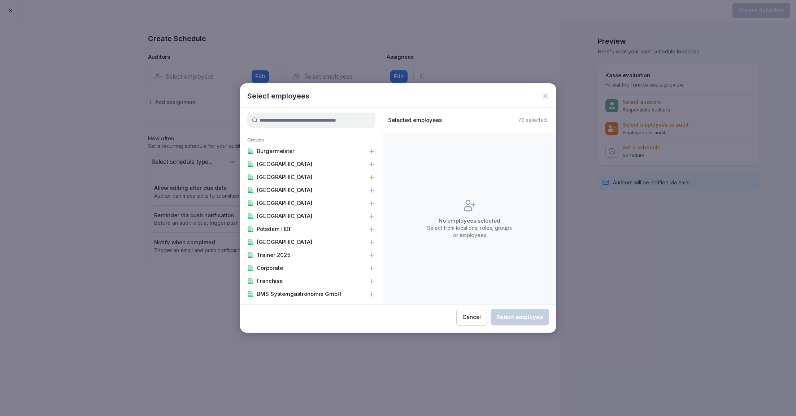
click at [306, 118] on input at bounding box center [311, 120] width 128 height 15
click at [310, 119] on input at bounding box center [311, 120] width 128 height 15
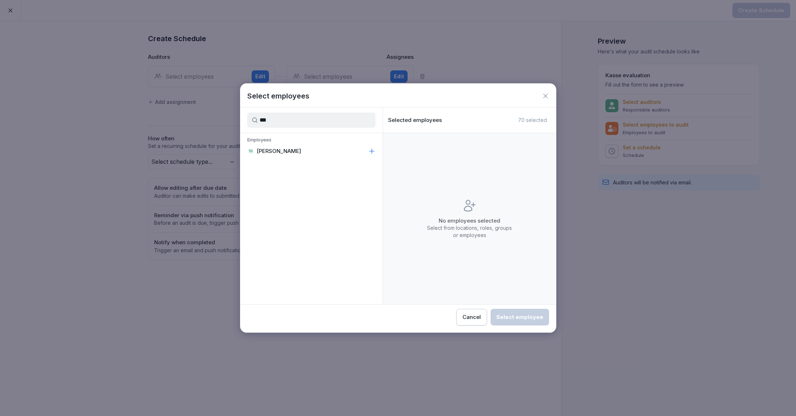
click at [305, 152] on div "TG Tom George" at bounding box center [311, 151] width 143 height 13
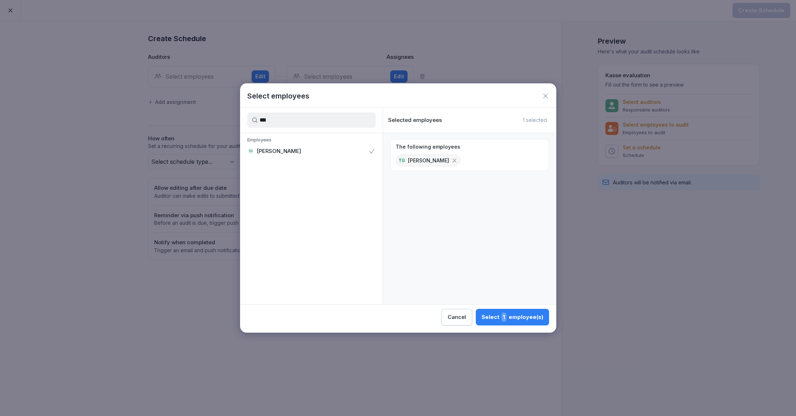
click at [307, 121] on input "***" at bounding box center [311, 120] width 128 height 15
click at [303, 154] on div "LB Leander Brune" at bounding box center [311, 151] width 143 height 13
click at [305, 125] on input "****" at bounding box center [311, 120] width 128 height 15
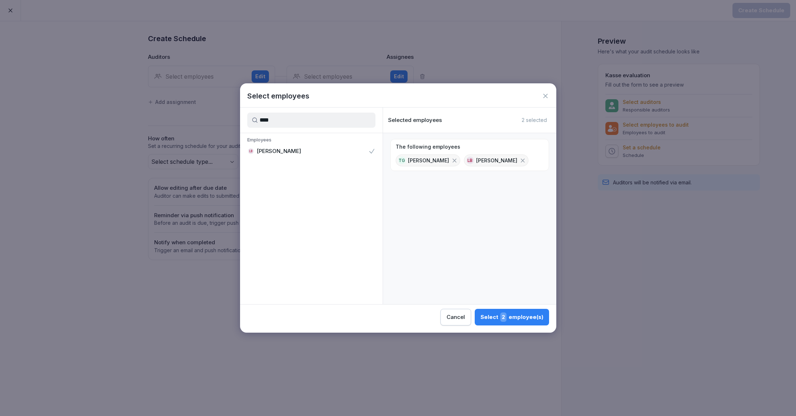
click at [305, 125] on input "****" at bounding box center [311, 120] width 128 height 15
type input "****"
click at [299, 174] on p "[PERSON_NAME]" at bounding box center [279, 177] width 44 height 7
click at [501, 316] on span "3" at bounding box center [503, 316] width 6 height 9
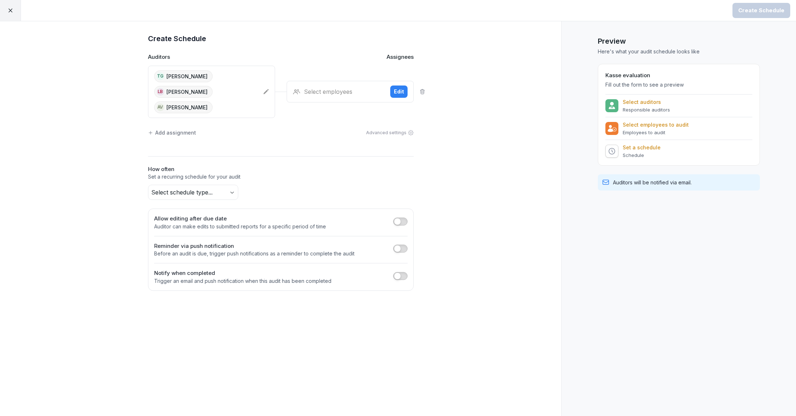
click at [323, 87] on div "Select employees" at bounding box center [339, 91] width 92 height 9
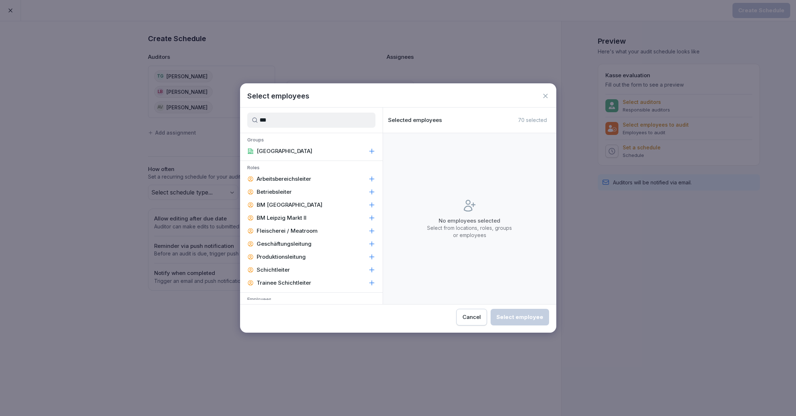
click at [294, 110] on div "***" at bounding box center [311, 120] width 143 height 25
click at [294, 121] on input "***" at bounding box center [311, 120] width 128 height 15
type input "***"
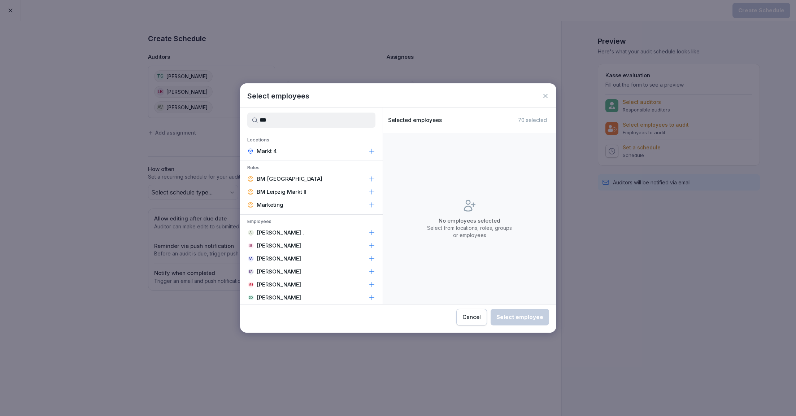
click at [292, 151] on div "Markt 4" at bounding box center [311, 151] width 143 height 13
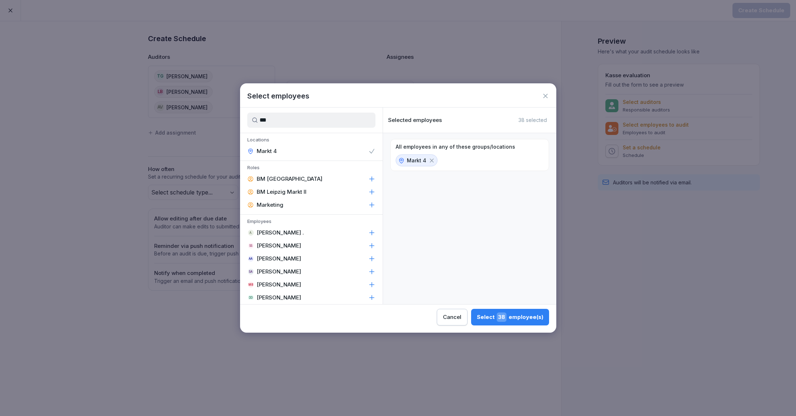
click at [504, 314] on span "38" at bounding box center [502, 316] width 10 height 9
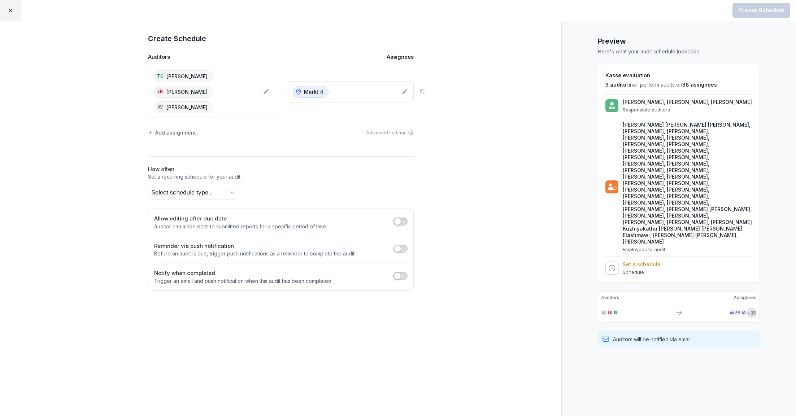
click at [210, 174] on body "Create Schedule Create Schedule Auditors Assignees TG Tom George LB Leander Bru…" at bounding box center [398, 208] width 796 height 416
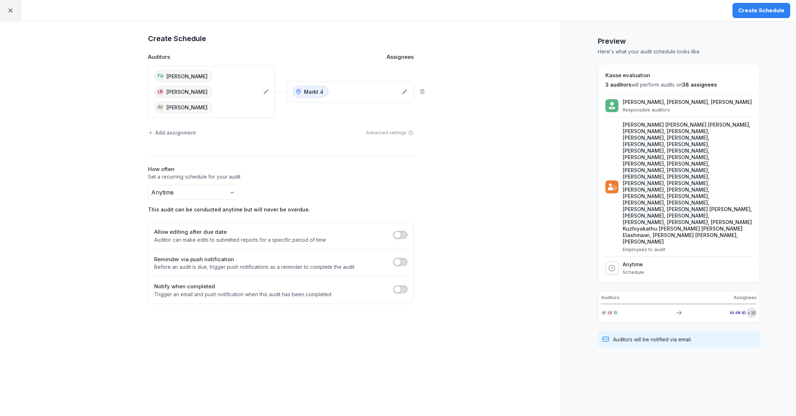
click at [341, 165] on h2 "How often" at bounding box center [281, 169] width 266 height 8
click at [759, 9] on div "Create Schedule" at bounding box center [761, 10] width 46 height 8
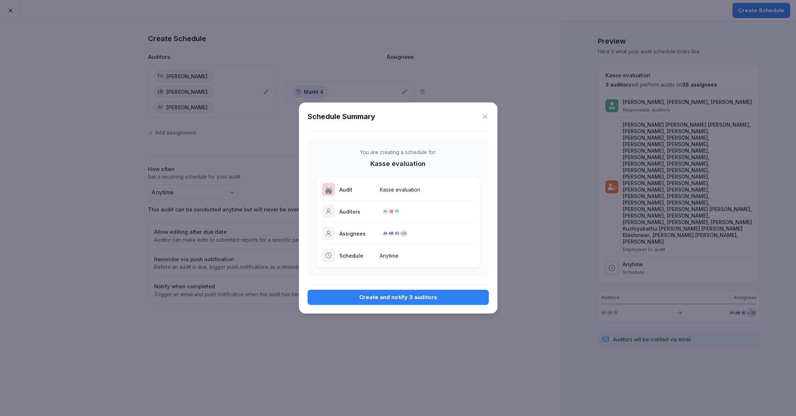
click at [410, 295] on div "Create and notify 3 auditors" at bounding box center [398, 297] width 170 height 8
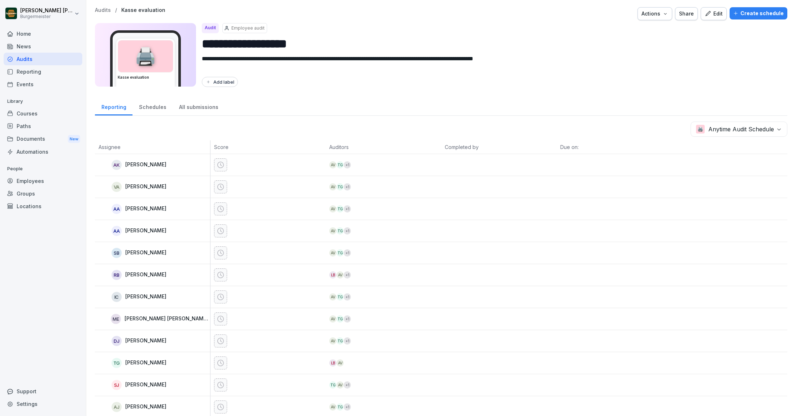
click at [102, 10] on p "Audits" at bounding box center [103, 10] width 16 height 6
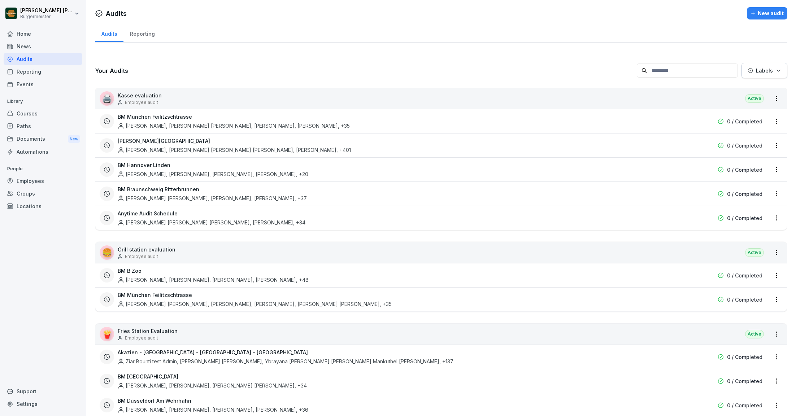
click at [775, 217] on html "Juan Jose Leonardi Gonzalez Burgermeister Home News Audits Reporting Events Lib…" at bounding box center [398, 208] width 796 height 416
click at [738, 257] on div "Update schedule name" at bounding box center [746, 255] width 72 height 12
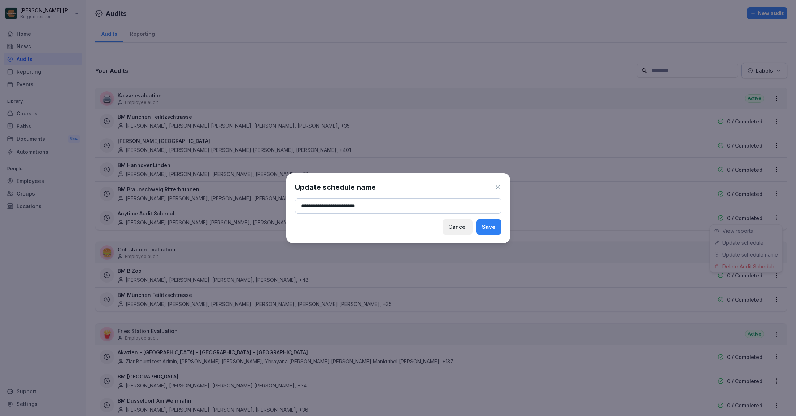
click at [359, 206] on input "**********" at bounding box center [398, 205] width 206 height 15
paste input
type input "**********"
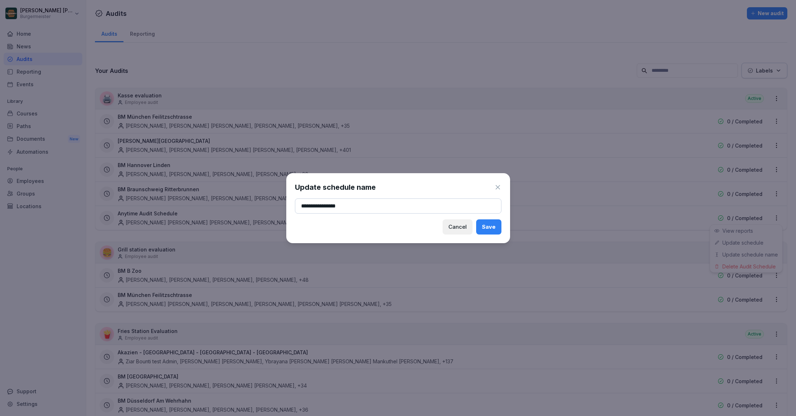
click at [492, 224] on div "Save" at bounding box center [489, 227] width 14 height 8
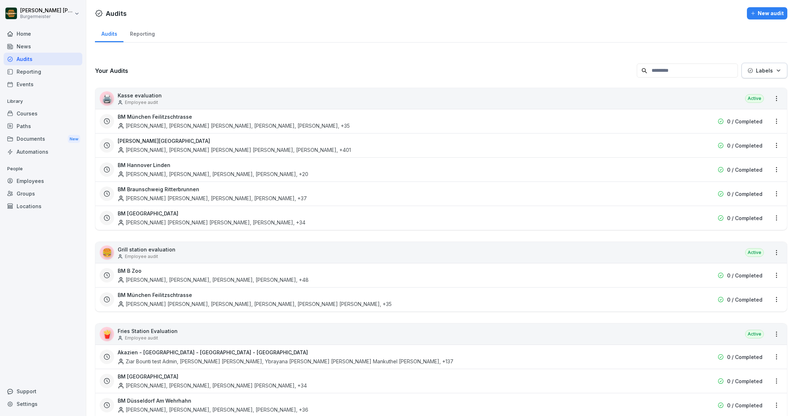
click at [776, 99] on html "Juan Jose Leonardi Gonzalez Burgermeister Home News Audits Reporting Events Lib…" at bounding box center [398, 208] width 796 height 416
click at [724, 83] on html "Juan Jose Leonardi Gonzalez Burgermeister Home News Audits Reporting Events Lib…" at bounding box center [398, 208] width 796 height 416
click at [683, 96] on div "🖨️ Kasse evaluation Employee audit Active" at bounding box center [440, 98] width 691 height 21
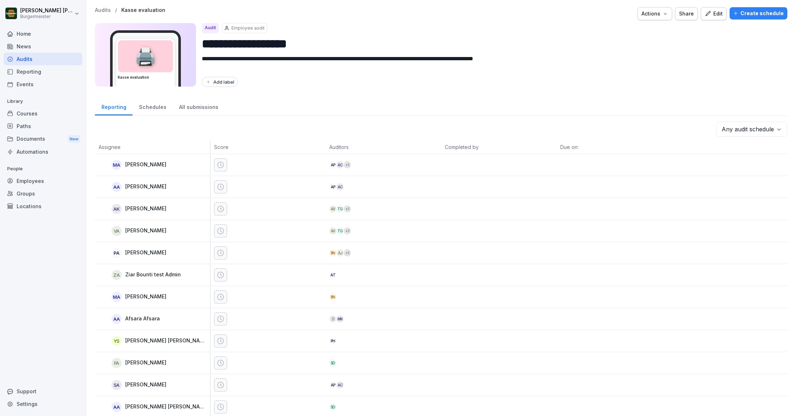
click at [760, 13] on div "Create schedule" at bounding box center [758, 13] width 51 height 8
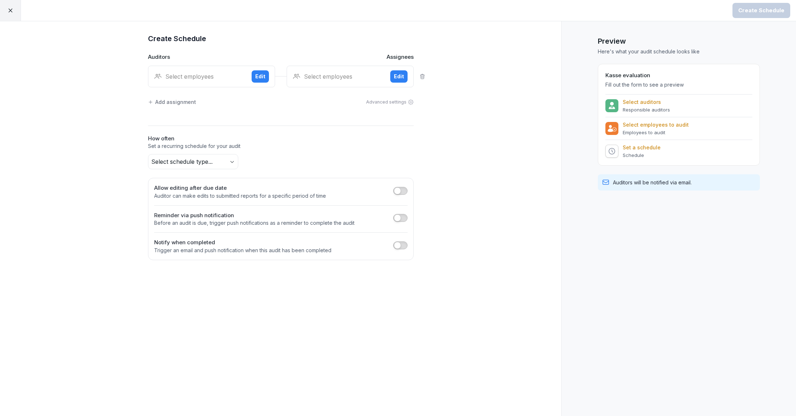
click at [175, 73] on div "Select employees" at bounding box center [200, 76] width 92 height 9
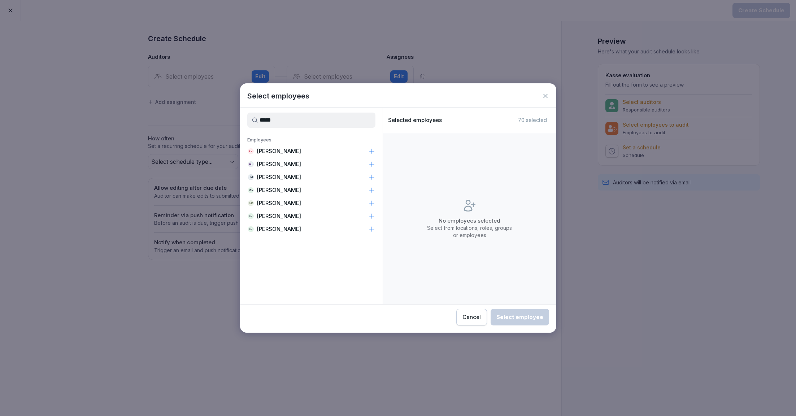
type input "*****"
click at [295, 219] on p "[PERSON_NAME]" at bounding box center [279, 216] width 44 height 7
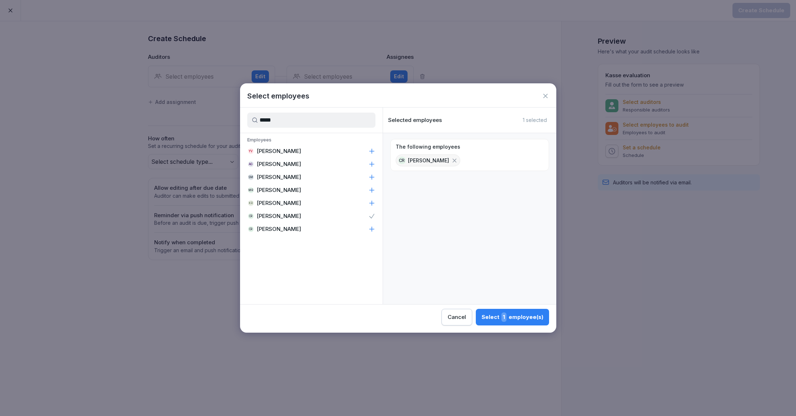
click at [511, 316] on div "Select 1 employee(s)" at bounding box center [512, 316] width 62 height 9
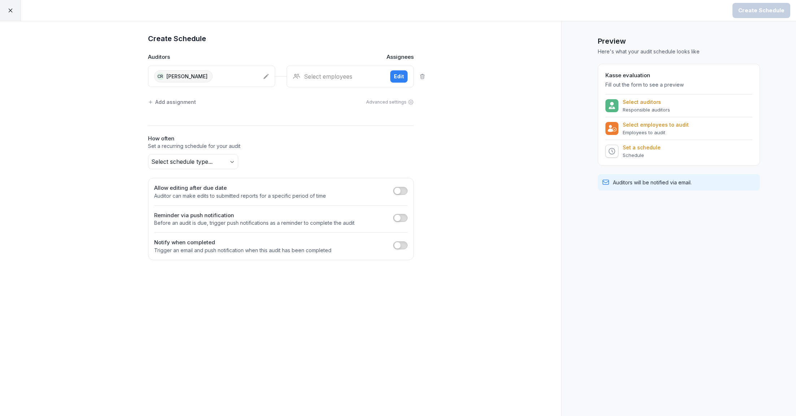
click at [339, 82] on div "Select employees Edit" at bounding box center [349, 77] width 127 height 22
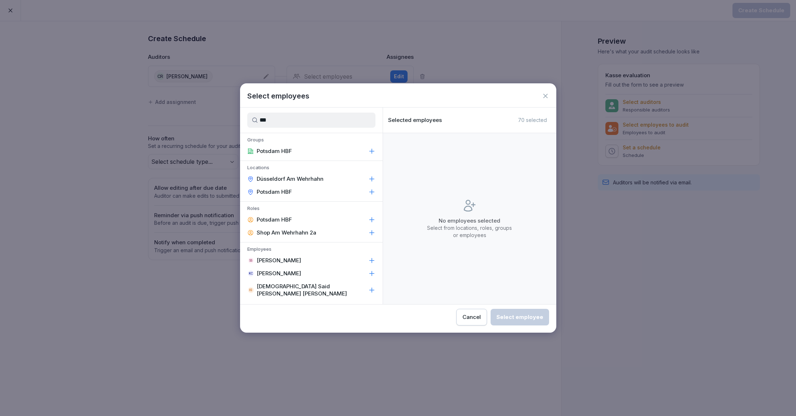
type input "**"
click at [312, 179] on p "Düsseldorf Am Wehrhahn" at bounding box center [290, 178] width 67 height 7
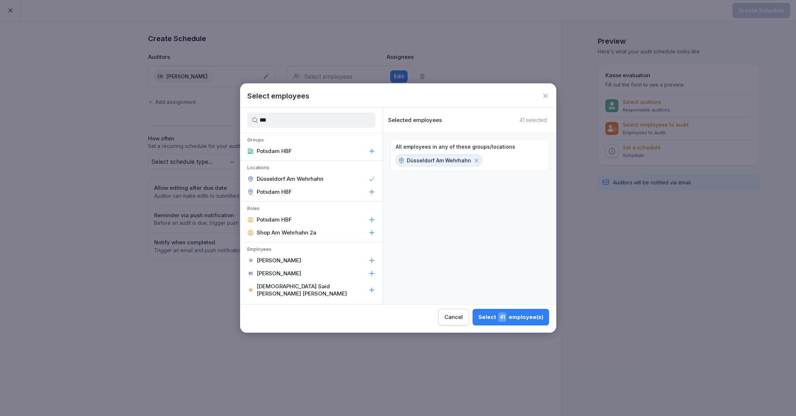
click at [496, 316] on div "Select 41 employee(s)" at bounding box center [510, 316] width 65 height 9
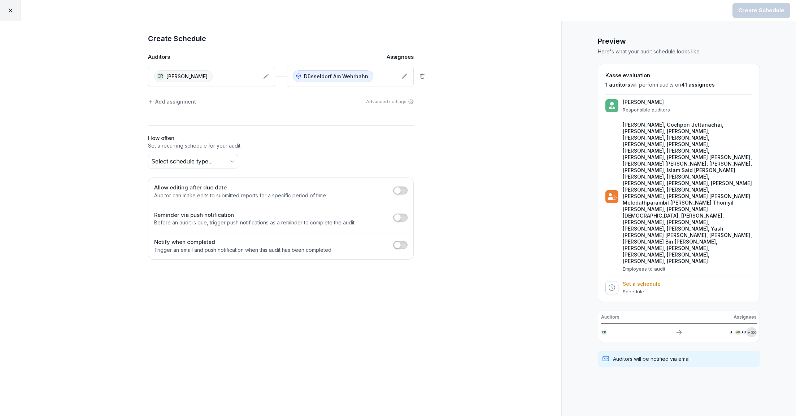
click at [216, 161] on body "Create Schedule Create Schedule Auditors Assignees CR Chandru Raveendran Düssel…" at bounding box center [398, 208] width 796 height 416
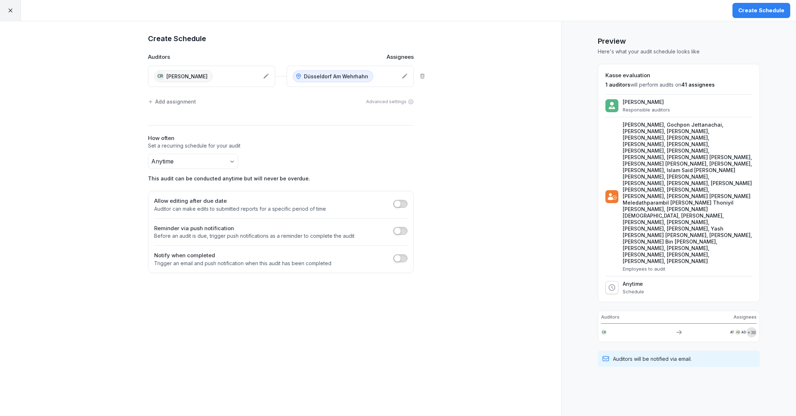
click at [753, 9] on div "Create Schedule" at bounding box center [761, 10] width 46 height 8
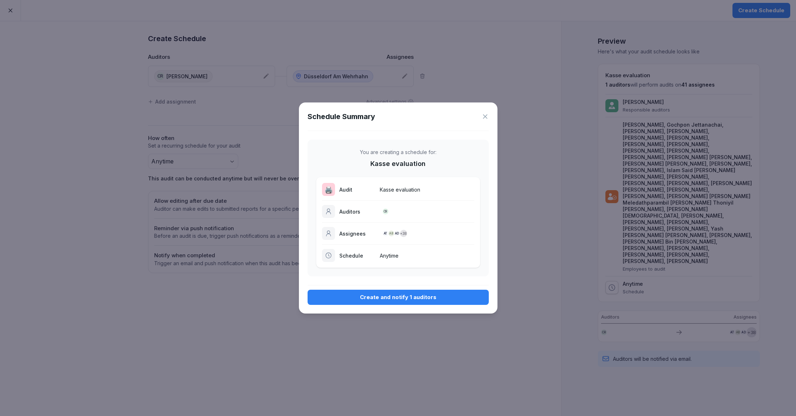
click at [407, 301] on button "Create and notify 1 auditors" at bounding box center [397, 297] width 181 height 15
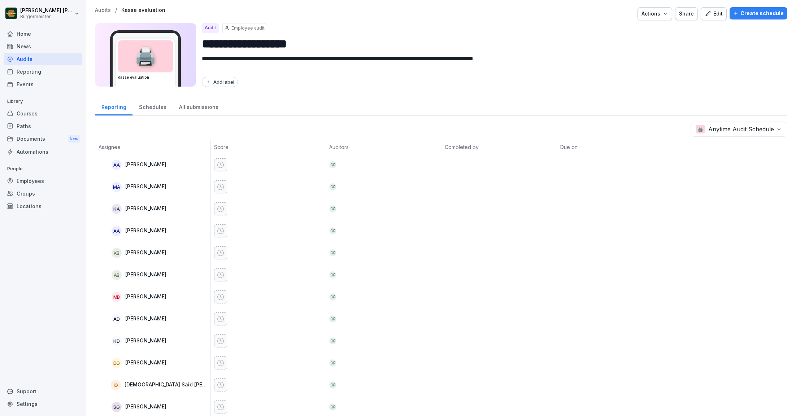
click at [106, 9] on p "Audits" at bounding box center [103, 10] width 16 height 6
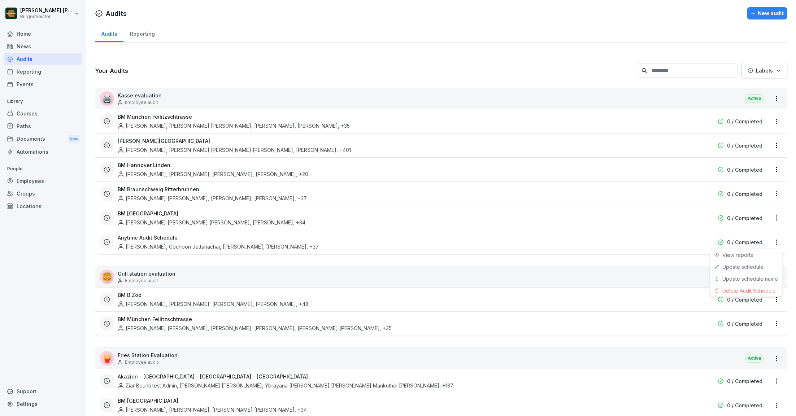
click at [777, 240] on html "Juan Jose Leonardi Gonzalez Burgermeister Home News Audits Reporting Events Lib…" at bounding box center [398, 208] width 796 height 416
click at [729, 280] on div "Update schedule name" at bounding box center [746, 279] width 72 height 12
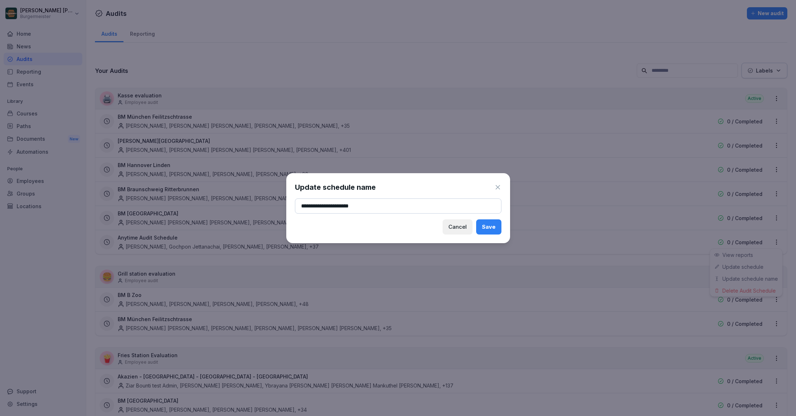
click at [383, 204] on input "**********" at bounding box center [398, 205] width 206 height 15
type input "**********"
click at [491, 228] on div "Save" at bounding box center [489, 227] width 14 height 8
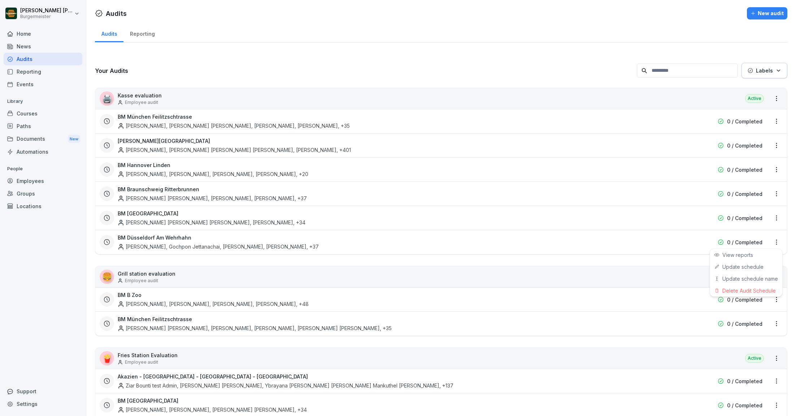
click at [219, 338] on html "Juan Jose Leonardi Gonzalez Burgermeister Home News Audits Reporting Events Lib…" at bounding box center [398, 208] width 796 height 416
click at [486, 92] on div "🖨️ Kasse evaluation Employee audit Active" at bounding box center [440, 98] width 691 height 21
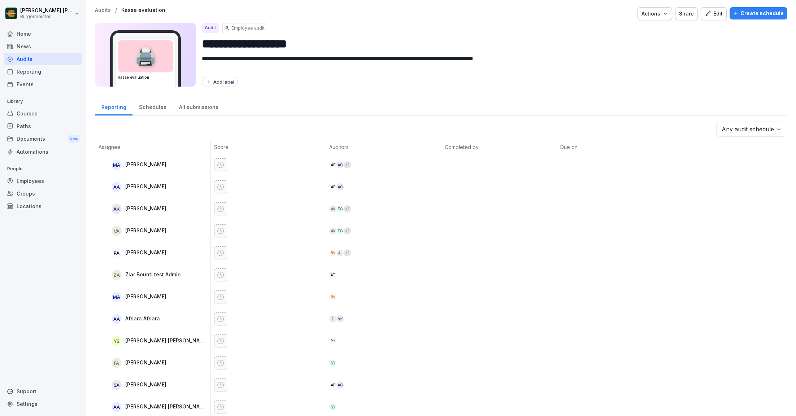
click at [758, 16] on div "Create schedule" at bounding box center [758, 13] width 51 height 8
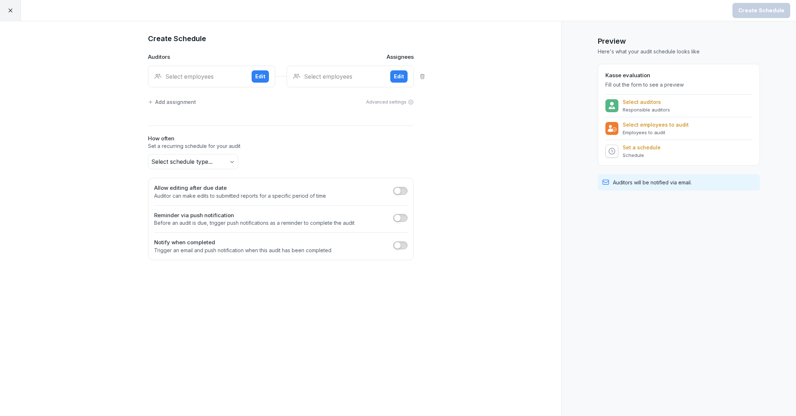
click at [213, 69] on div "Select employees Edit" at bounding box center [211, 77] width 127 height 22
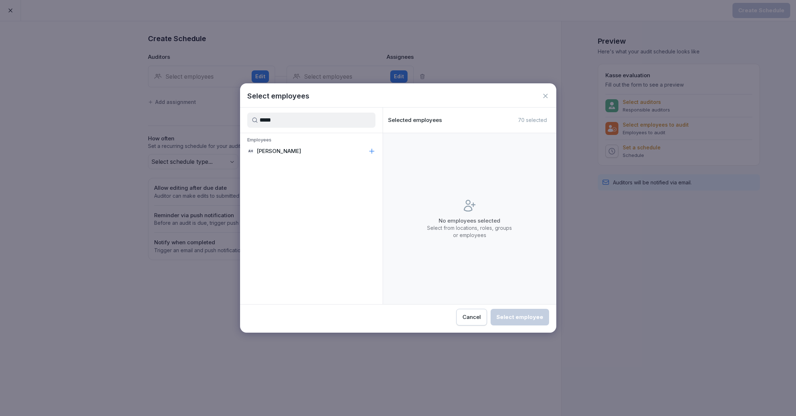
type input "*****"
click at [289, 151] on div "AH Abdul Halim" at bounding box center [311, 151] width 143 height 13
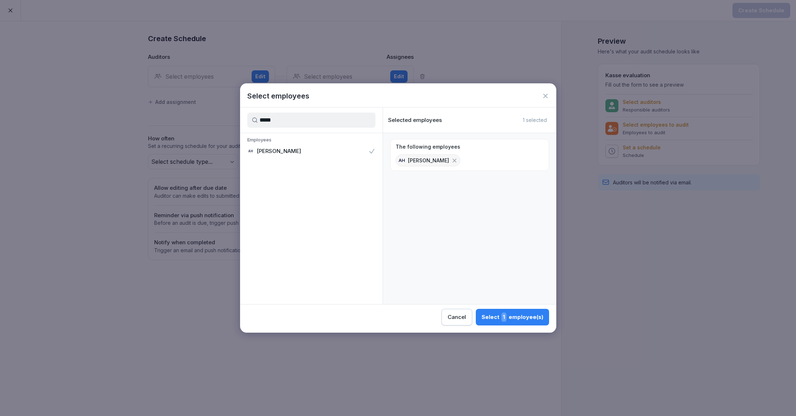
click at [510, 315] on div "Select 1 employee(s)" at bounding box center [512, 316] width 62 height 9
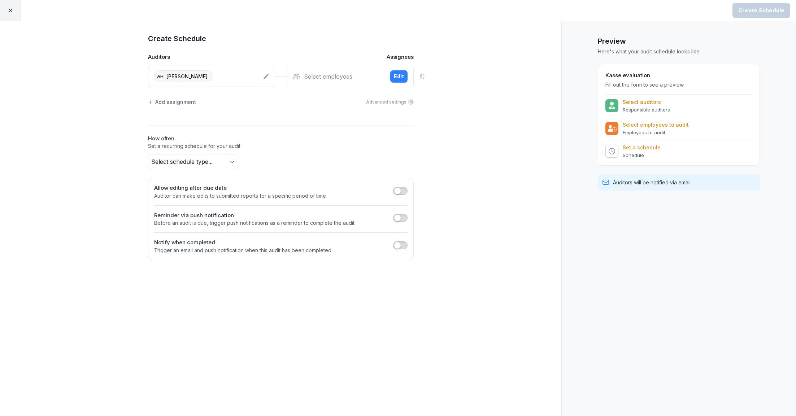
click at [355, 78] on div "Select employees" at bounding box center [339, 76] width 92 height 9
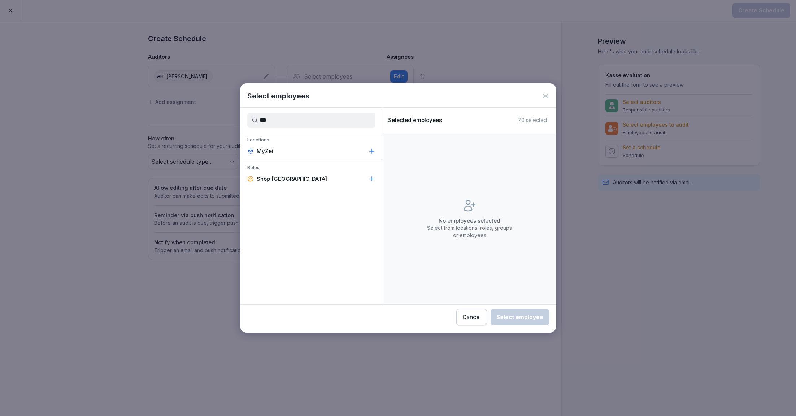
type input "***"
click at [304, 152] on div "MyZeil" at bounding box center [311, 151] width 143 height 13
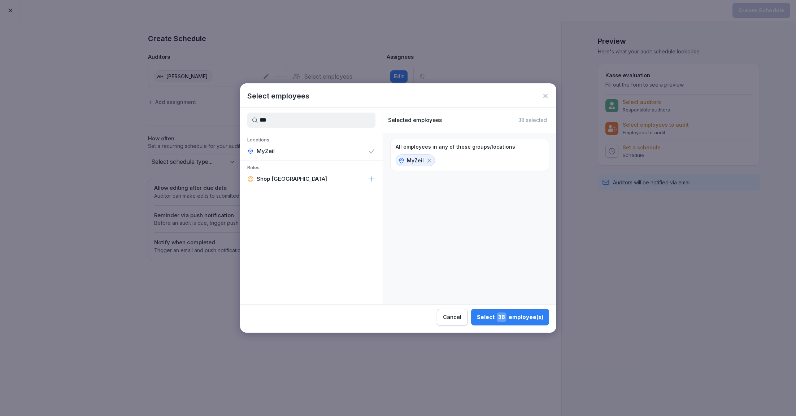
click at [513, 324] on button "Select 38 employee(s)" at bounding box center [510, 317] width 78 height 17
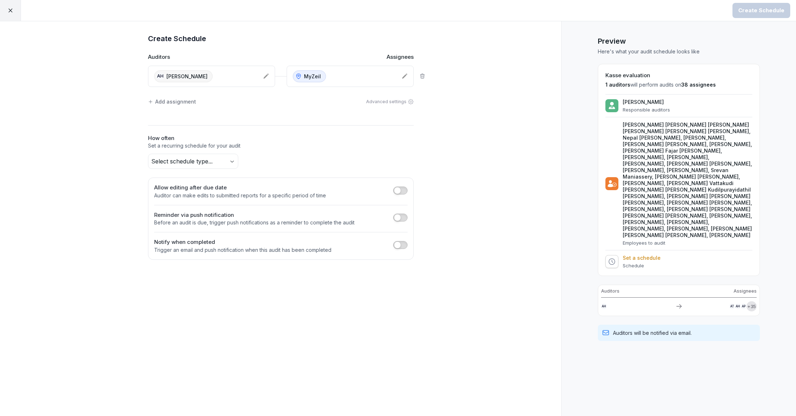
click at [220, 162] on body "Create Schedule Create Schedule Auditors Assignees AH Abdul Halim MyZeil Add as…" at bounding box center [398, 208] width 796 height 416
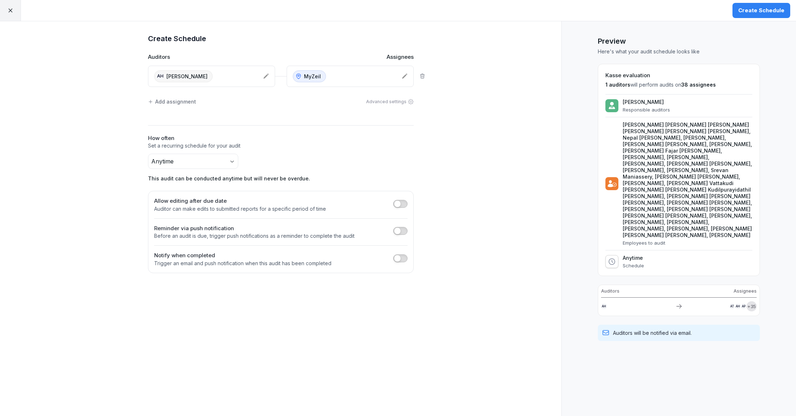
click at [776, 9] on div "Create Schedule" at bounding box center [761, 10] width 46 height 8
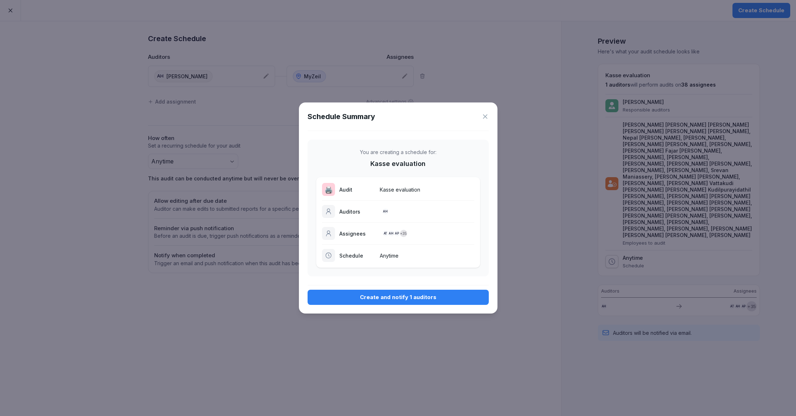
click at [403, 297] on div "Create and notify 1 auditors" at bounding box center [398, 297] width 170 height 8
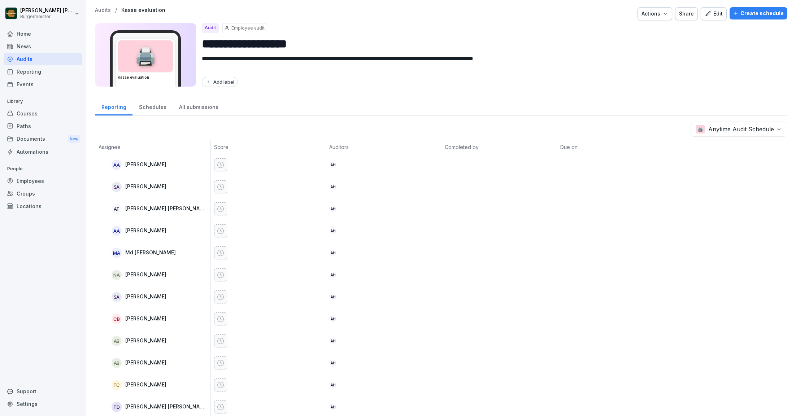
click at [99, 5] on div "**********" at bounding box center [440, 208] width 709 height 416
click at [99, 9] on p "Audits" at bounding box center [103, 10] width 16 height 6
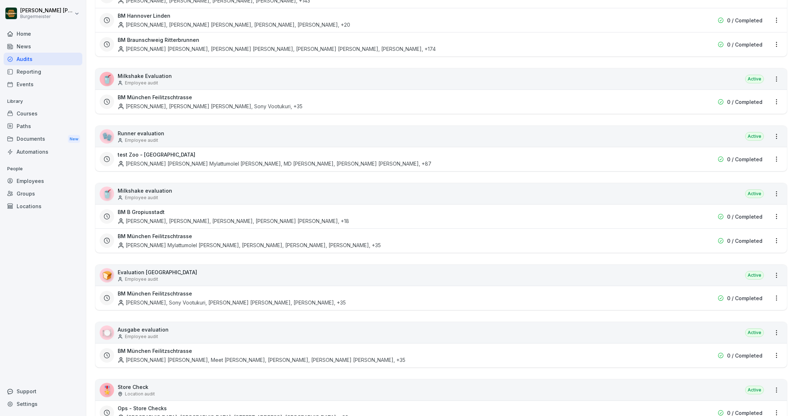
scroll to position [569, 0]
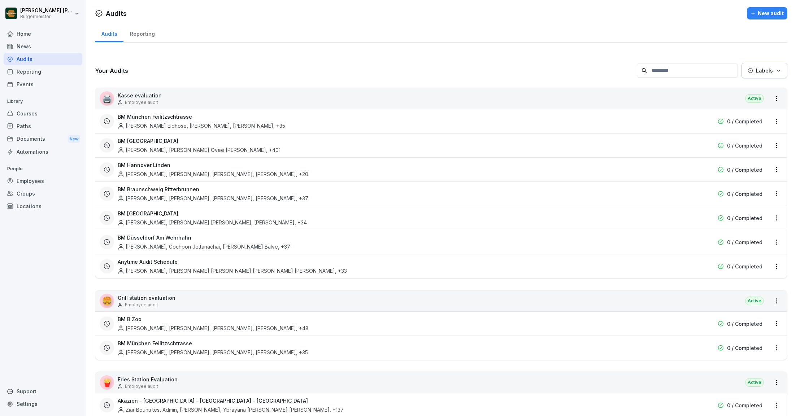
click at [776, 265] on html "[PERSON_NAME] [PERSON_NAME] Home News Audits Reporting Events Library Courses P…" at bounding box center [398, 208] width 796 height 416
click at [743, 302] on div "Update schedule name" at bounding box center [746, 303] width 72 height 12
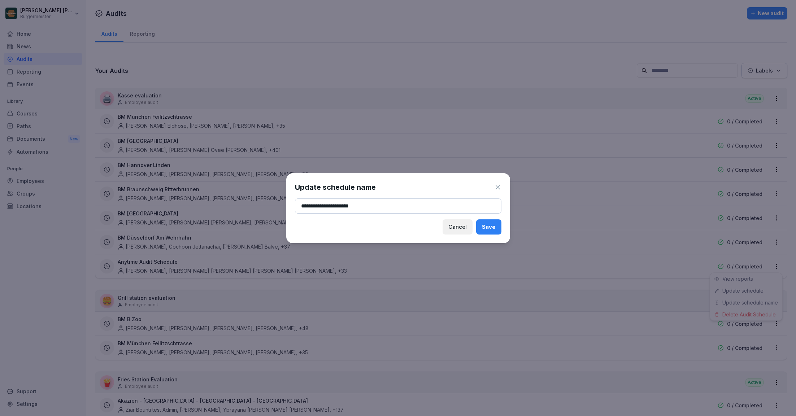
click at [406, 207] on input "**********" at bounding box center [398, 205] width 206 height 15
type input "**********"
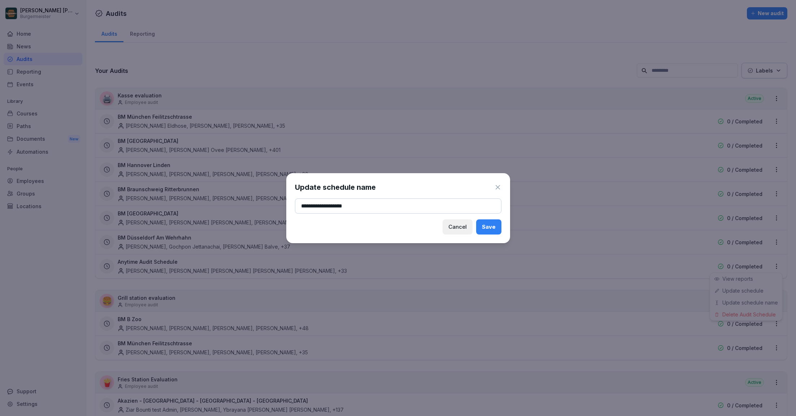
click at [489, 230] on div "Save" at bounding box center [489, 227] width 14 height 8
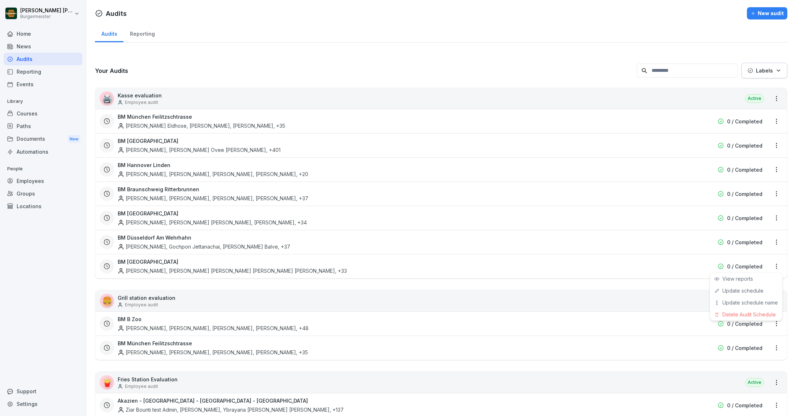
click at [80, 268] on html "[PERSON_NAME] [PERSON_NAME] Home News Audits Reporting Events Library Courses P…" at bounding box center [398, 208] width 796 height 416
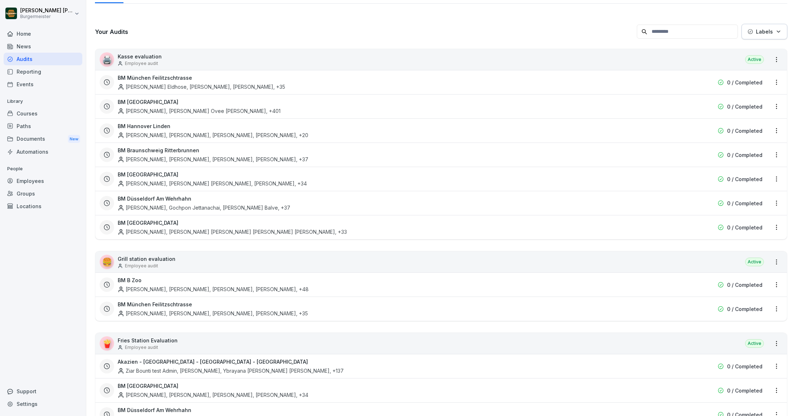
scroll to position [38, 0]
click at [730, 53] on div "🖨️ Kasse evaluation Employee audit Active" at bounding box center [440, 60] width 691 height 21
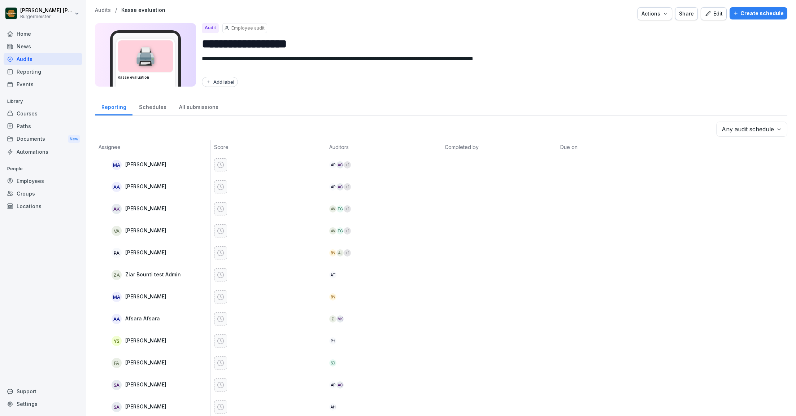
click at [753, 10] on div "Create schedule" at bounding box center [758, 13] width 51 height 8
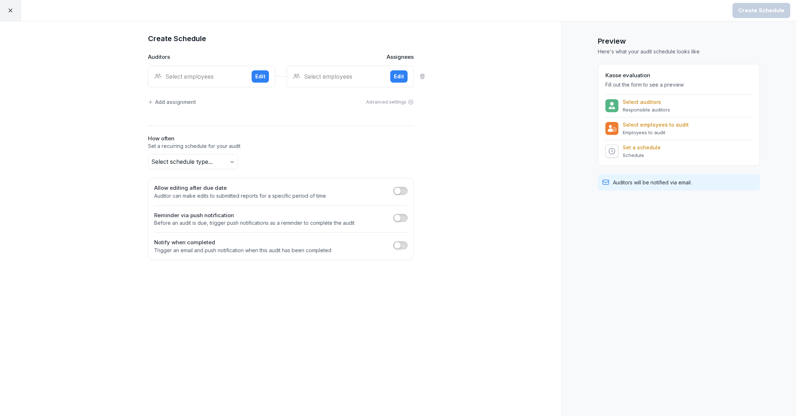
click at [198, 72] on div "Select employees" at bounding box center [200, 76] width 92 height 9
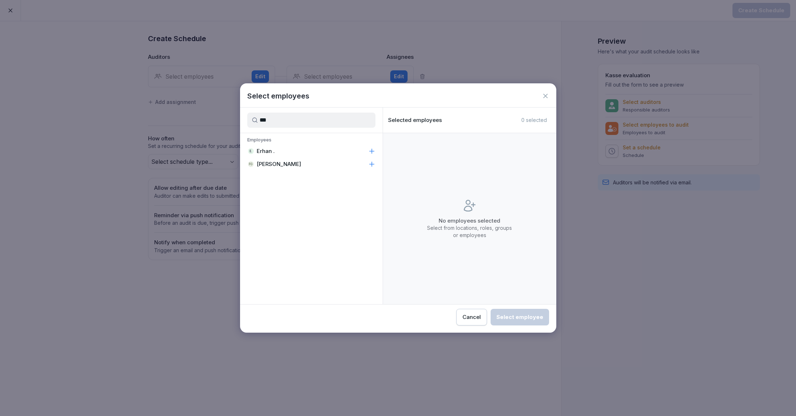
type input "***"
click at [265, 149] on p "Erhan ." at bounding box center [266, 151] width 18 height 7
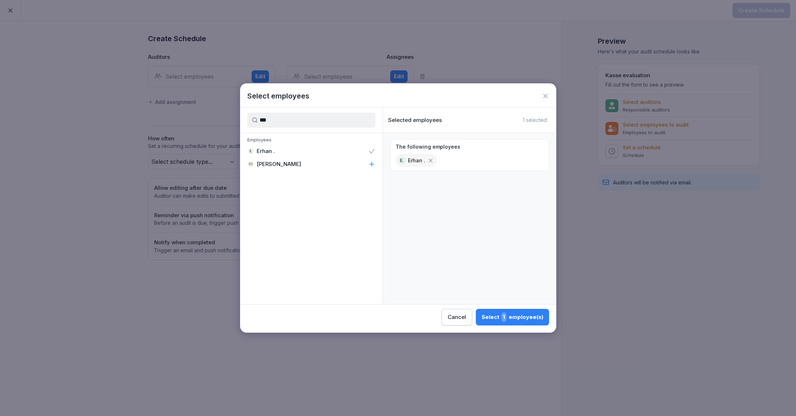
click at [500, 319] on div "Select 1 employee(s)" at bounding box center [512, 316] width 62 height 9
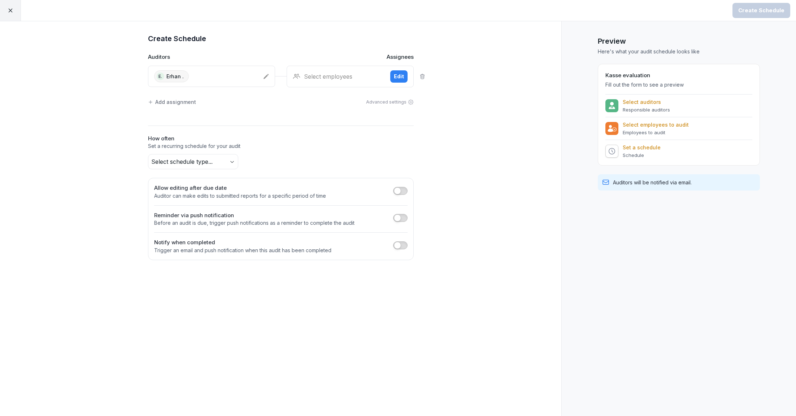
click at [329, 72] on div "Select employees" at bounding box center [339, 76] width 92 height 9
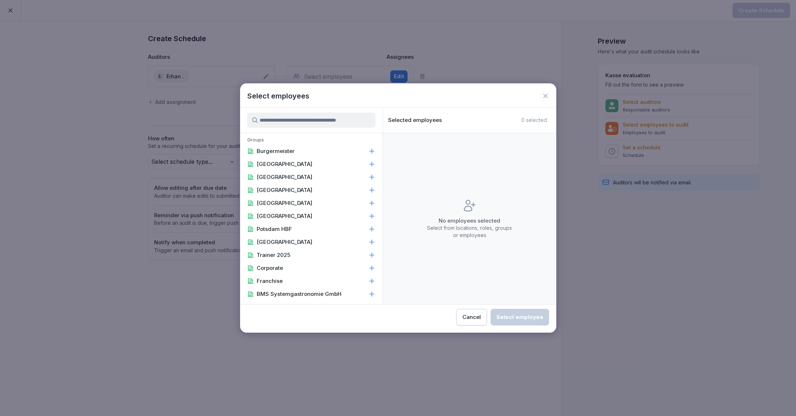
click at [335, 120] on input at bounding box center [311, 120] width 128 height 15
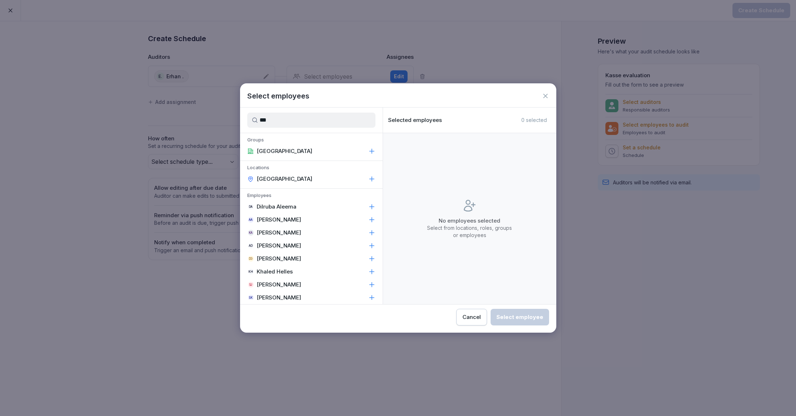
type input "***"
click at [311, 175] on div "[GEOGRAPHIC_DATA]" at bounding box center [311, 178] width 143 height 13
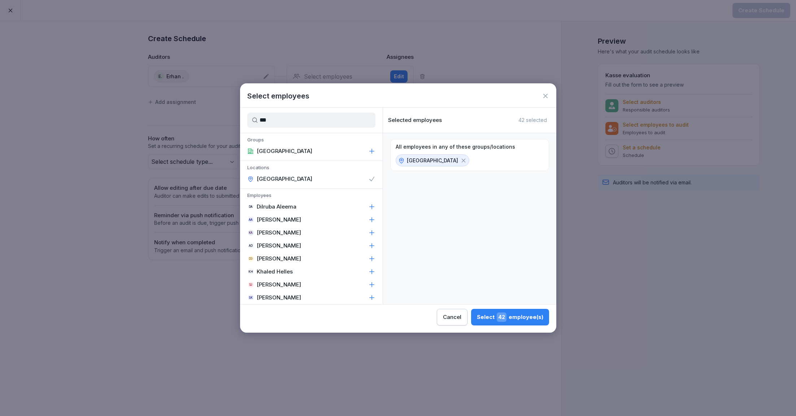
click at [506, 318] on span "42" at bounding box center [502, 316] width 10 height 9
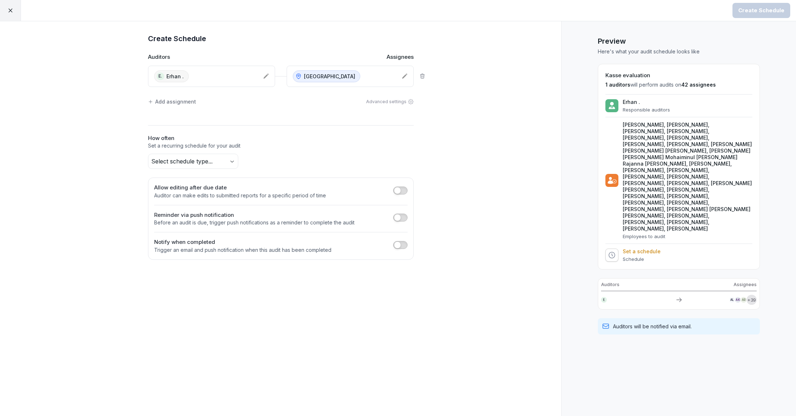
click at [203, 159] on body "Create Schedule Create Schedule Auditors Assignees E. [GEOGRAPHIC_DATA] . Alexa…" at bounding box center [398, 208] width 796 height 416
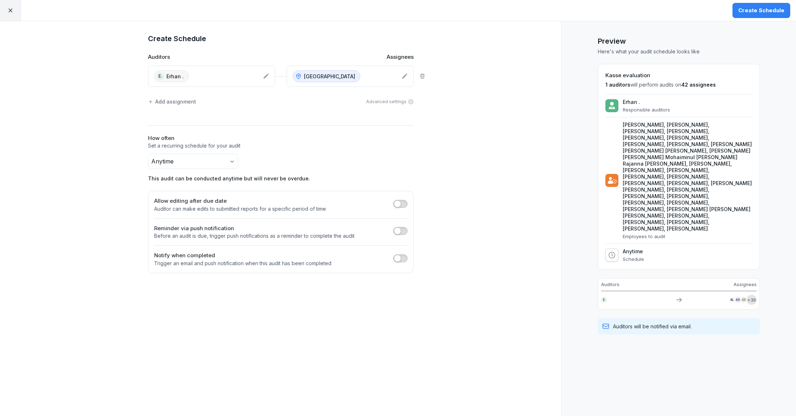
click at [757, 9] on div "Create Schedule" at bounding box center [761, 10] width 46 height 8
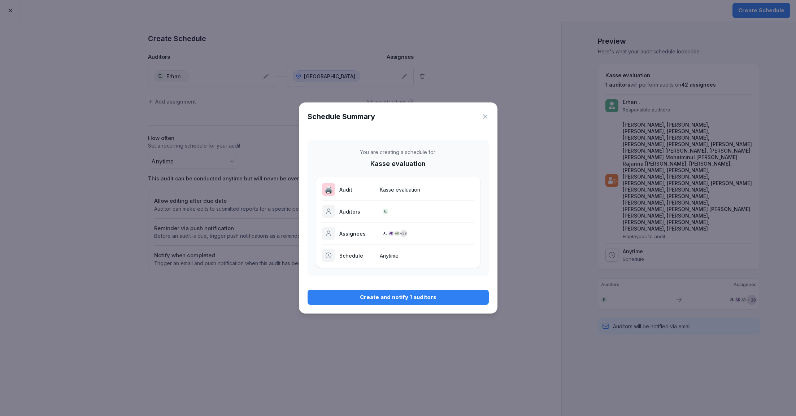
click at [406, 300] on div "Create and notify 1 auditors" at bounding box center [398, 297] width 170 height 8
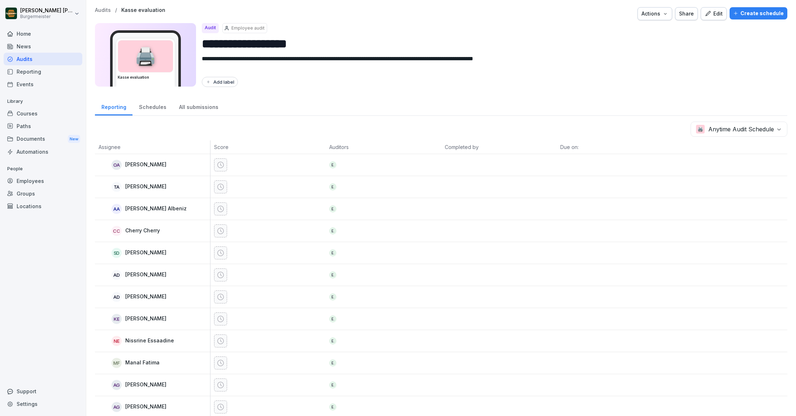
click at [106, 10] on p "Audits" at bounding box center [103, 10] width 16 height 6
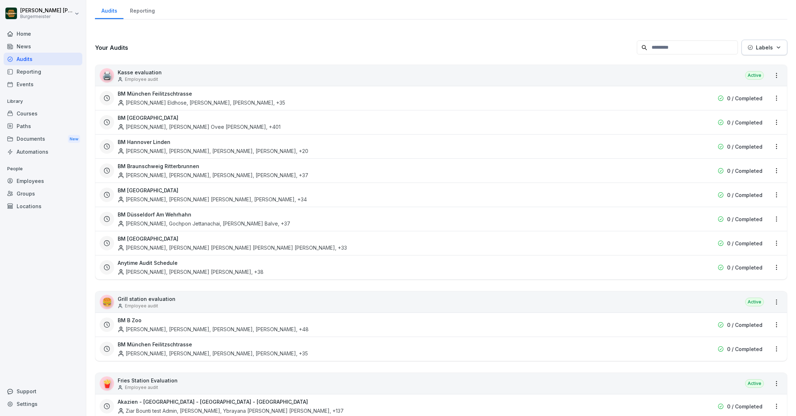
scroll to position [38, 0]
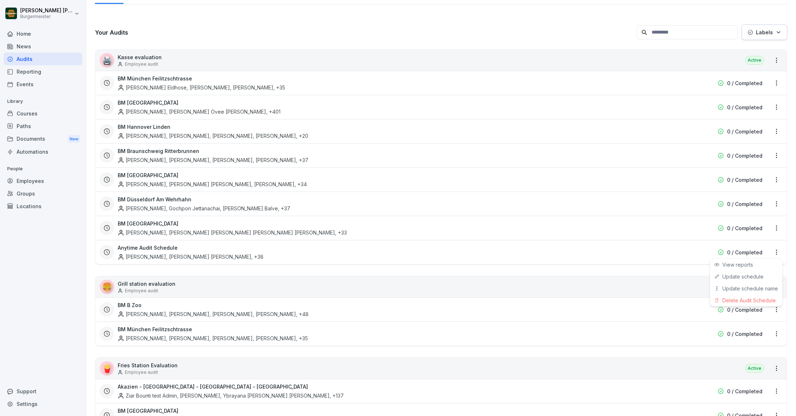
click at [777, 249] on html "[PERSON_NAME] [PERSON_NAME] Home News Audits Reporting Events Library Courses P…" at bounding box center [398, 208] width 796 height 416
click at [735, 288] on div "Update schedule name" at bounding box center [746, 289] width 72 height 12
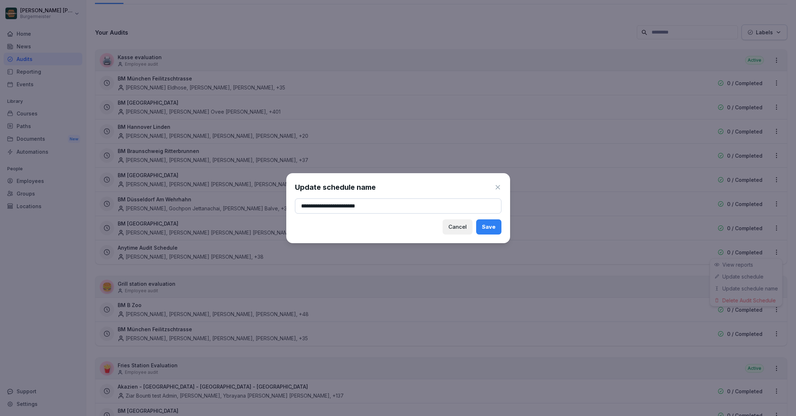
type input "**********"
click at [486, 227] on div "Save" at bounding box center [489, 227] width 14 height 8
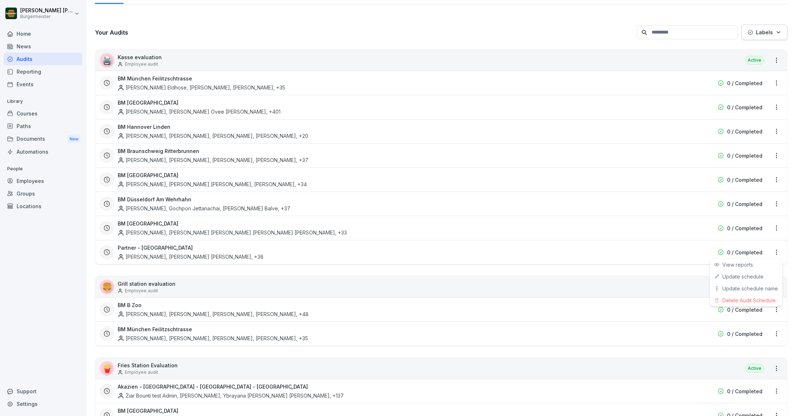
click at [242, 267] on html "[PERSON_NAME] [PERSON_NAME] Home News Audits Reporting Events Library Courses P…" at bounding box center [398, 208] width 796 height 416
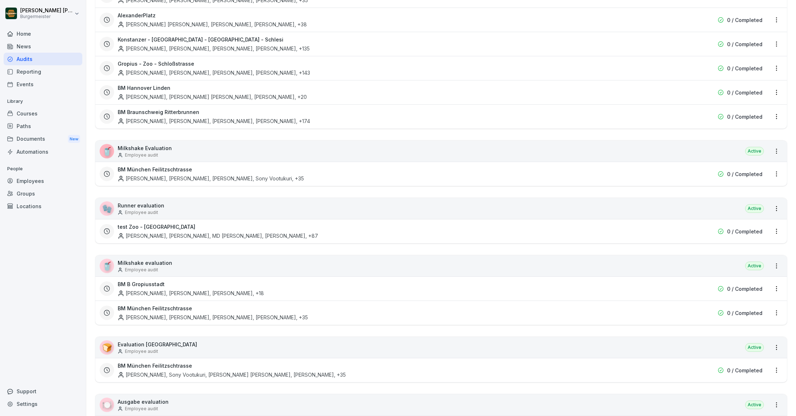
scroll to position [544, 0]
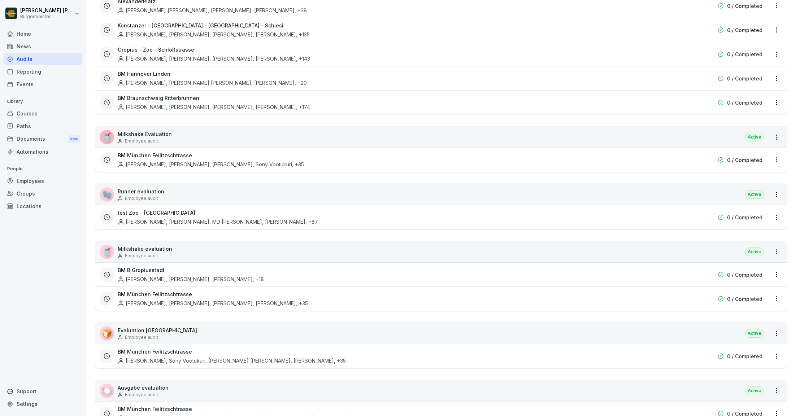
click at [225, 138] on div "🥤 Milkshake Evaluation Employee audit Active" at bounding box center [440, 137] width 691 height 21
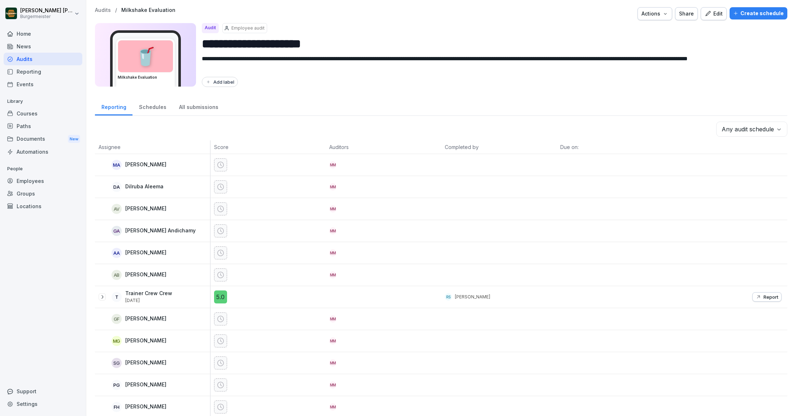
click at [717, 13] on div "Edit" at bounding box center [713, 14] width 18 height 8
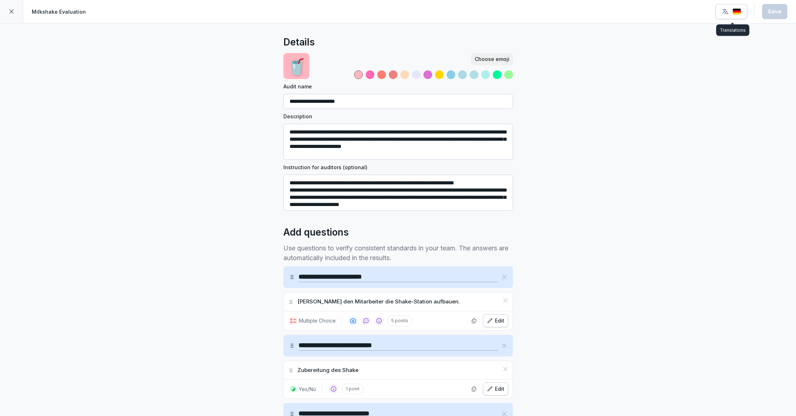
click at [735, 10] on img "button" at bounding box center [736, 11] width 9 height 7
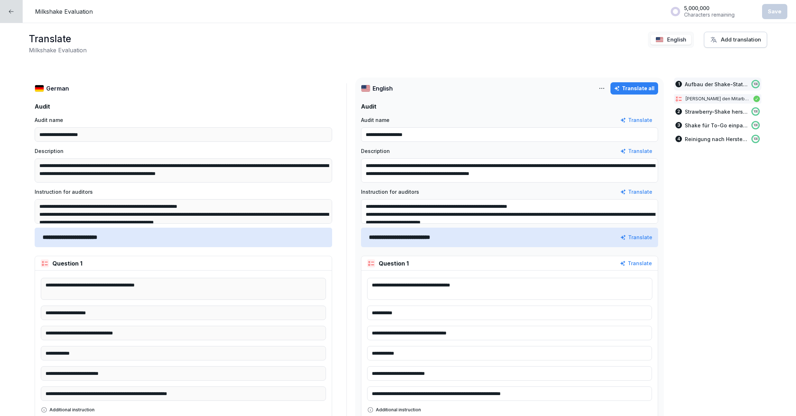
click at [7, 11] on div at bounding box center [11, 11] width 23 height 23
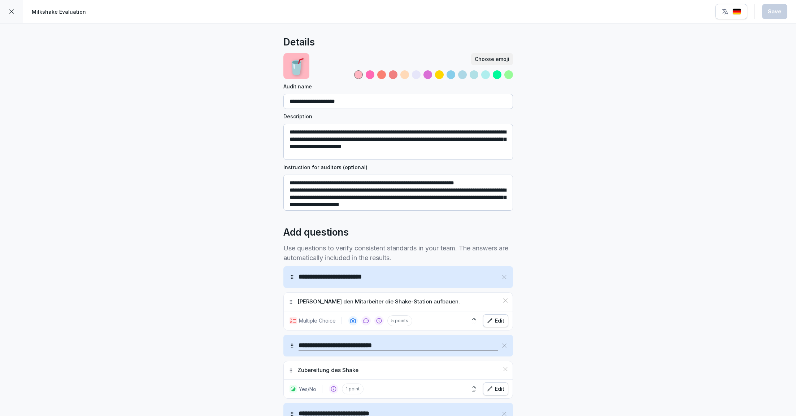
click at [9, 17] on div at bounding box center [11, 11] width 23 height 23
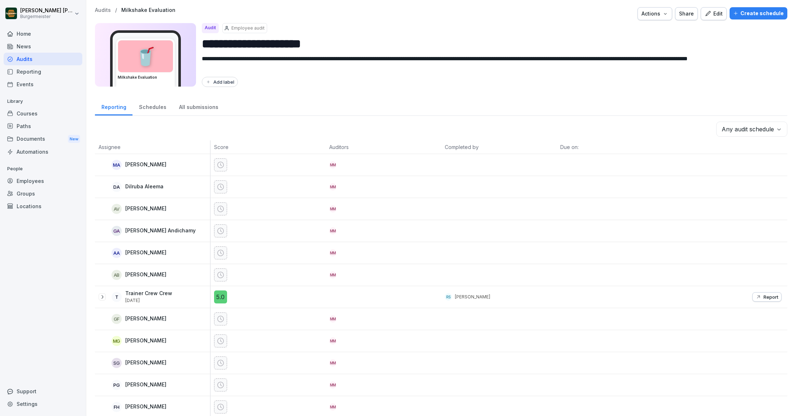
click at [106, 9] on p "Audits" at bounding box center [103, 10] width 16 height 6
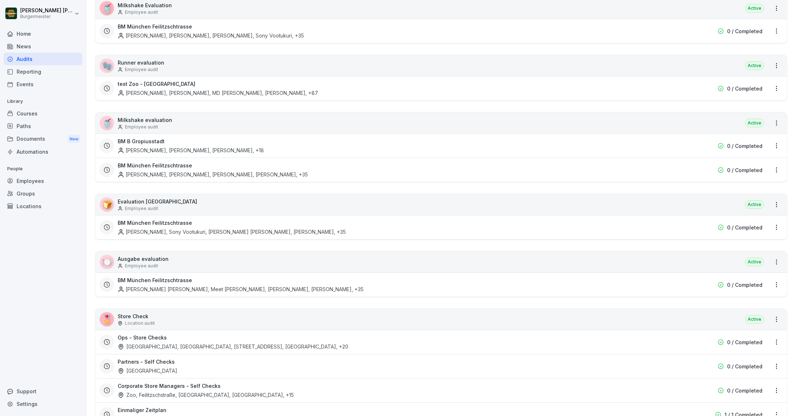
scroll to position [664, 0]
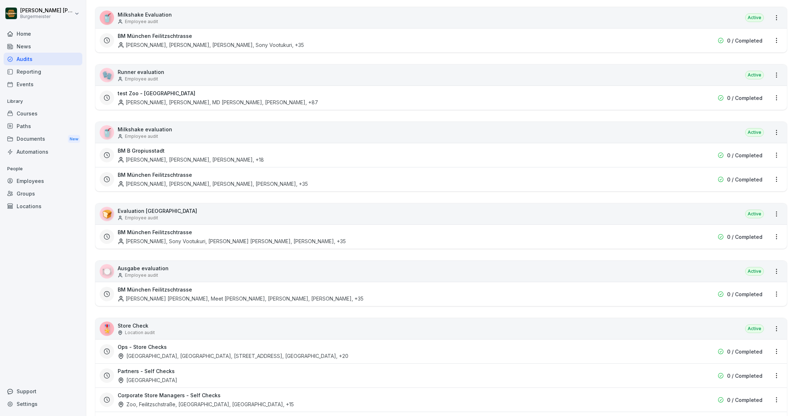
click at [189, 124] on div "🥤 Milkshake evaluation Employee audit Active" at bounding box center [440, 132] width 691 height 21
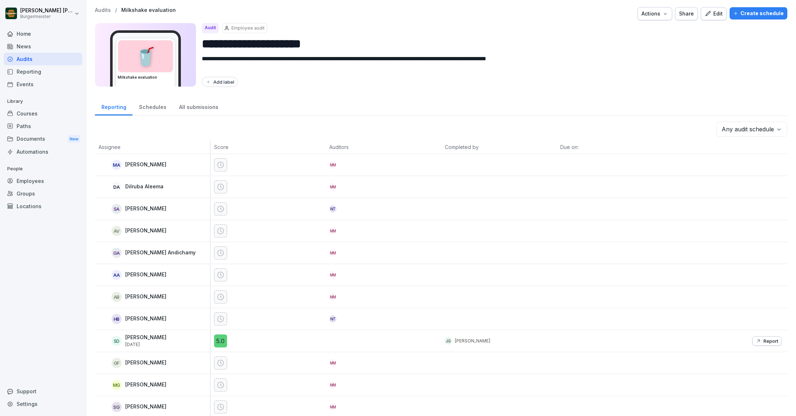
click at [714, 13] on div "Edit" at bounding box center [713, 14] width 18 height 8
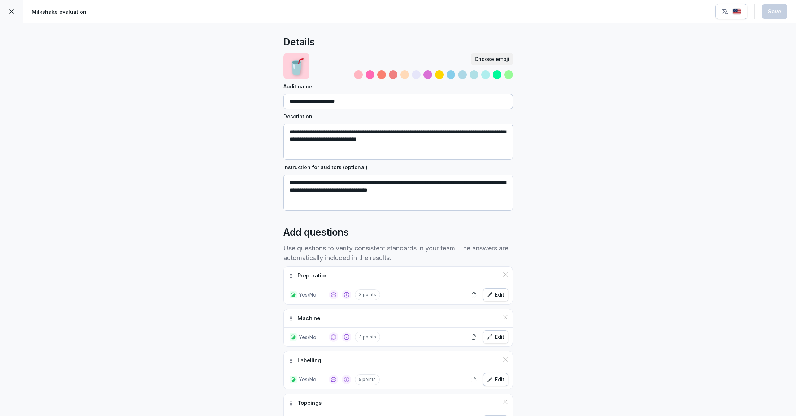
click at [13, 12] on icon at bounding box center [12, 12] width 6 height 6
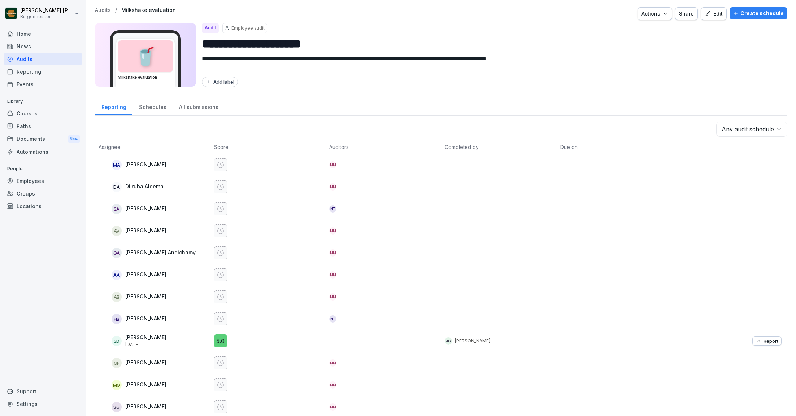
click at [103, 12] on p "Audits" at bounding box center [103, 10] width 16 height 6
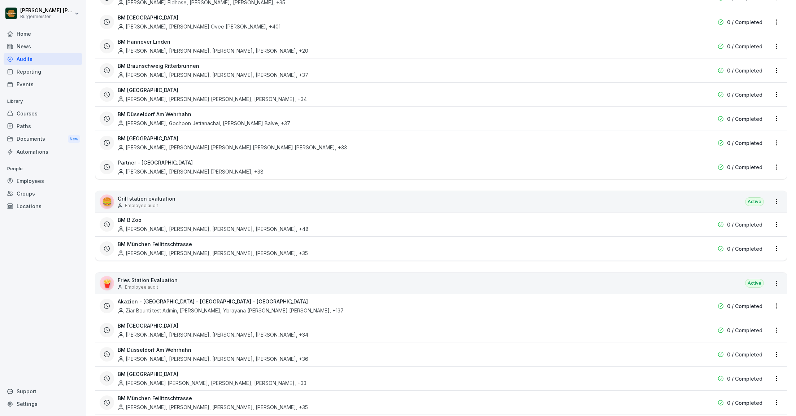
scroll to position [124, 0]
click at [708, 198] on div "🍔 Grill station evaluation Employee audit Active" at bounding box center [440, 201] width 691 height 21
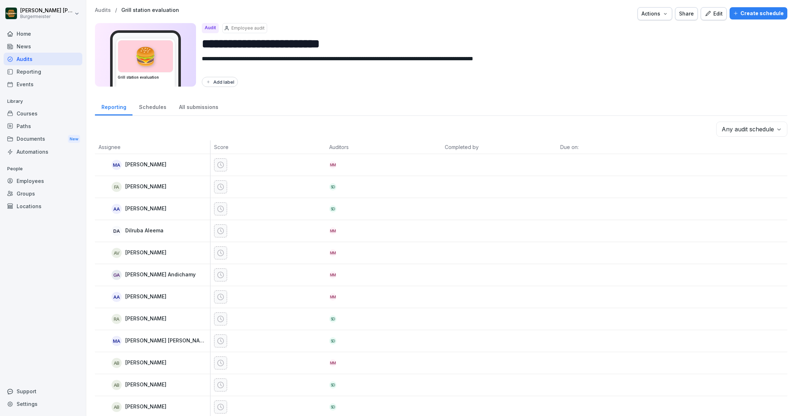
click at [102, 9] on p "Audits" at bounding box center [103, 10] width 16 height 6
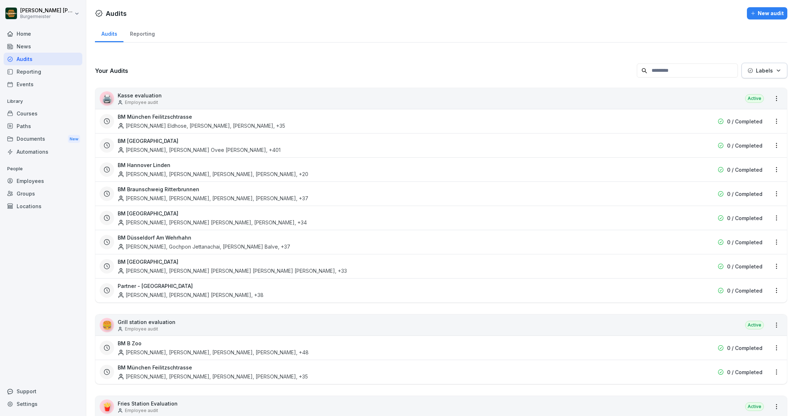
click at [39, 115] on div "Courses" at bounding box center [43, 113] width 79 height 13
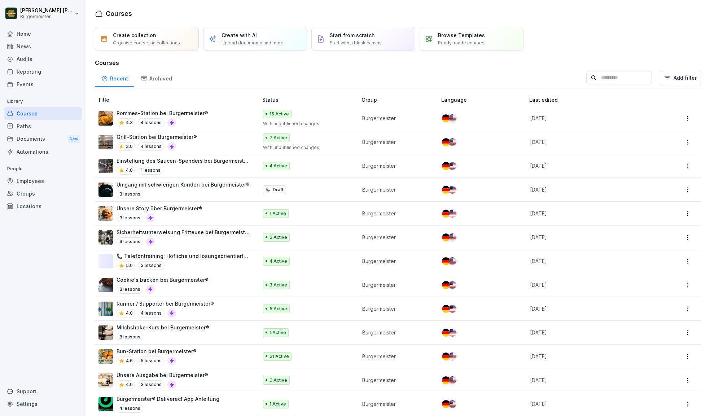
click at [30, 181] on div "Employees" at bounding box center [43, 181] width 79 height 13
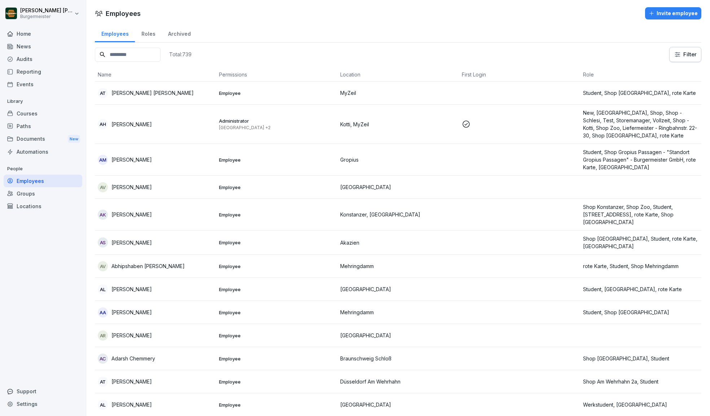
click at [153, 52] on input at bounding box center [128, 55] width 66 height 14
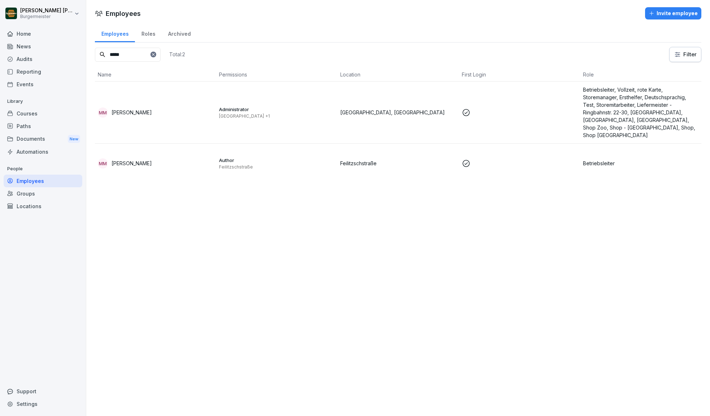
type input "*****"
click at [273, 37] on div "Employees Roles Archived" at bounding box center [398, 33] width 607 height 19
